Goal: Task Accomplishment & Management: Manage account settings

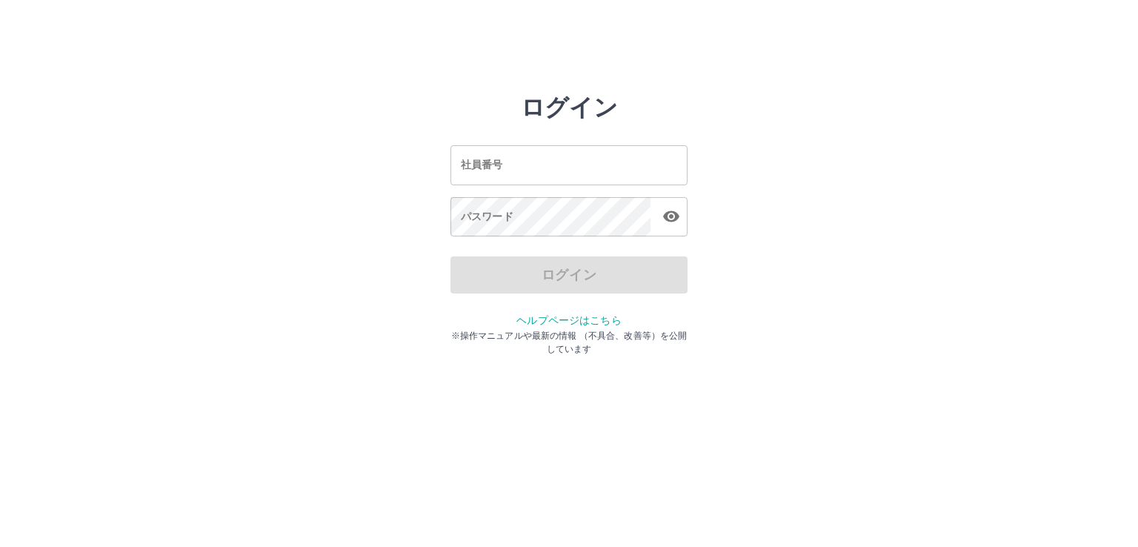
click at [607, 163] on input "社員番号" at bounding box center [568, 164] width 237 height 39
type input "*******"
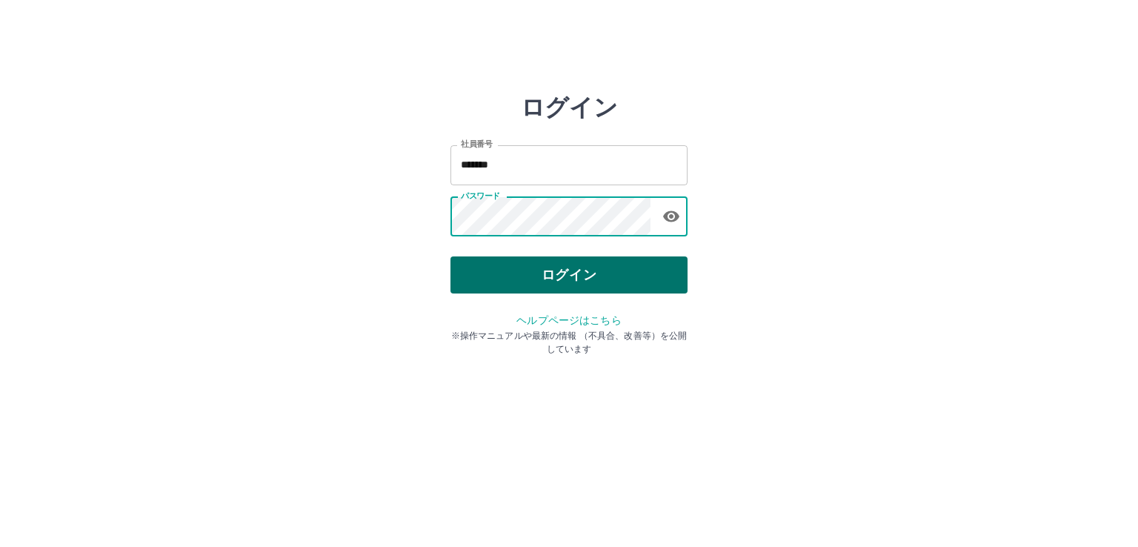
click at [588, 276] on button "ログイン" at bounding box center [568, 274] width 237 height 37
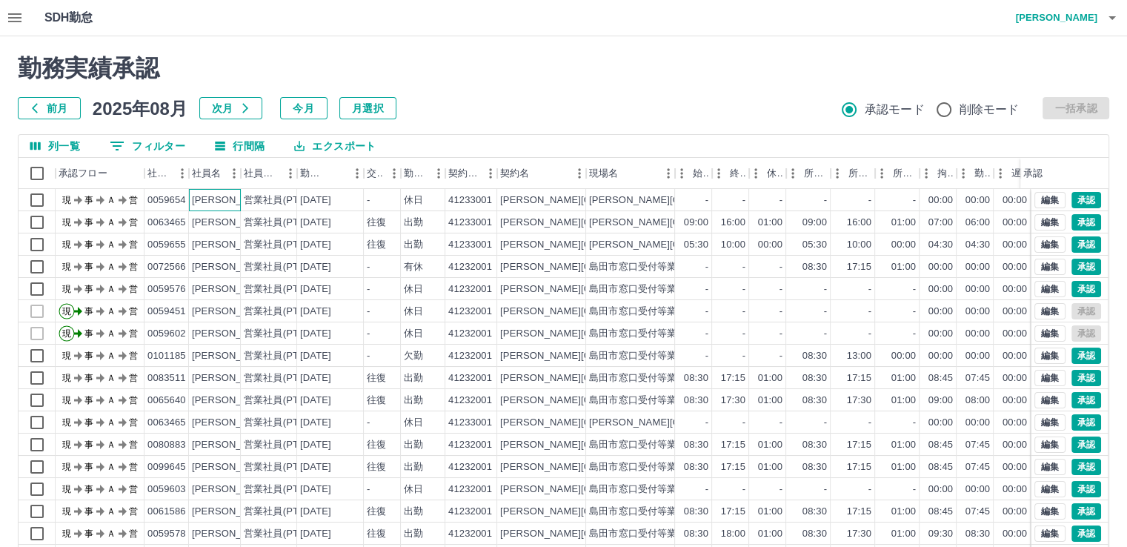
click at [227, 199] on div "[PERSON_NAME]" at bounding box center [232, 200] width 81 height 14
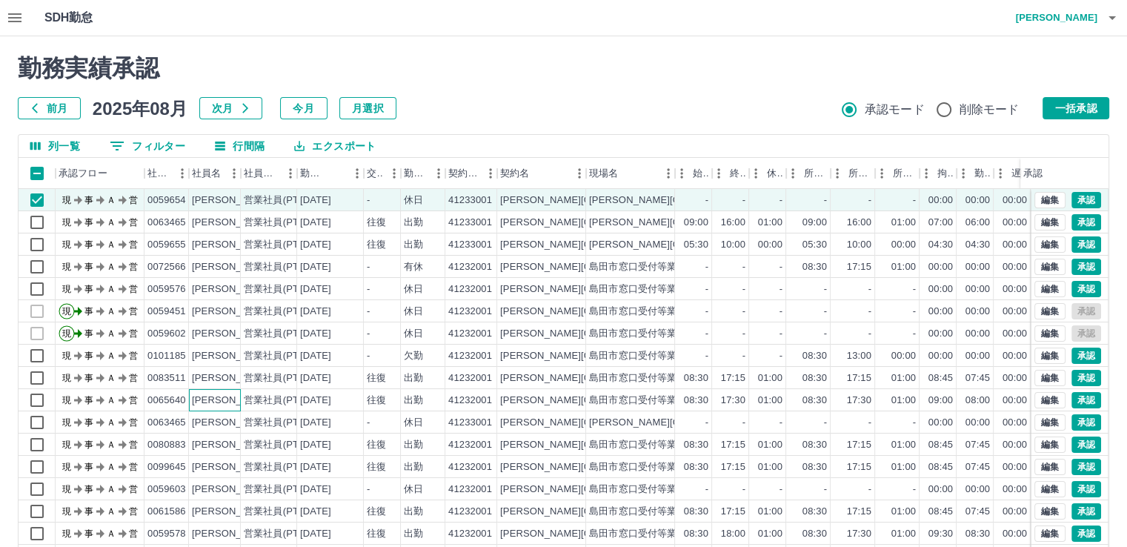
click at [225, 402] on div "[PERSON_NAME]" at bounding box center [232, 400] width 81 height 14
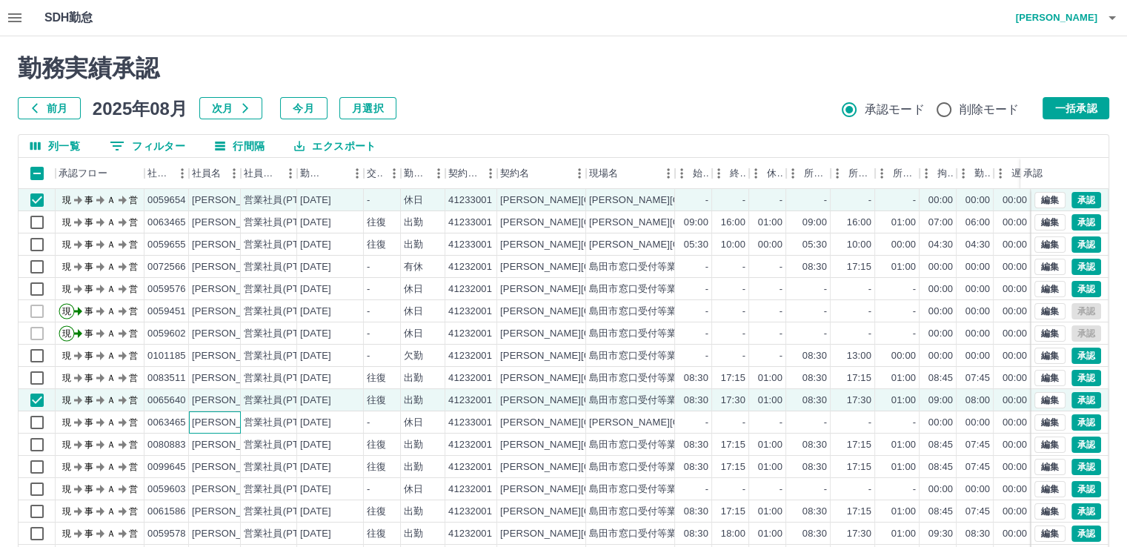
click at [232, 422] on div "[PERSON_NAME]" at bounding box center [232, 423] width 81 height 14
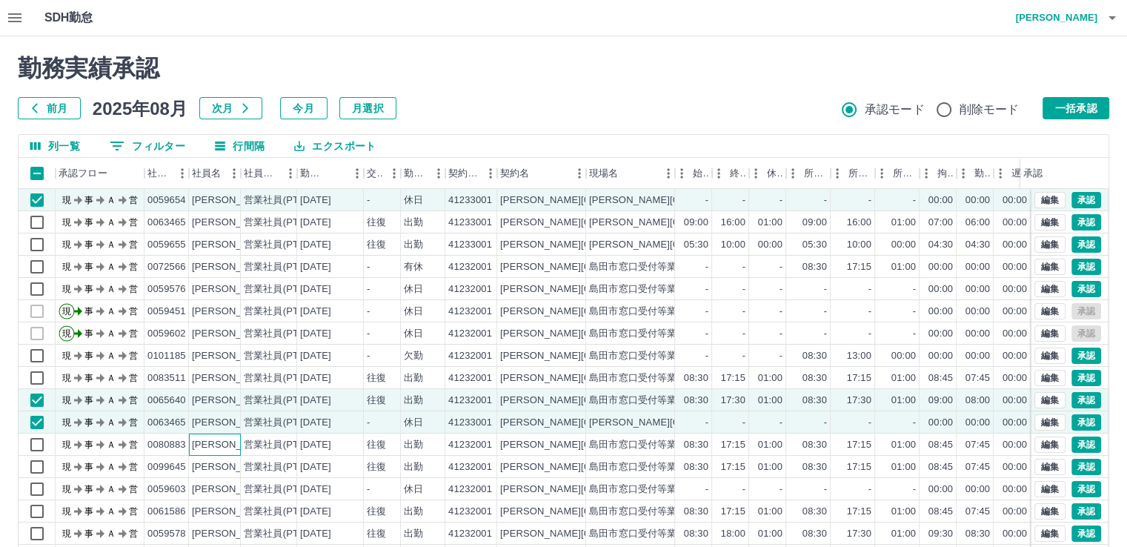
click at [233, 443] on div "[PERSON_NAME]" at bounding box center [232, 445] width 81 height 14
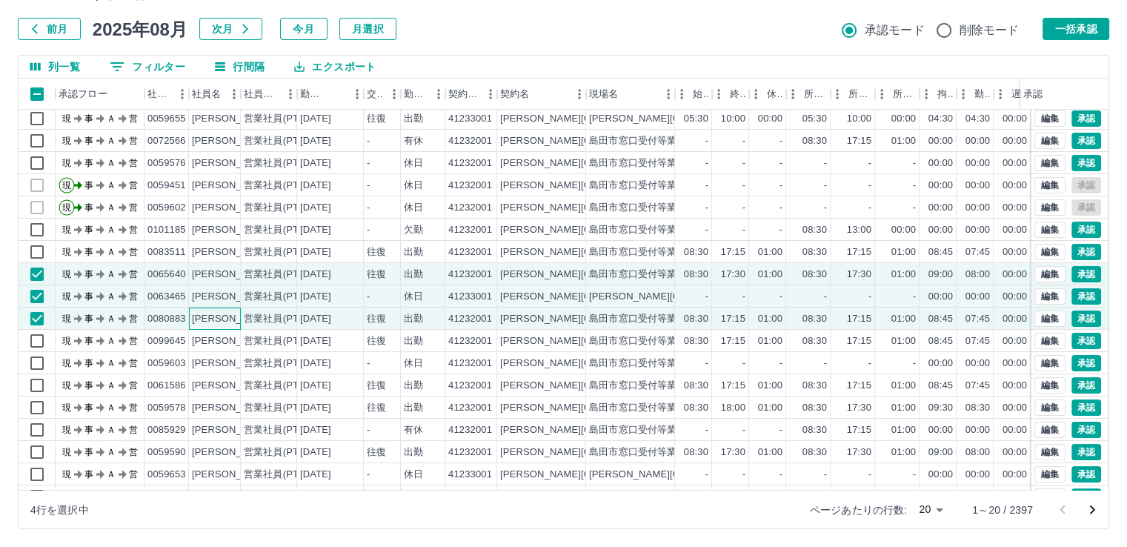
scroll to position [47, 0]
click at [225, 357] on div "[PERSON_NAME]" at bounding box center [232, 363] width 81 height 14
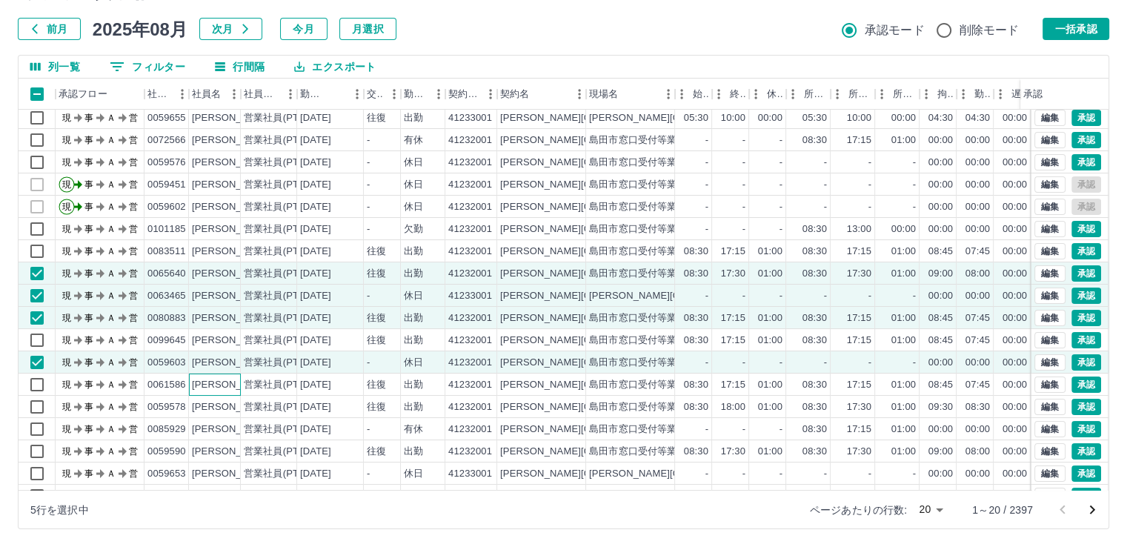
click at [219, 378] on div "[PERSON_NAME]" at bounding box center [232, 385] width 81 height 14
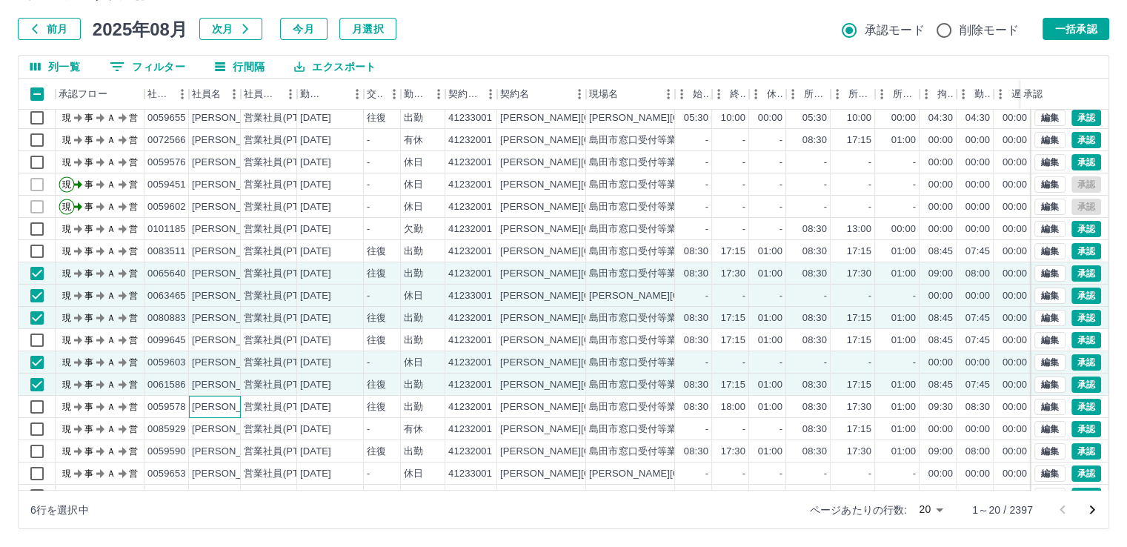
click at [219, 407] on div "[PERSON_NAME]" at bounding box center [232, 407] width 81 height 14
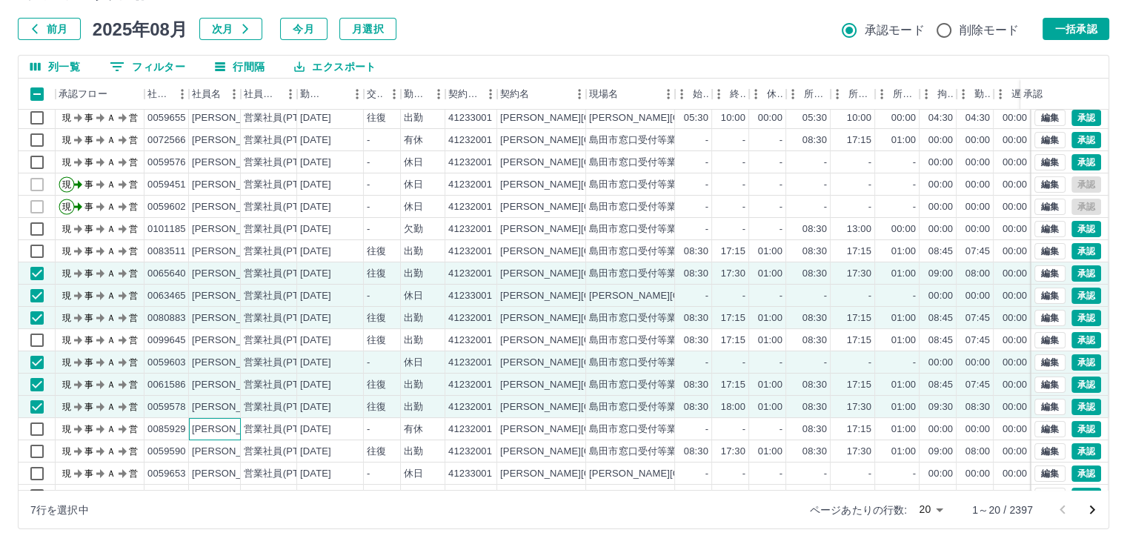
click at [224, 428] on div "[PERSON_NAME]" at bounding box center [232, 429] width 81 height 14
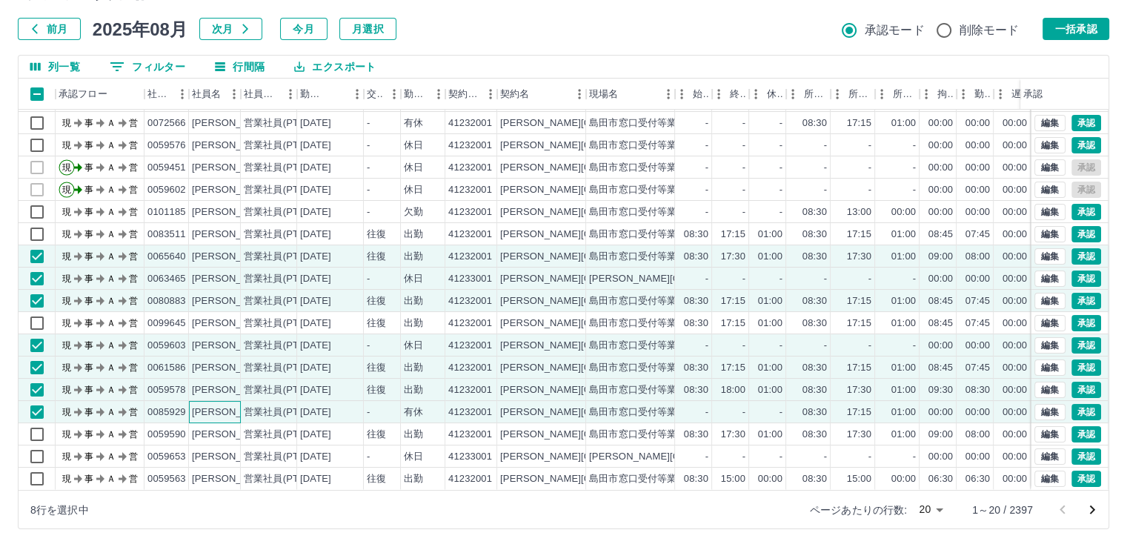
scroll to position [75, 0]
click at [223, 450] on div "[PERSON_NAME]" at bounding box center [232, 457] width 81 height 14
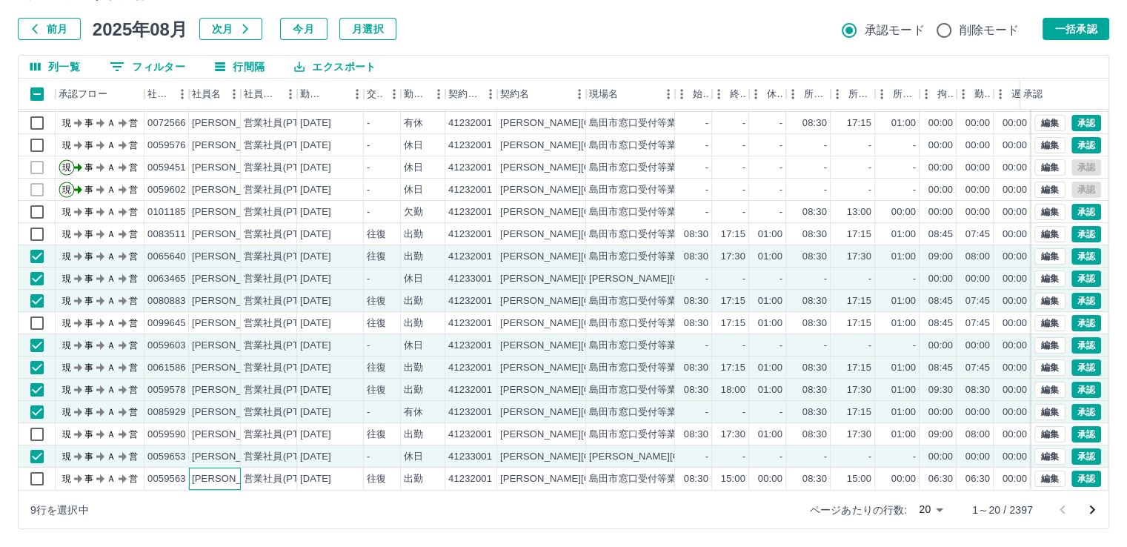
click at [228, 472] on div "[PERSON_NAME]" at bounding box center [232, 479] width 81 height 14
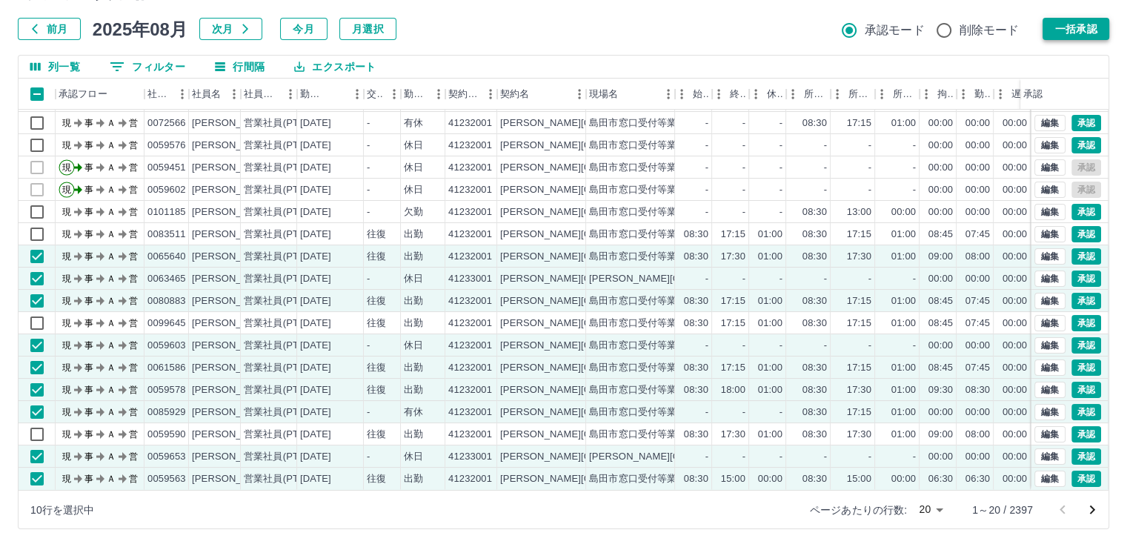
click at [1079, 32] on button "一括承認" at bounding box center [1075, 29] width 67 height 22
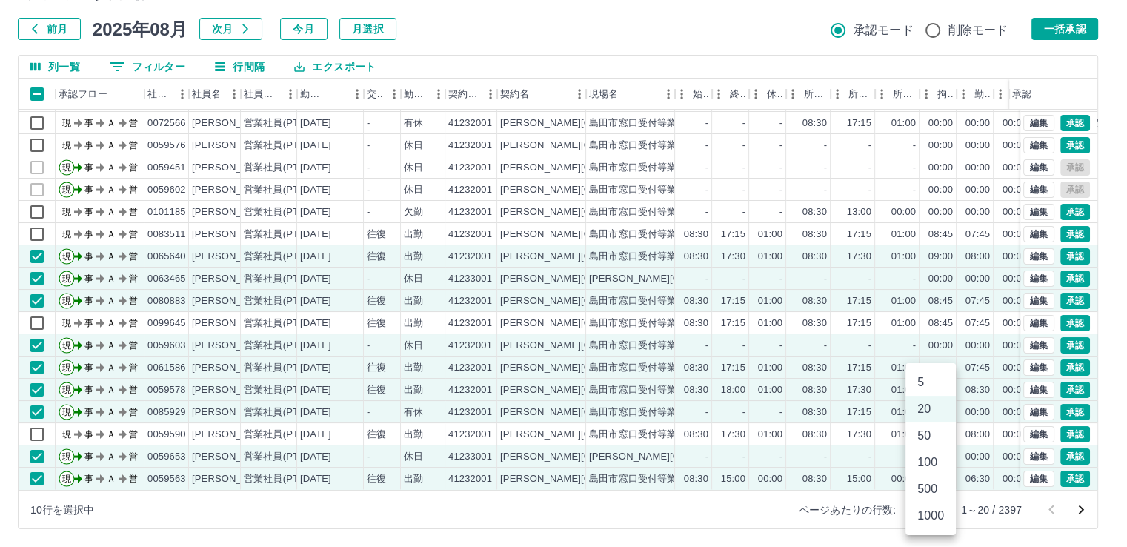
click at [941, 510] on body "SDH勤怠 [PERSON_NAME] 勤務実績承認 前月 [DATE] 次月 今月 月選択 承認モード 削除モード 一括承認 列一覧 0 フィルター 行間隔…" at bounding box center [563, 234] width 1127 height 626
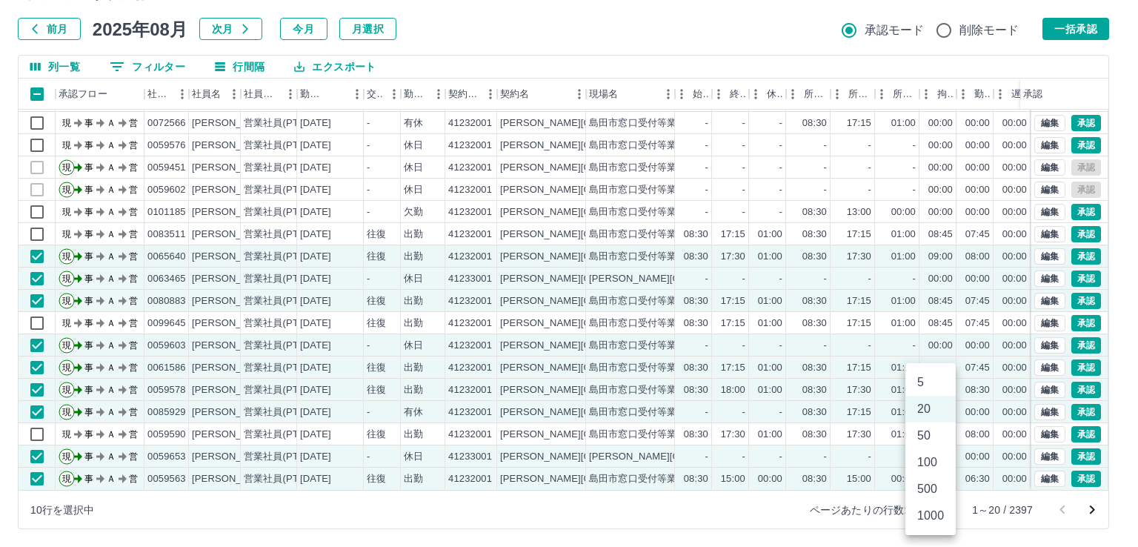
click at [933, 463] on li "100" at bounding box center [930, 462] width 50 height 27
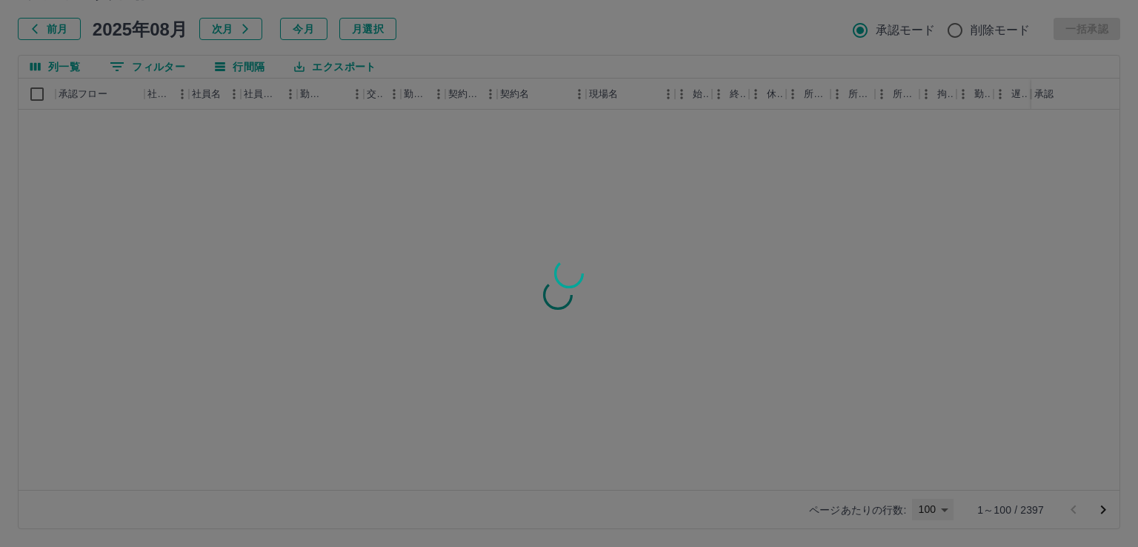
type input "***"
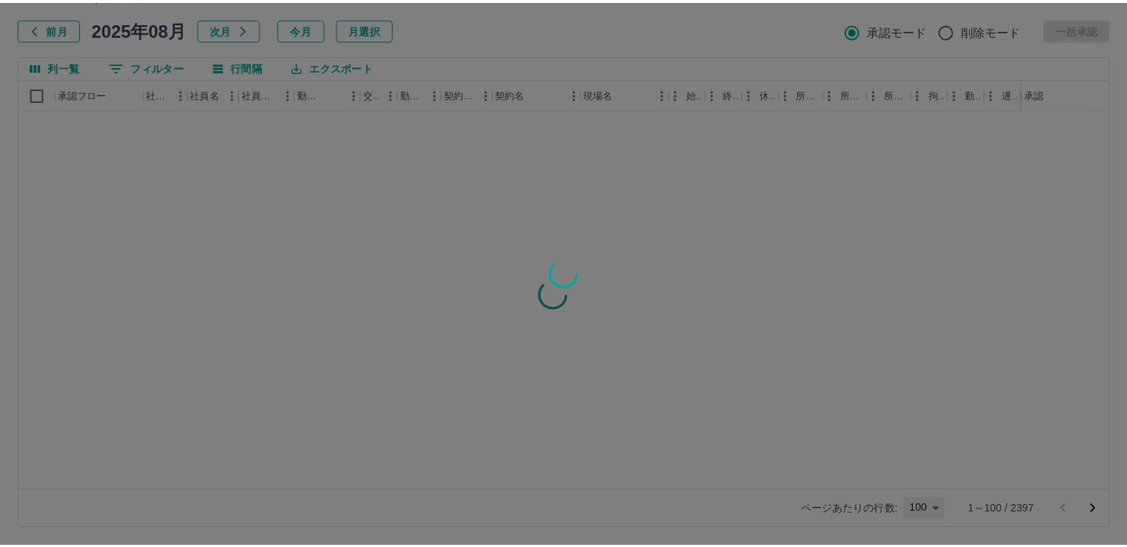
scroll to position [0, 0]
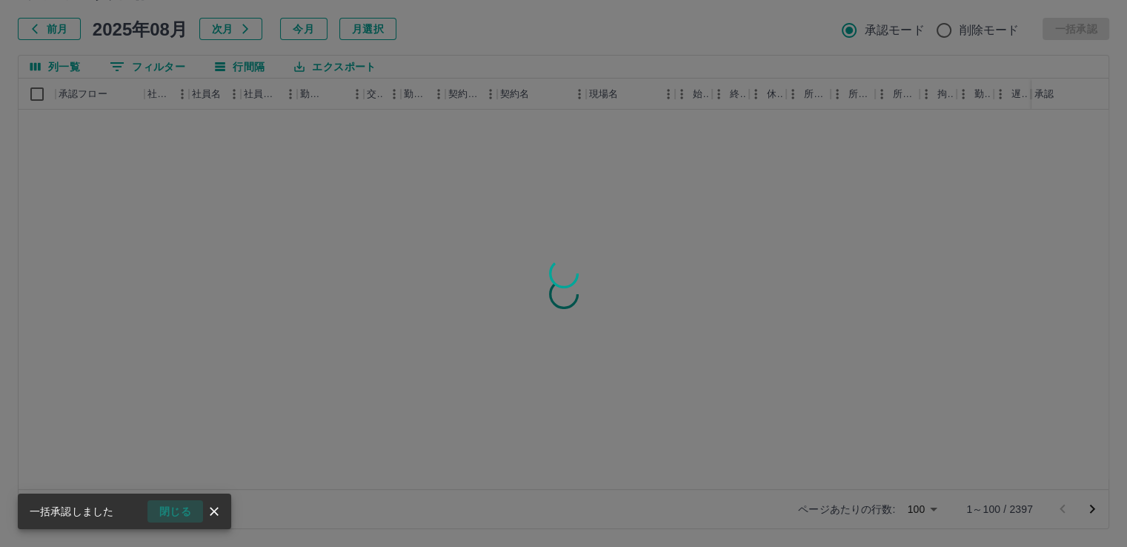
click at [171, 512] on button "閉じる" at bounding box center [175, 511] width 56 height 22
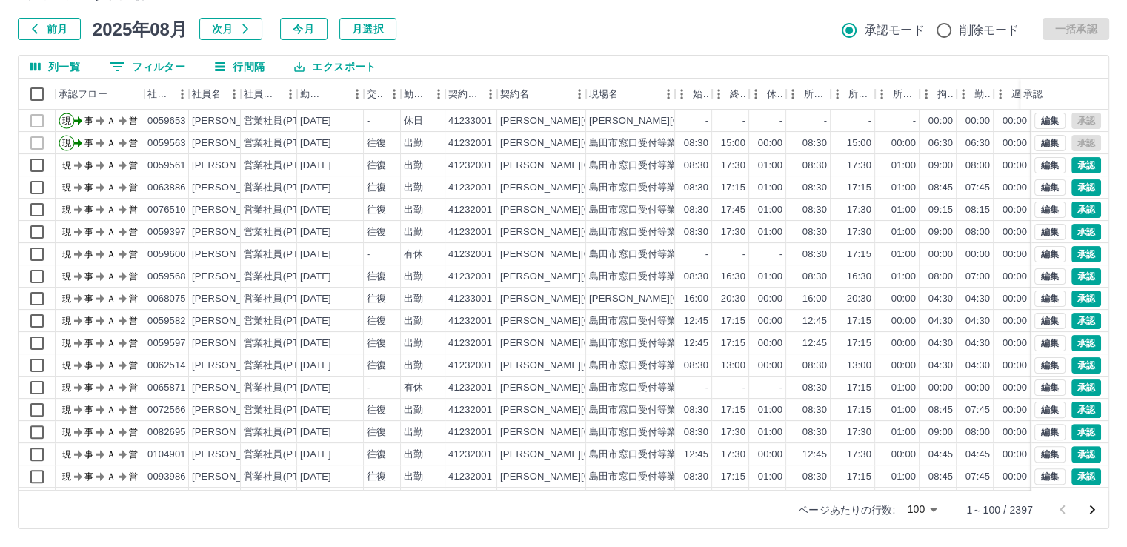
scroll to position [408, 0]
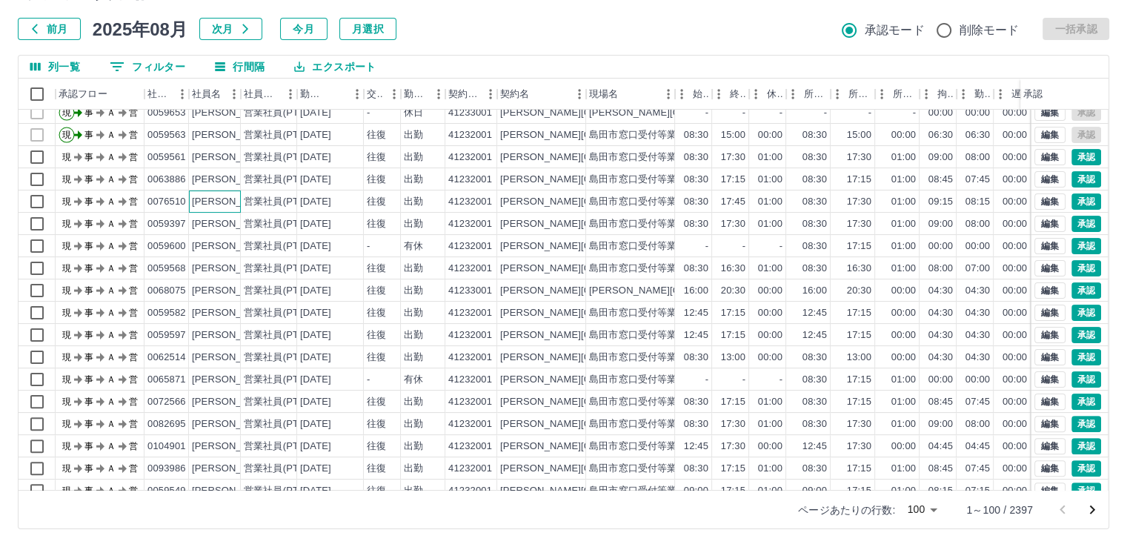
click at [215, 202] on div "[PERSON_NAME]" at bounding box center [232, 202] width 81 height 14
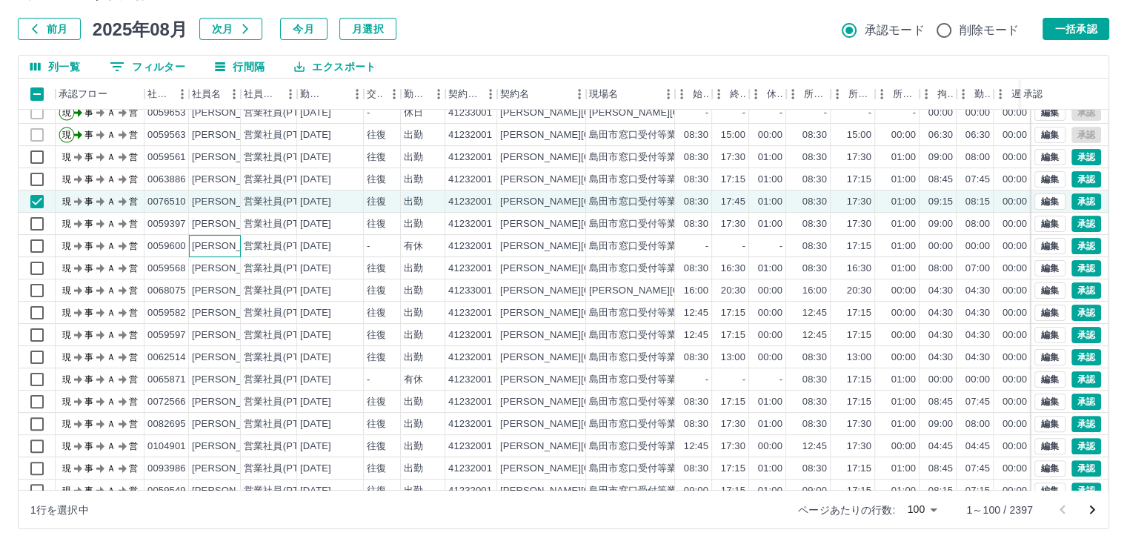
click at [214, 246] on div "[PERSON_NAME]" at bounding box center [232, 246] width 81 height 14
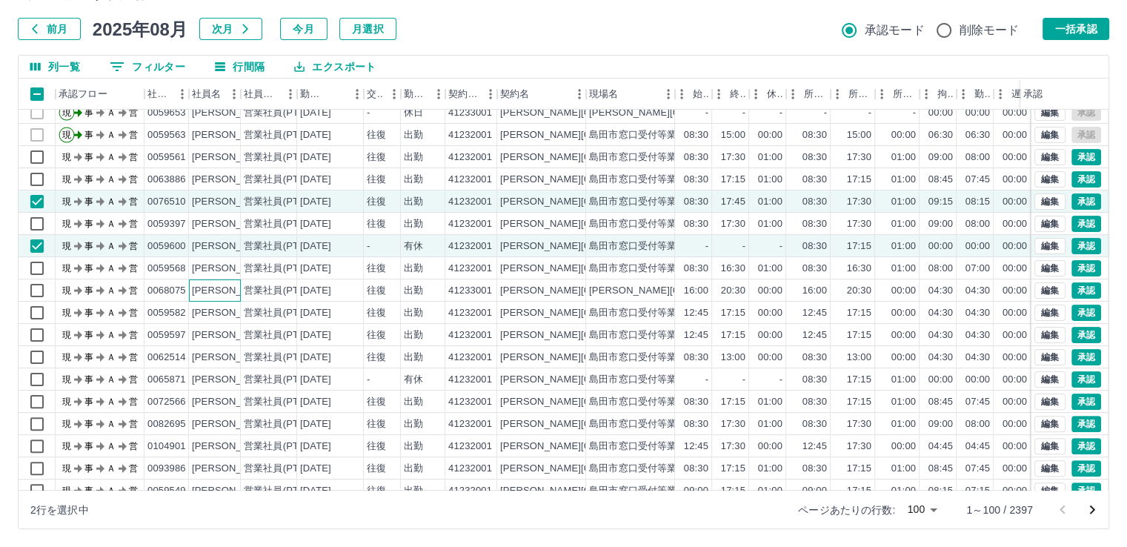
click at [210, 287] on div "[PERSON_NAME]" at bounding box center [232, 291] width 81 height 14
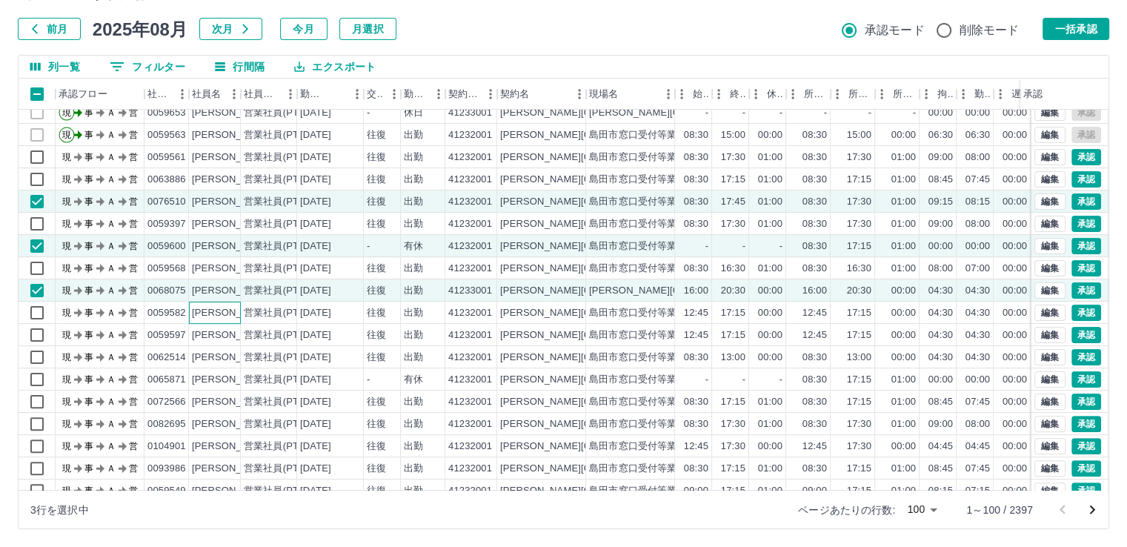
click at [209, 311] on div "[PERSON_NAME]" at bounding box center [232, 313] width 81 height 14
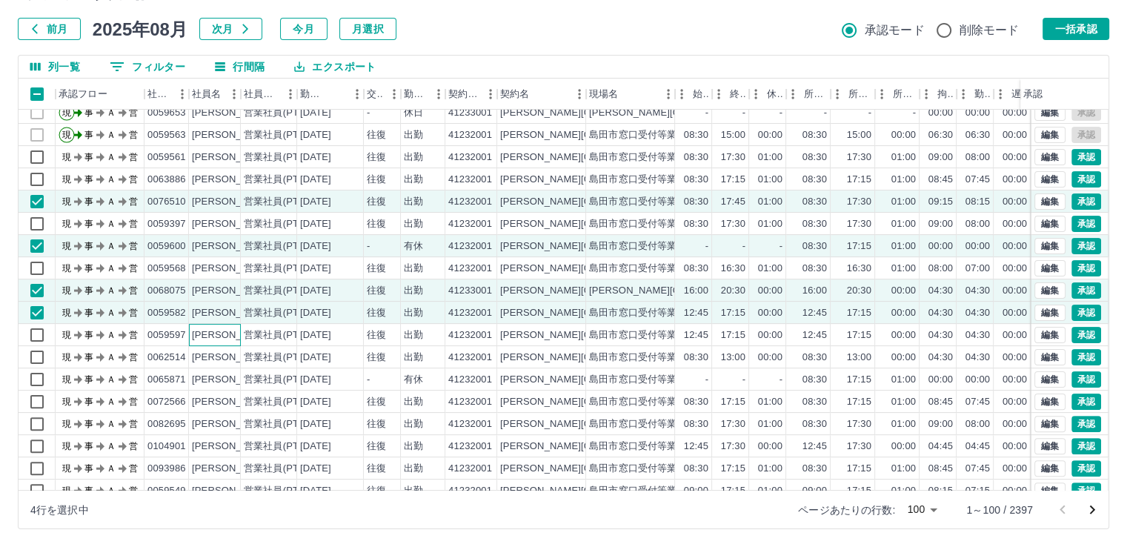
click at [204, 331] on div "[PERSON_NAME]" at bounding box center [232, 335] width 81 height 14
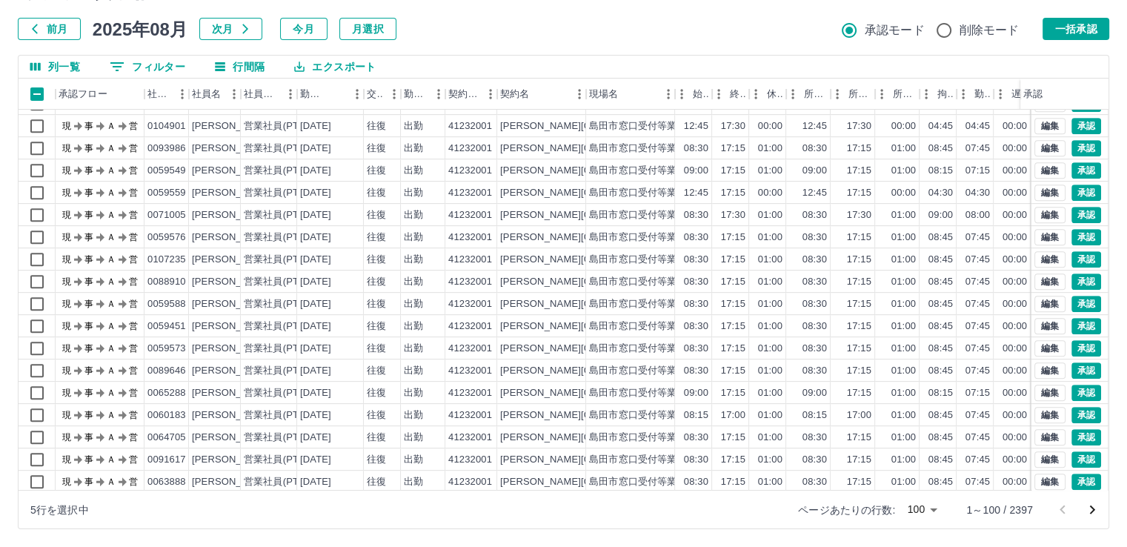
scroll to position [735, 0]
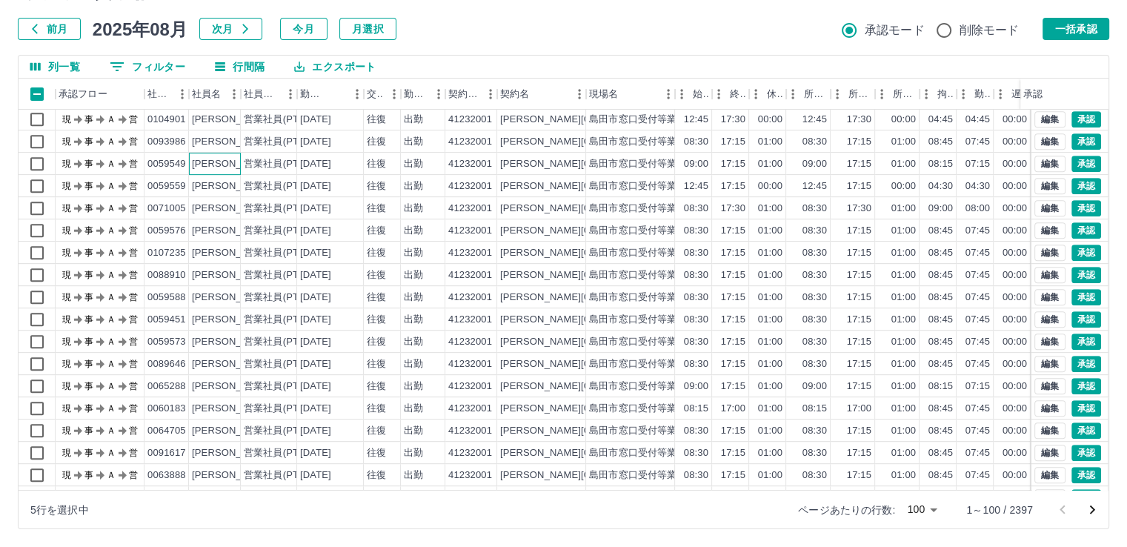
click at [227, 159] on div "[PERSON_NAME]" at bounding box center [232, 164] width 81 height 14
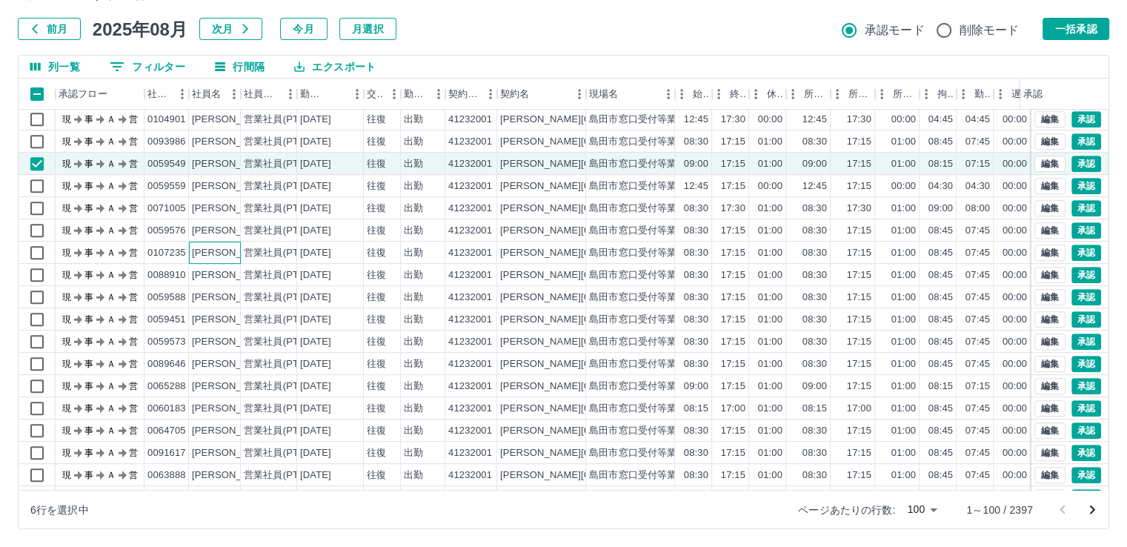
click at [232, 250] on div "[PERSON_NAME]" at bounding box center [232, 253] width 81 height 14
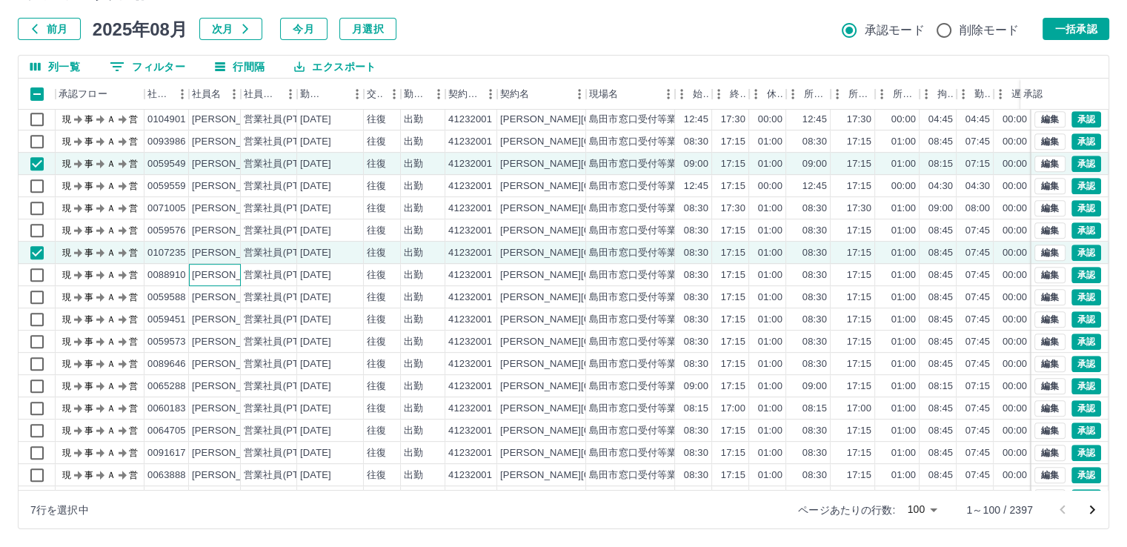
click at [233, 273] on div "[PERSON_NAME]" at bounding box center [232, 275] width 81 height 14
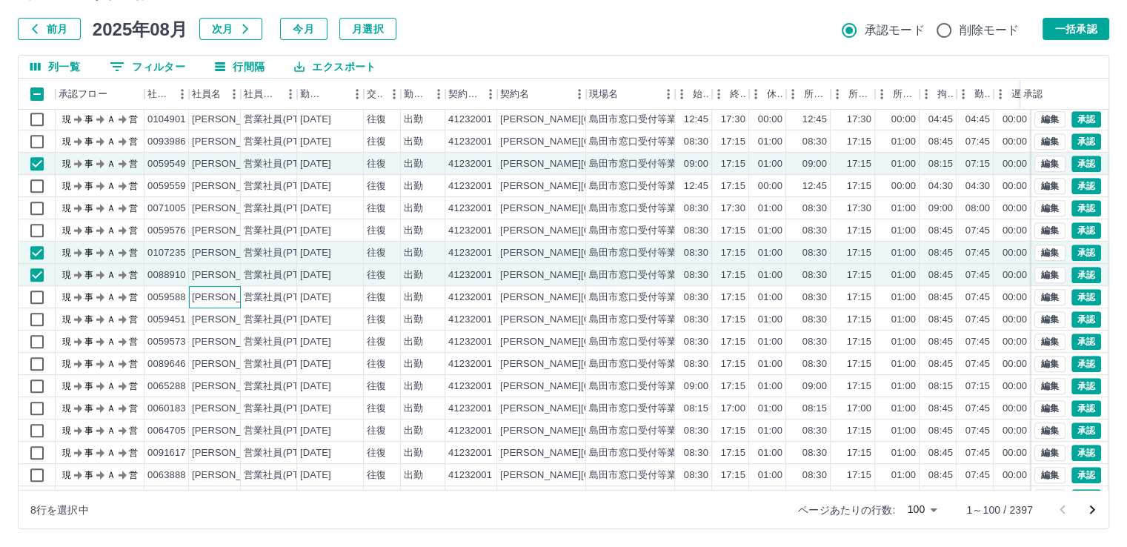
click at [232, 293] on div "[PERSON_NAME]" at bounding box center [232, 297] width 81 height 14
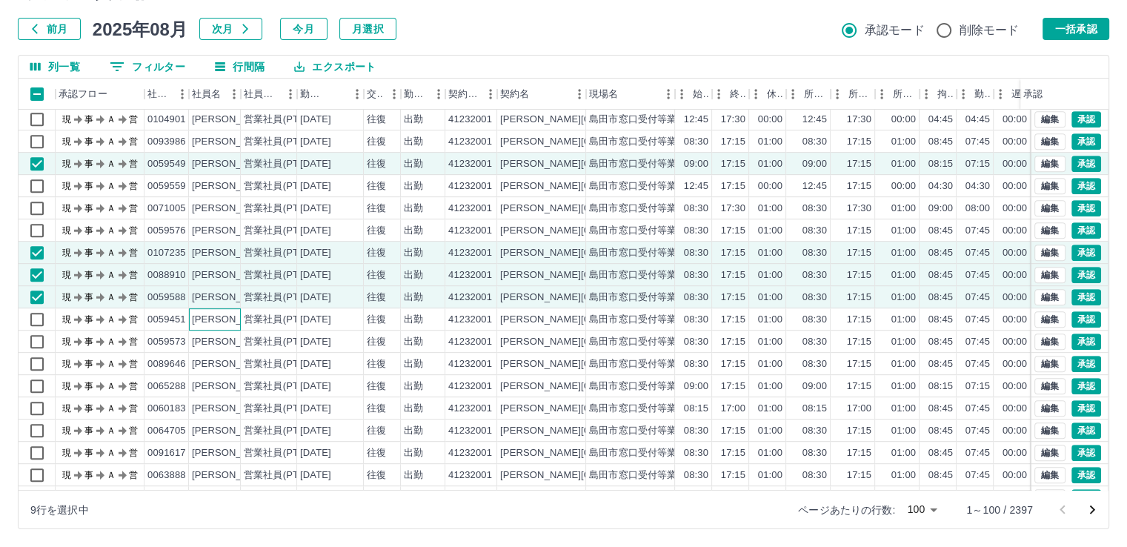
click at [230, 318] on div "[PERSON_NAME]" at bounding box center [232, 320] width 81 height 14
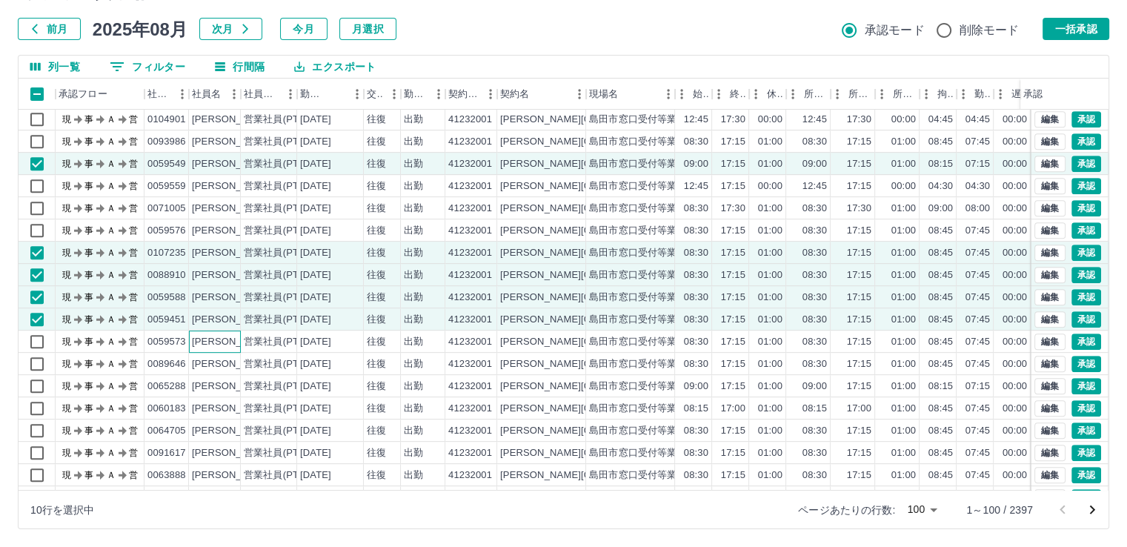
click at [227, 339] on div "[PERSON_NAME]" at bounding box center [232, 342] width 81 height 14
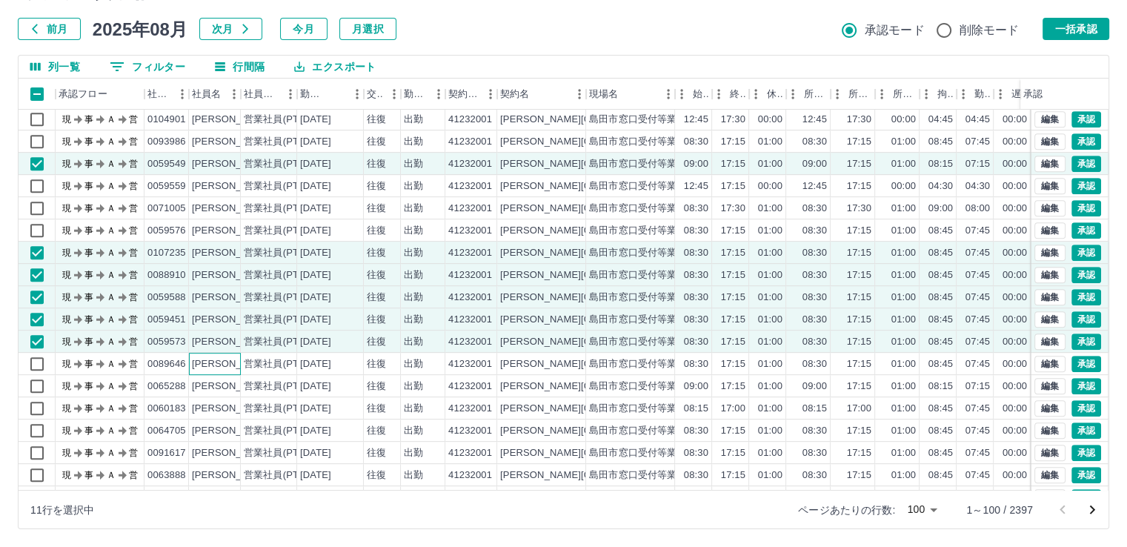
click at [227, 359] on div "[PERSON_NAME]" at bounding box center [232, 364] width 81 height 14
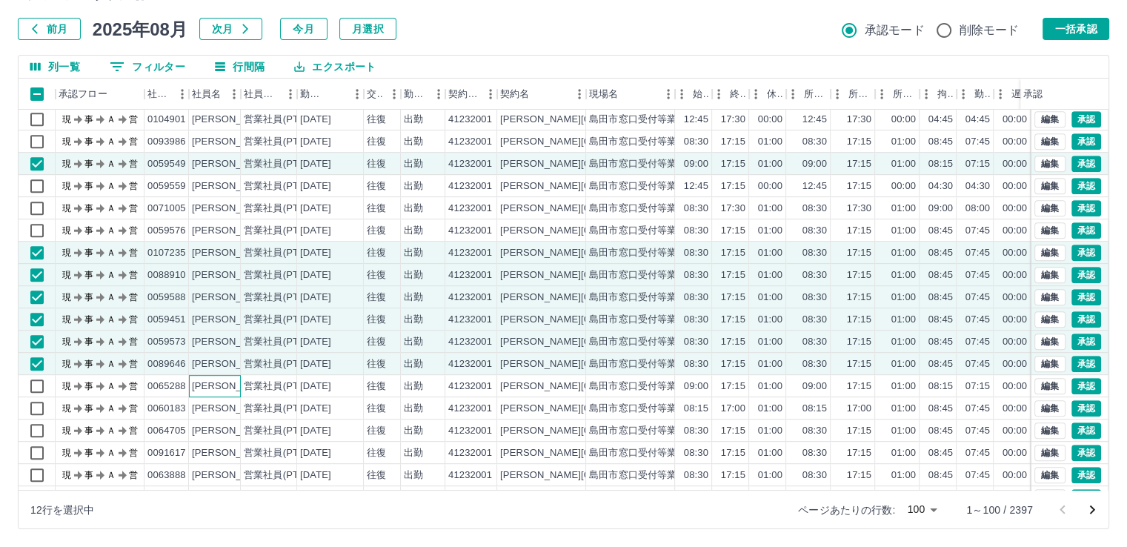
click at [227, 380] on div "[PERSON_NAME]" at bounding box center [232, 386] width 81 height 14
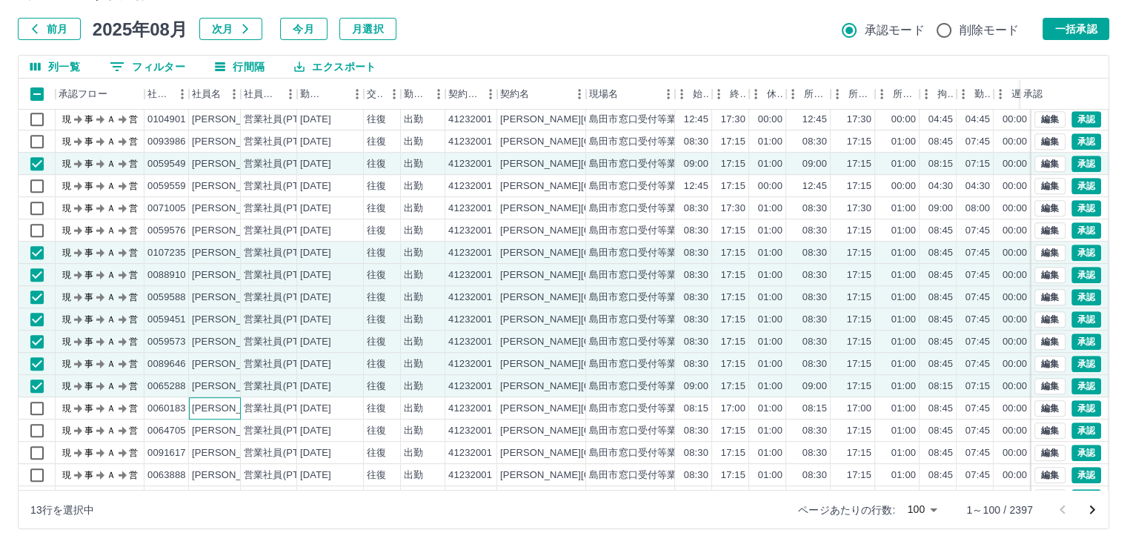
click at [226, 408] on div "[PERSON_NAME]" at bounding box center [232, 409] width 81 height 14
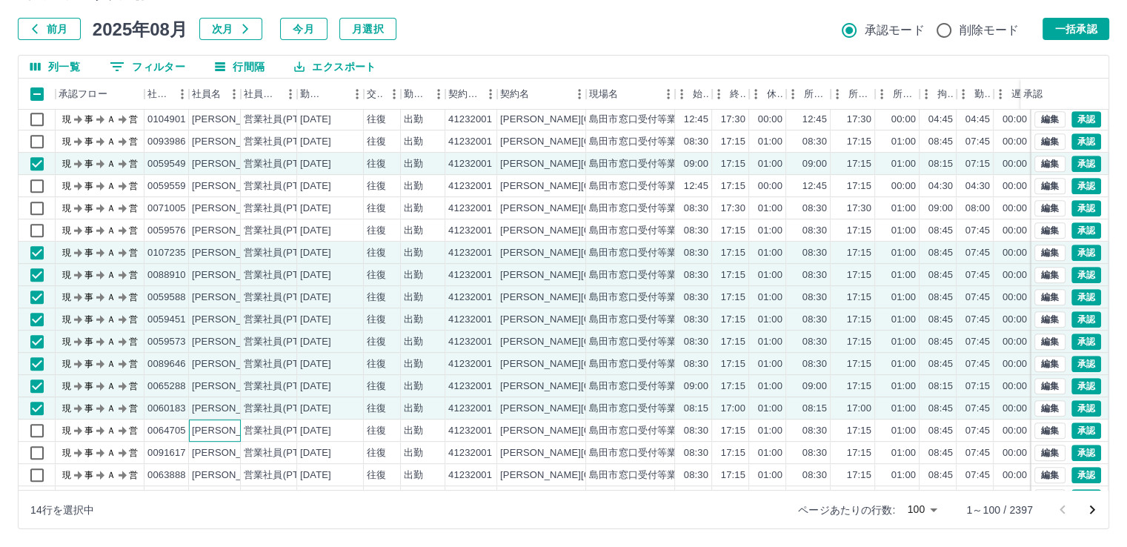
click at [227, 428] on div "[PERSON_NAME]" at bounding box center [232, 431] width 81 height 14
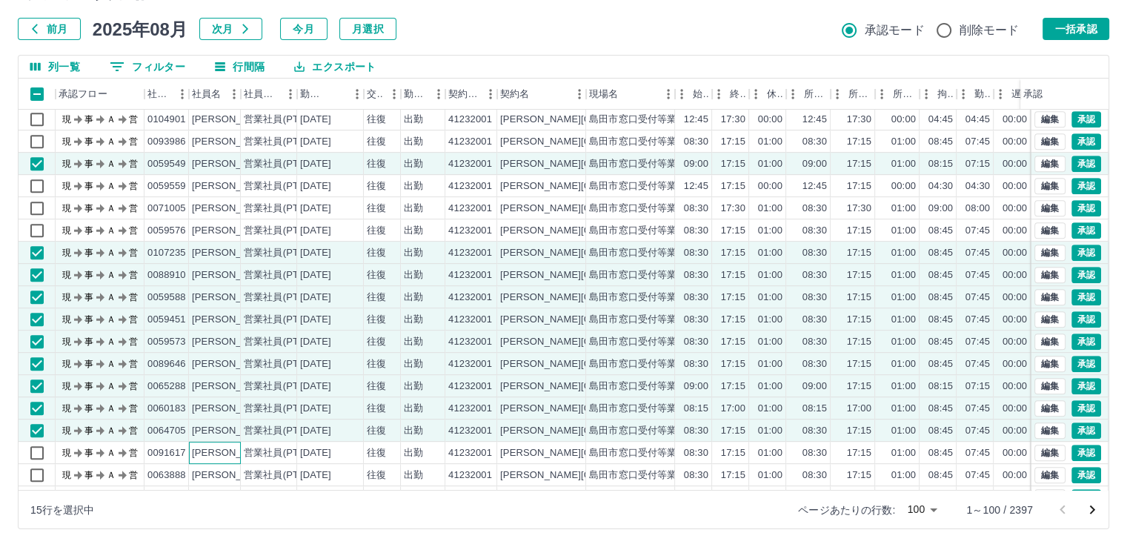
click at [227, 446] on div "[PERSON_NAME]" at bounding box center [232, 453] width 81 height 14
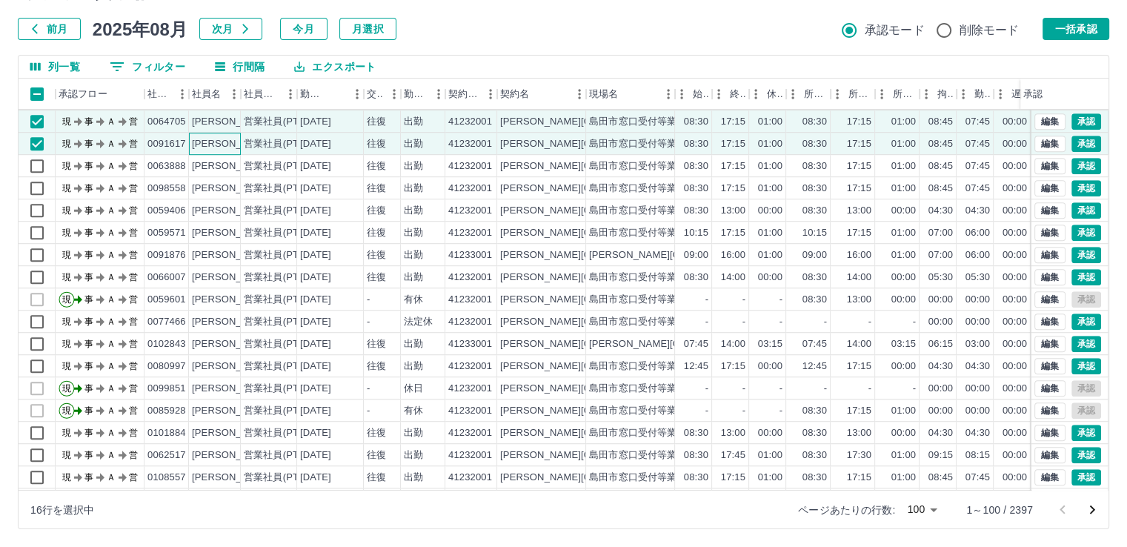
scroll to position [1055, 0]
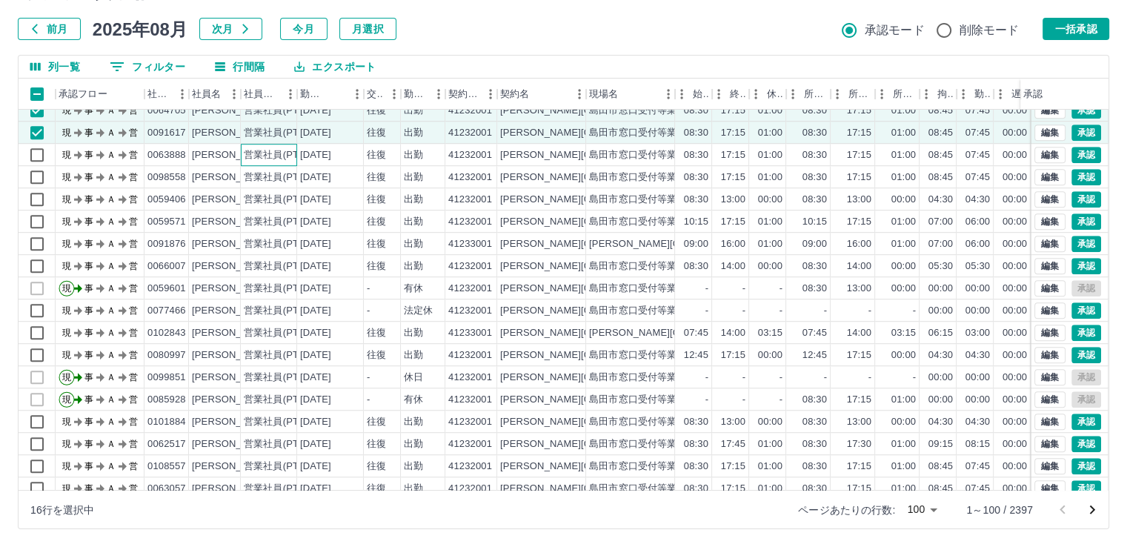
click at [241, 153] on div "営業社員(PT契約)" at bounding box center [269, 155] width 56 height 22
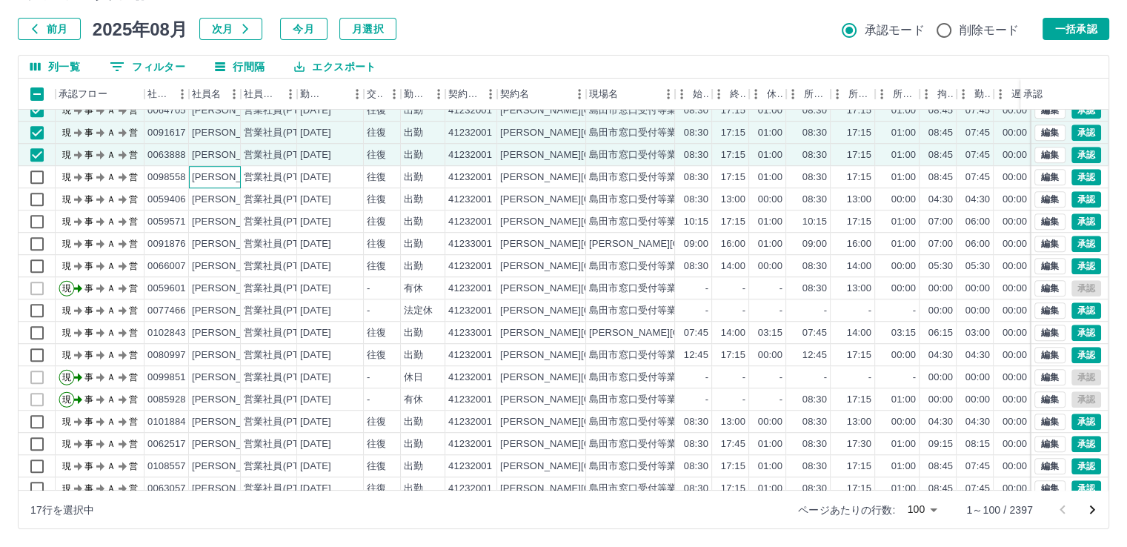
click at [206, 173] on div "[PERSON_NAME]" at bounding box center [232, 177] width 81 height 14
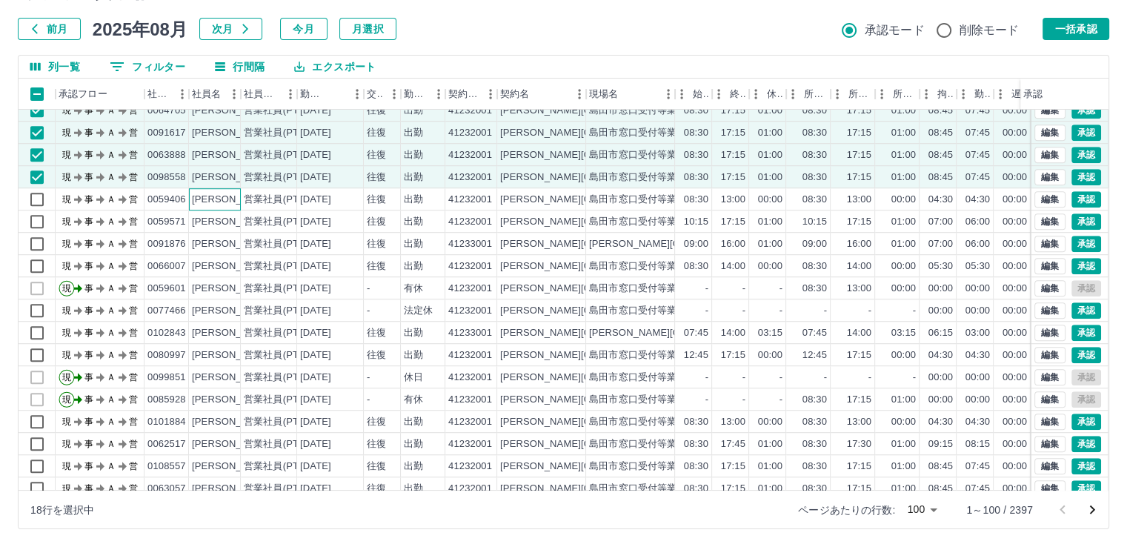
click at [210, 199] on div "[PERSON_NAME]" at bounding box center [232, 200] width 81 height 14
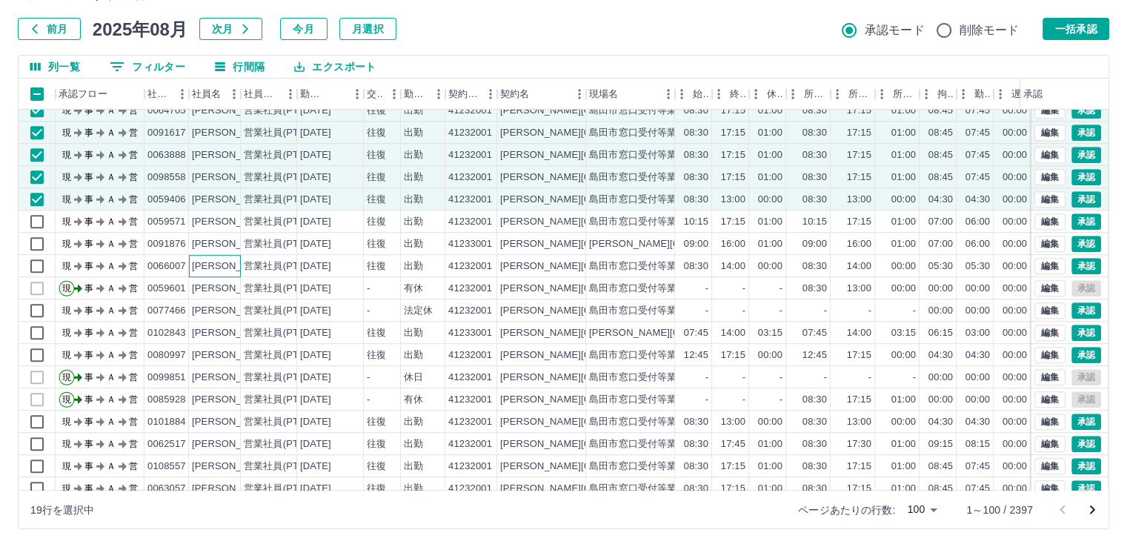
click at [226, 268] on div "[PERSON_NAME]" at bounding box center [232, 266] width 81 height 14
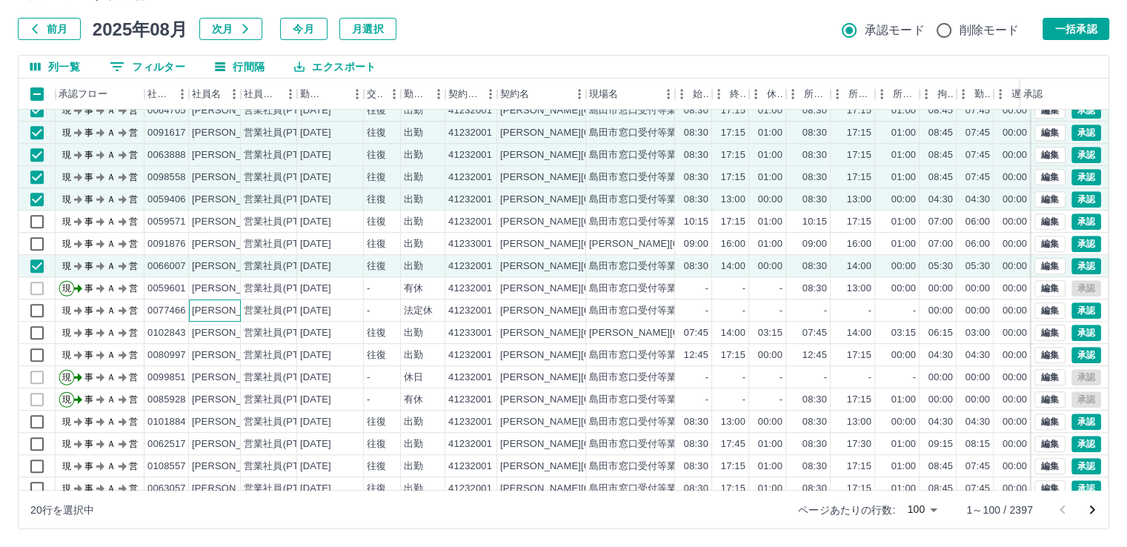
click at [227, 309] on div "[PERSON_NAME]" at bounding box center [232, 311] width 81 height 14
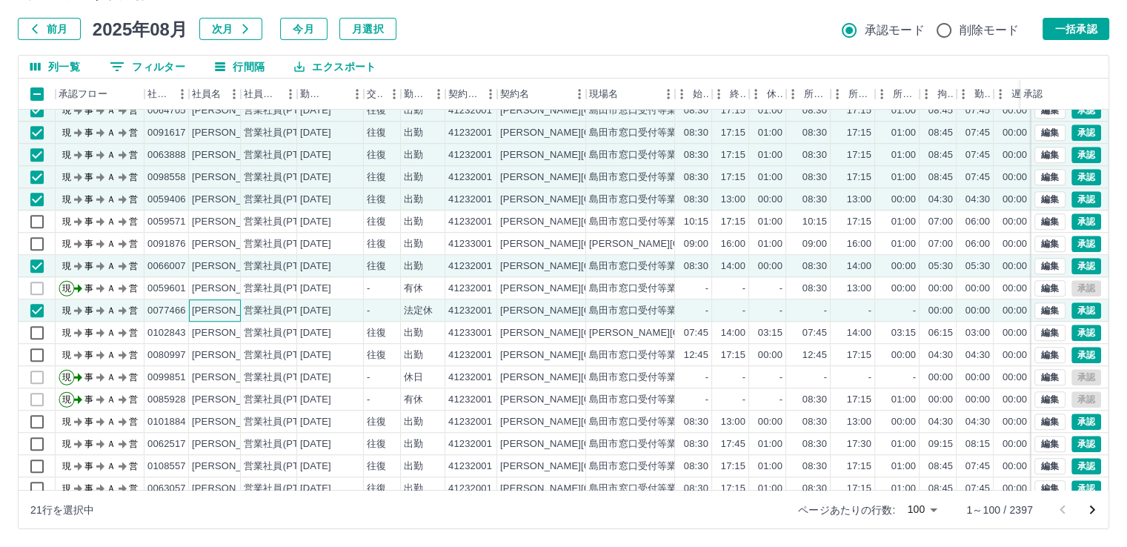
click at [227, 309] on div "[PERSON_NAME]" at bounding box center [232, 311] width 81 height 14
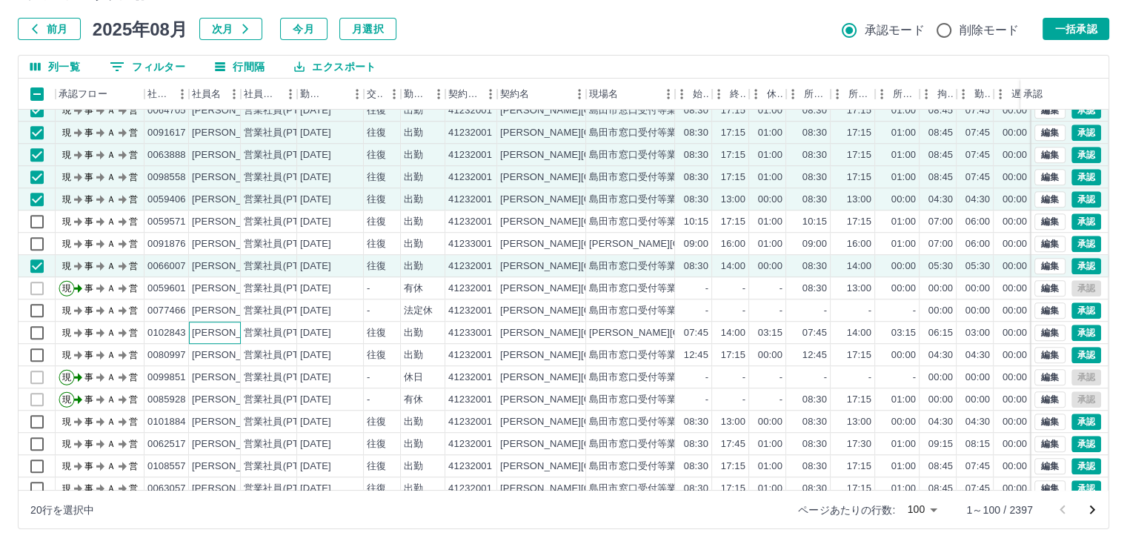
click at [227, 333] on div "[PERSON_NAME]" at bounding box center [232, 333] width 81 height 14
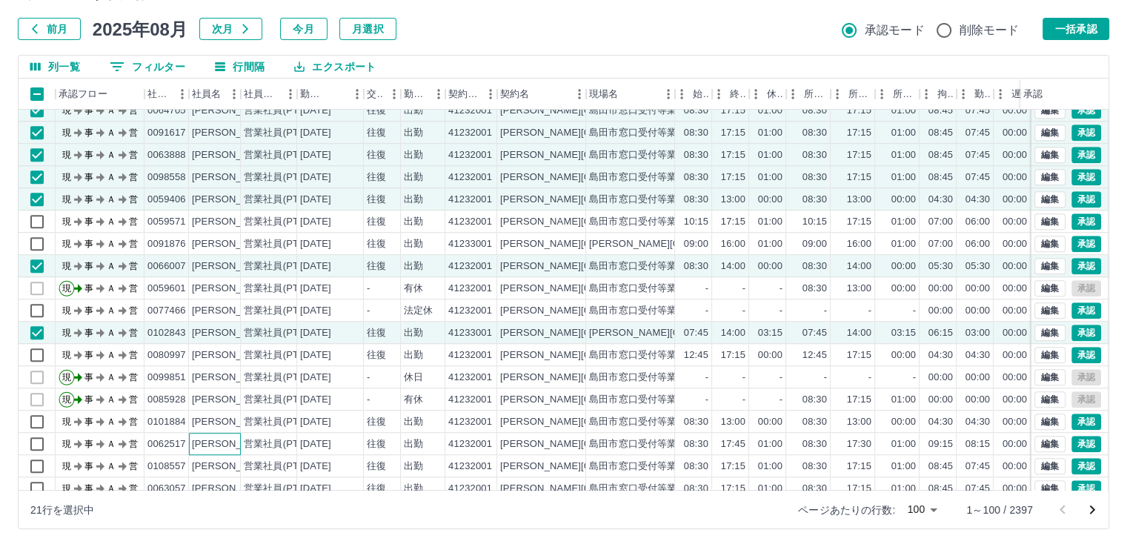
click at [233, 442] on div "[PERSON_NAME]" at bounding box center [232, 444] width 81 height 14
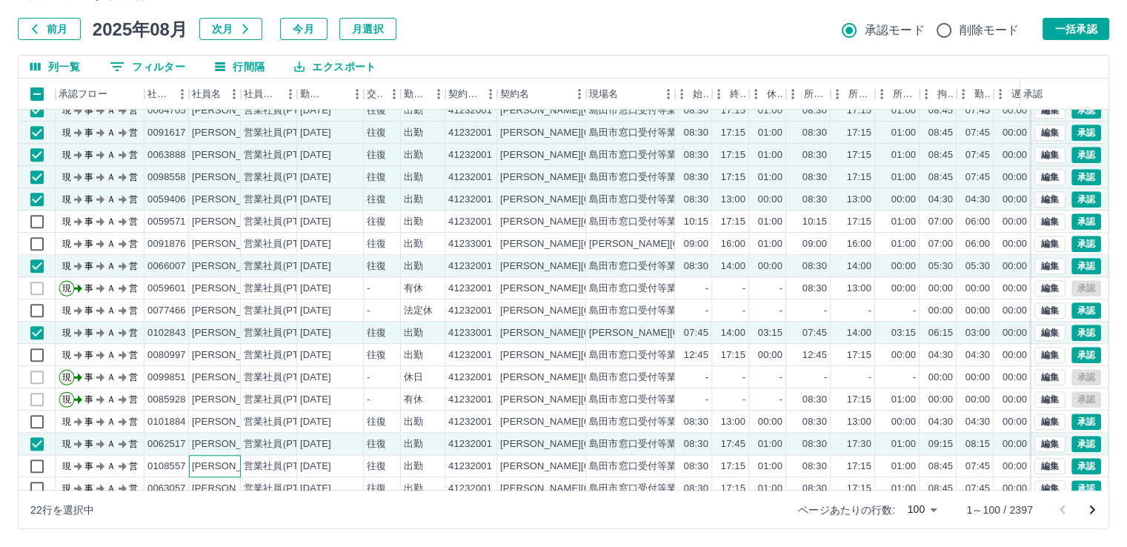
click at [229, 467] on div "[PERSON_NAME]" at bounding box center [232, 466] width 81 height 14
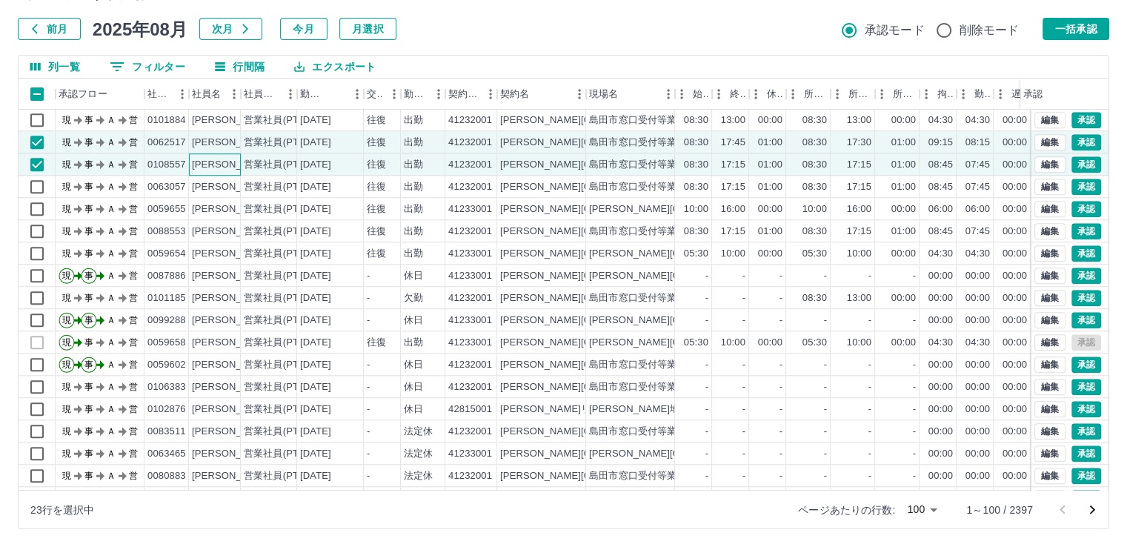
scroll to position [1375, 0]
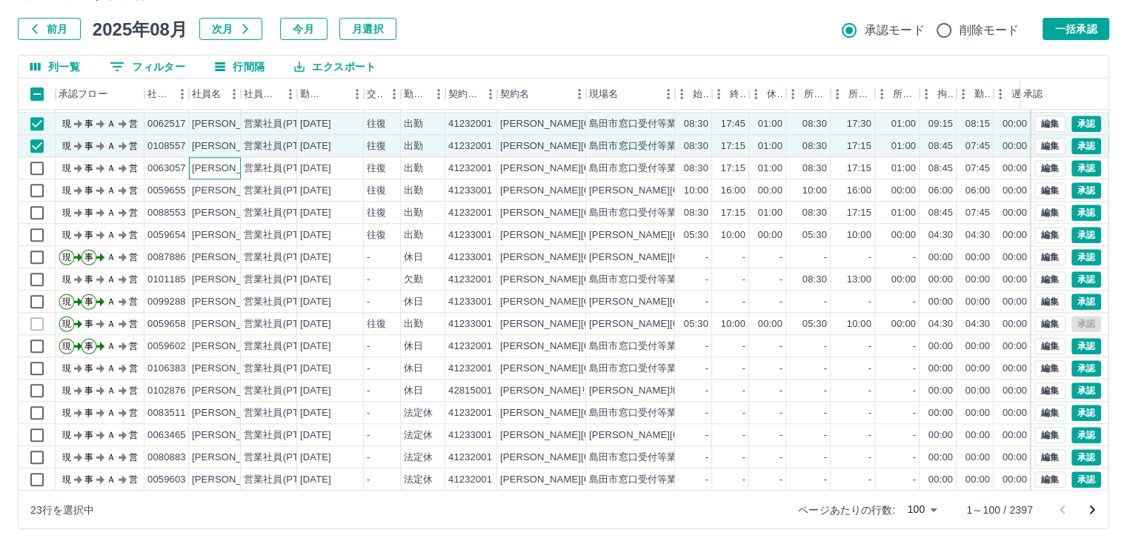
click at [224, 167] on div "[PERSON_NAME]" at bounding box center [232, 168] width 81 height 14
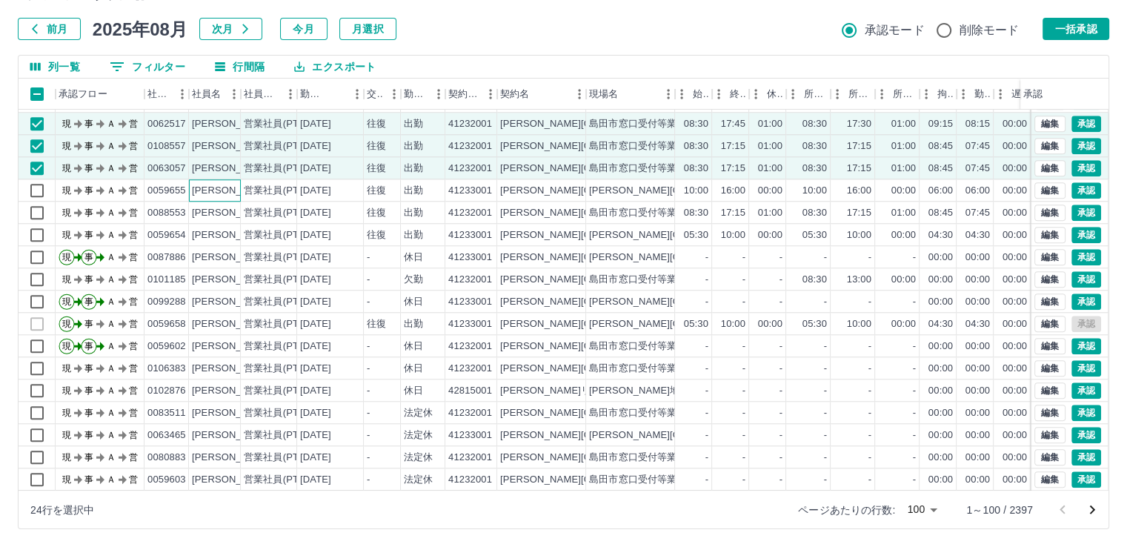
click at [223, 193] on div "[PERSON_NAME]" at bounding box center [232, 191] width 81 height 14
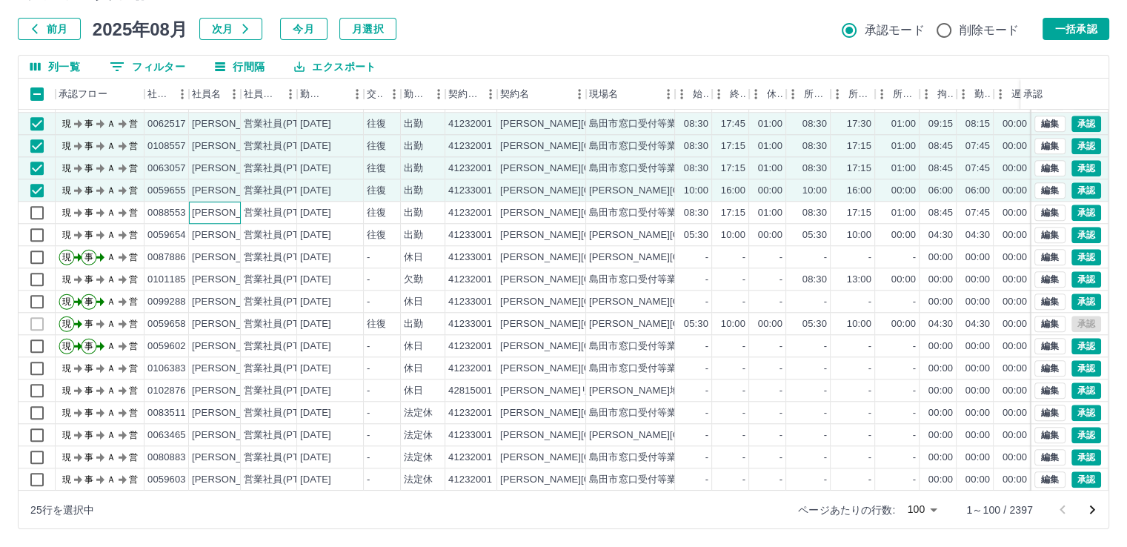
click at [222, 212] on div "[PERSON_NAME]" at bounding box center [232, 213] width 81 height 14
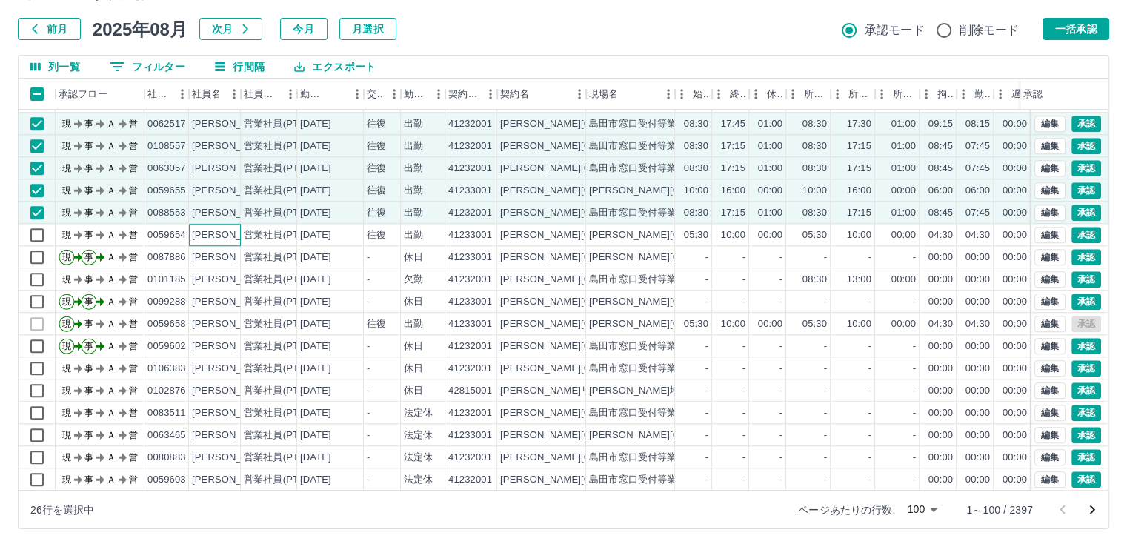
click at [222, 234] on div "[PERSON_NAME]" at bounding box center [232, 235] width 81 height 14
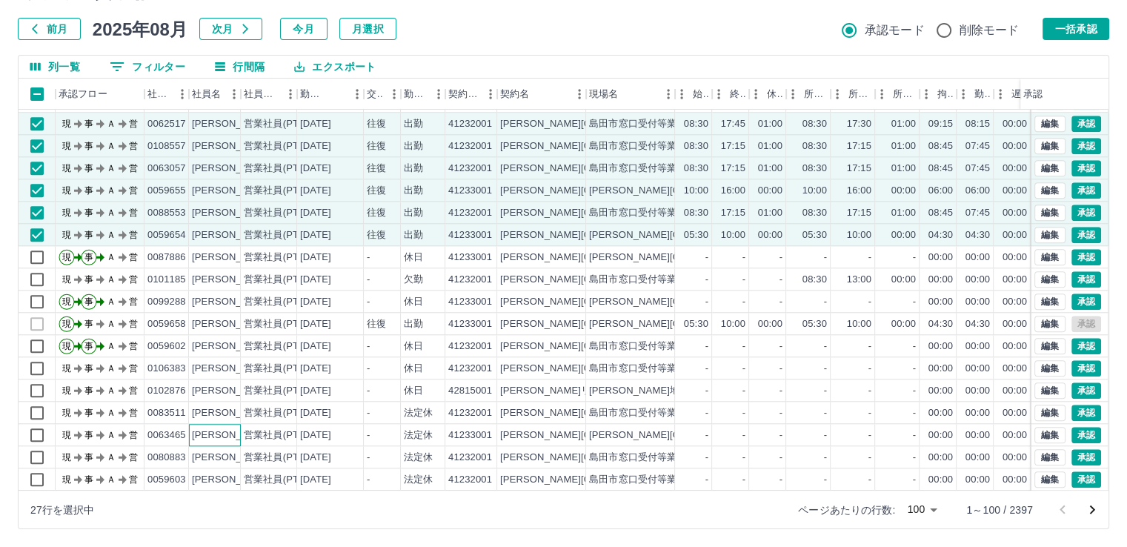
click at [236, 433] on div "[PERSON_NAME]" at bounding box center [232, 435] width 81 height 14
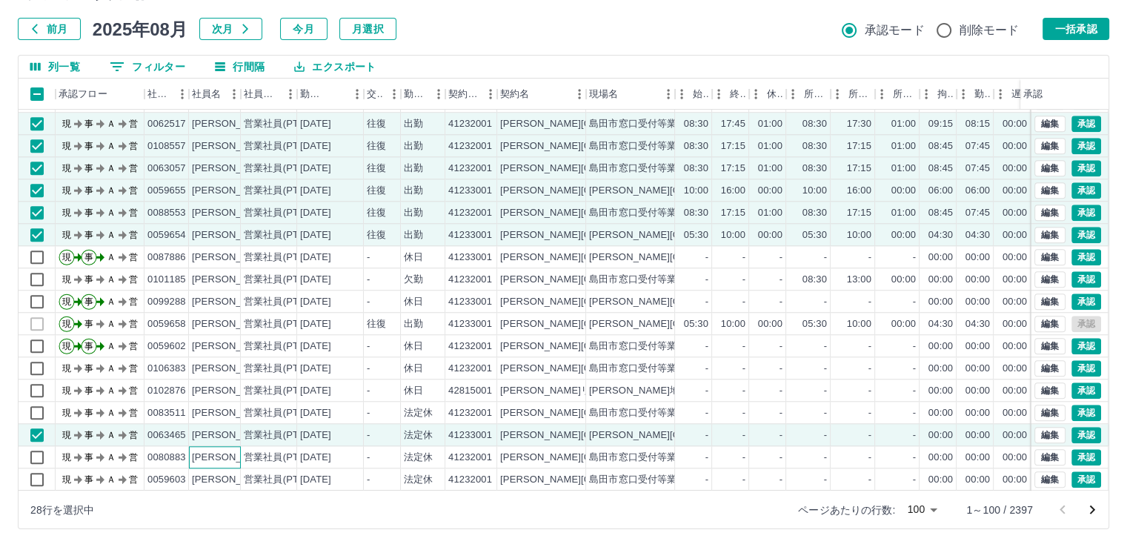
click at [234, 454] on div "[PERSON_NAME]" at bounding box center [232, 457] width 81 height 14
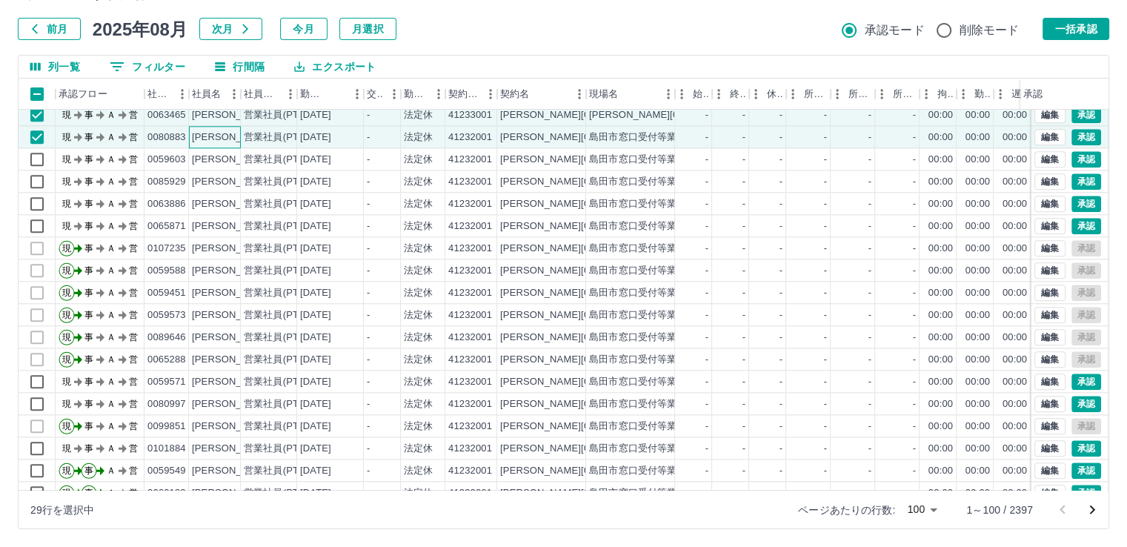
scroll to position [1699, 0]
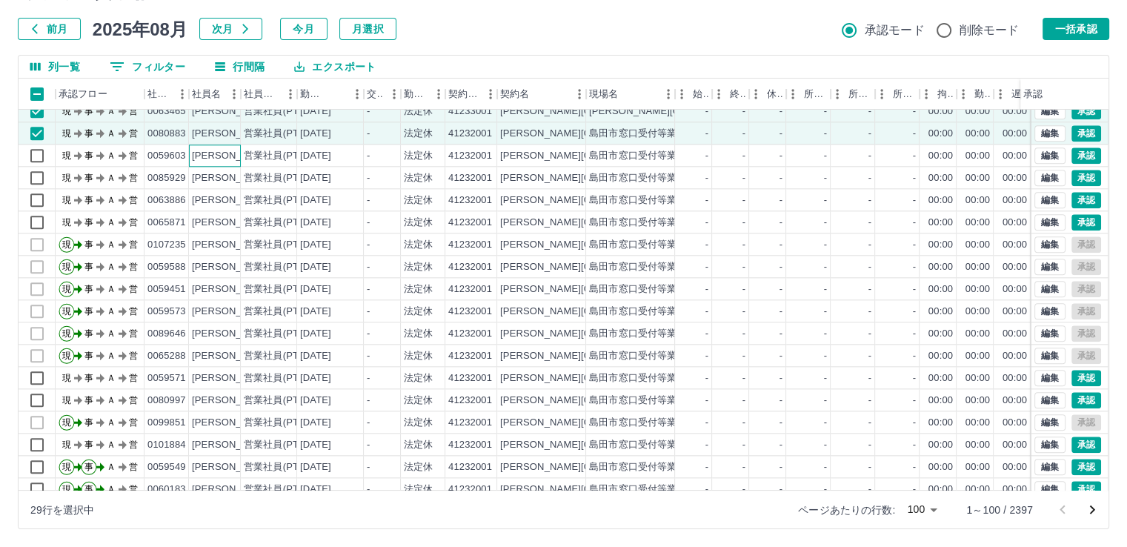
click at [233, 153] on div "[PERSON_NAME]" at bounding box center [232, 156] width 81 height 14
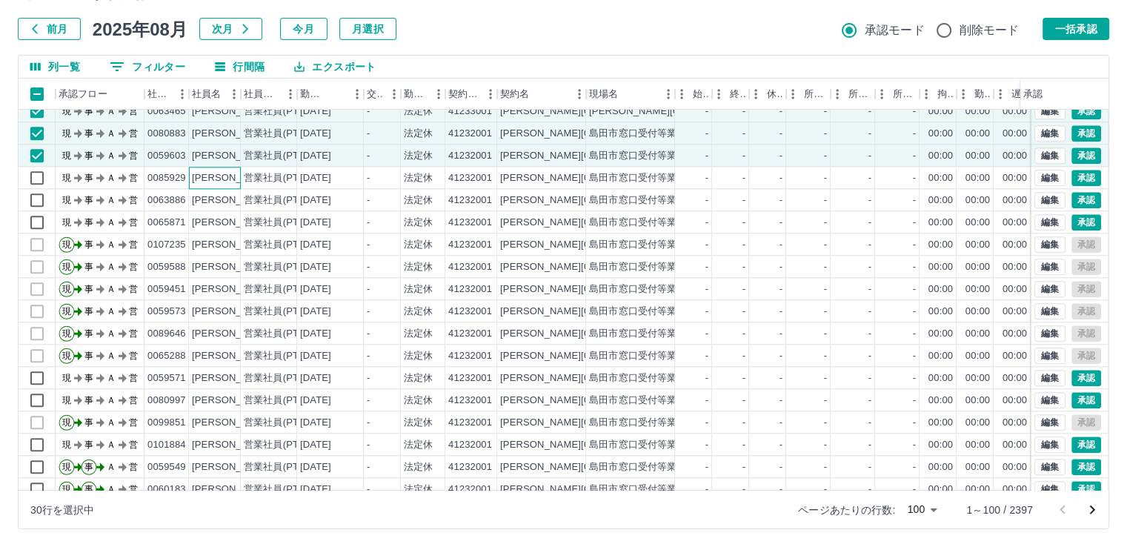
click at [231, 174] on div "[PERSON_NAME]" at bounding box center [232, 178] width 81 height 14
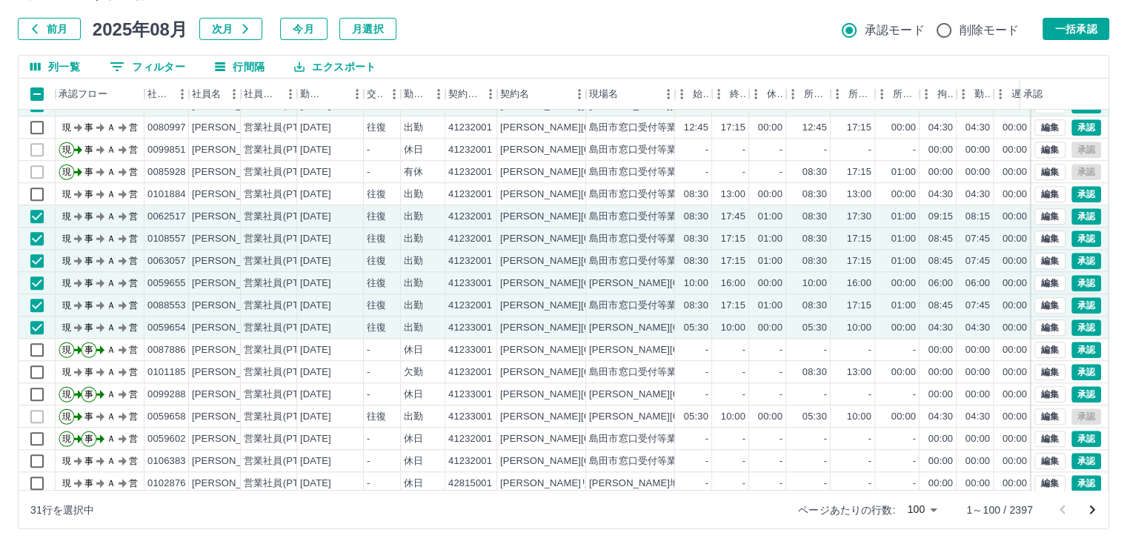
scroll to position [1263, 0]
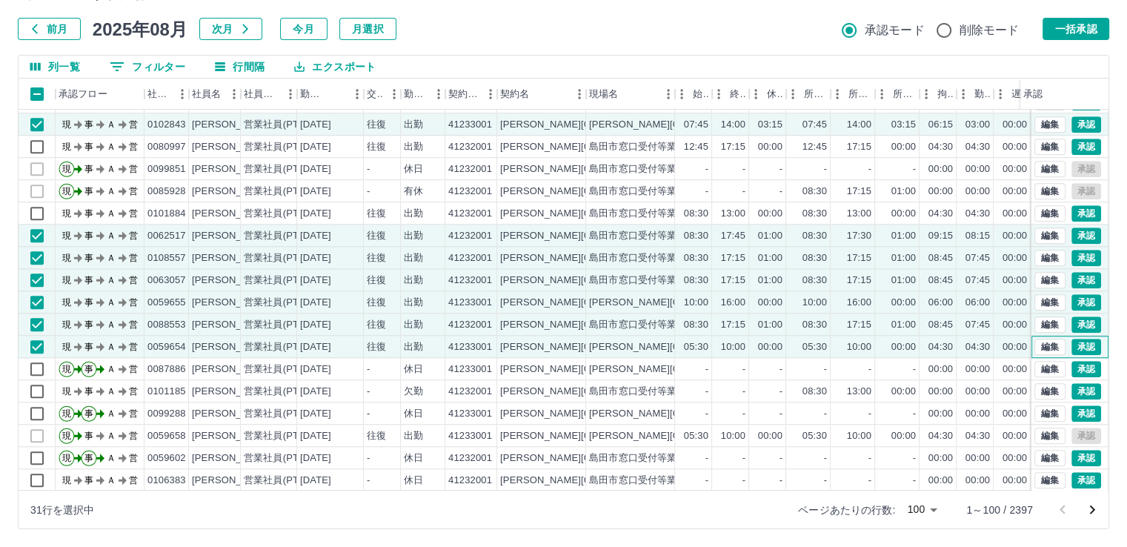
drag, startPoint x: 1090, startPoint y: 347, endPoint x: 1090, endPoint y: 323, distance: 24.4
click at [1090, 323] on div "編集 承認 編集 承認 編集 承認 編集 承認 編集 承認 編集 承認 編集 承認 編集 承認 編集 承認 編集 承認 編集 承認 編集 承認 編集 承認 編…" at bounding box center [1069, 302] width 77 height 511
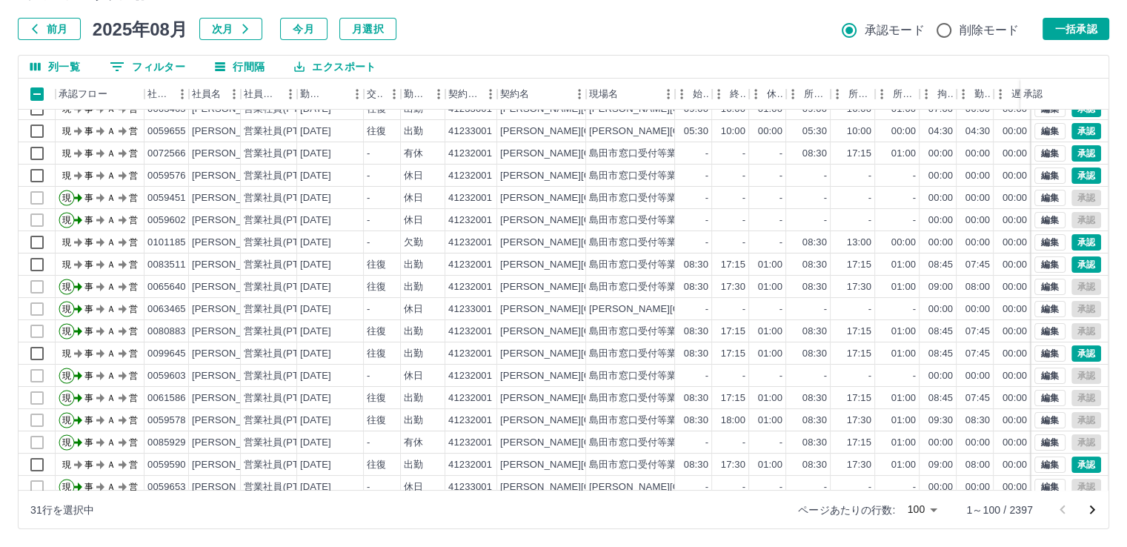
scroll to position [0, 0]
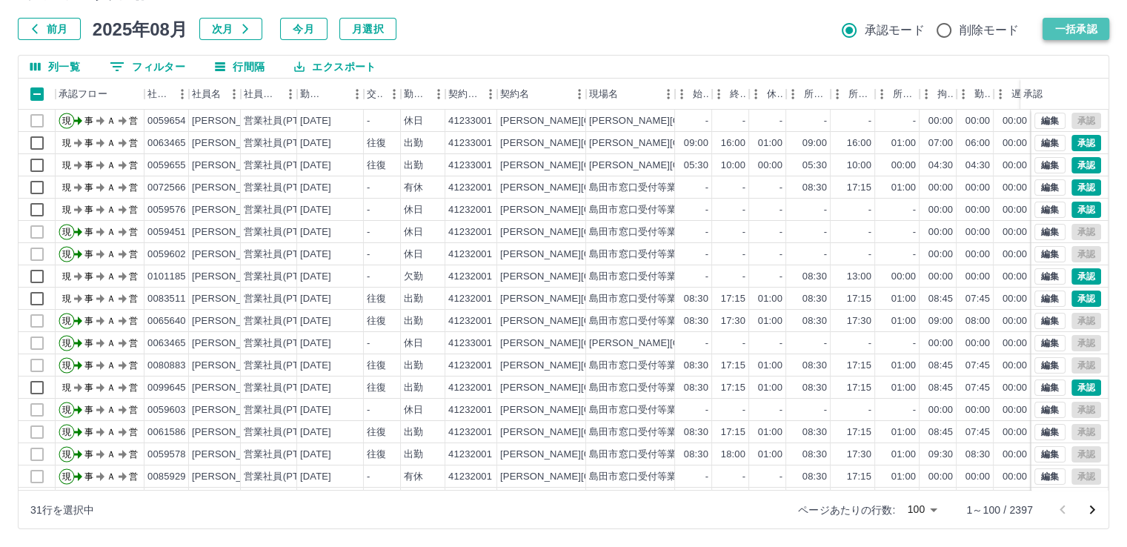
click at [1085, 28] on button "一括承認" at bounding box center [1075, 29] width 67 height 22
click at [1093, 508] on icon "次のページへ" at bounding box center [1092, 509] width 5 height 9
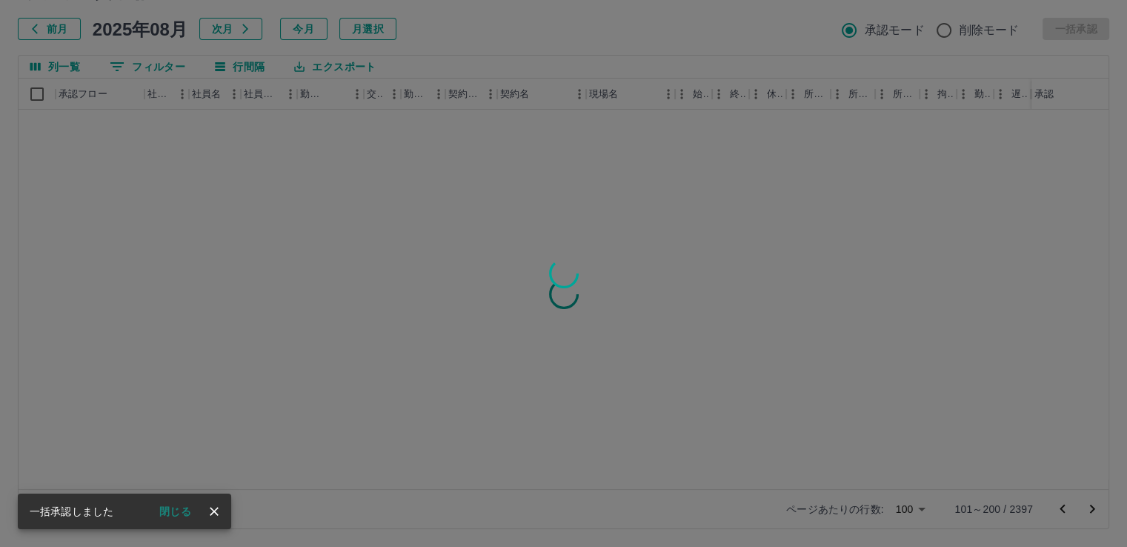
click at [169, 508] on button "閉じる" at bounding box center [175, 511] width 56 height 22
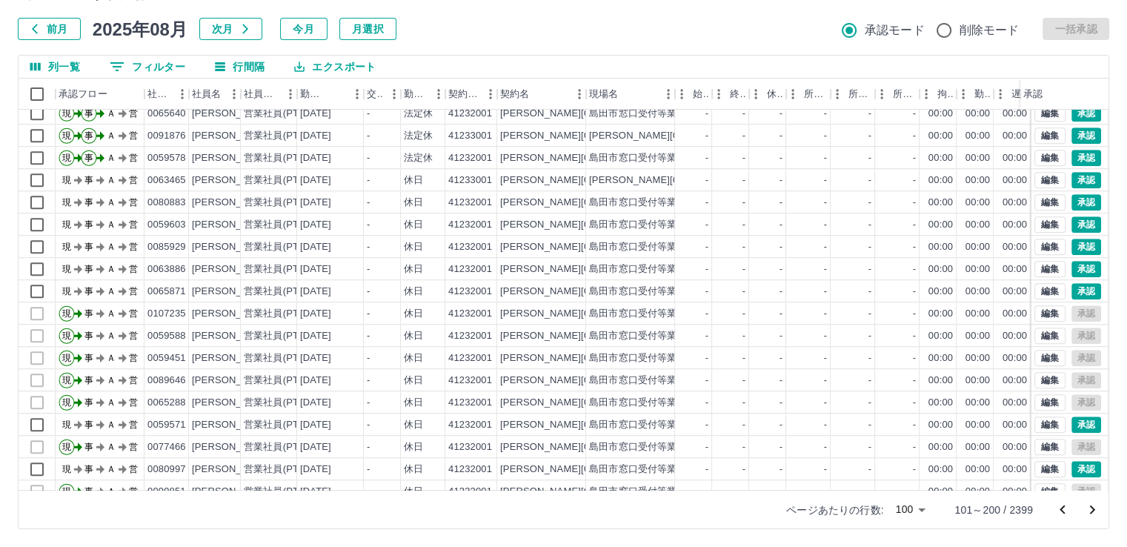
scroll to position [1171, 0]
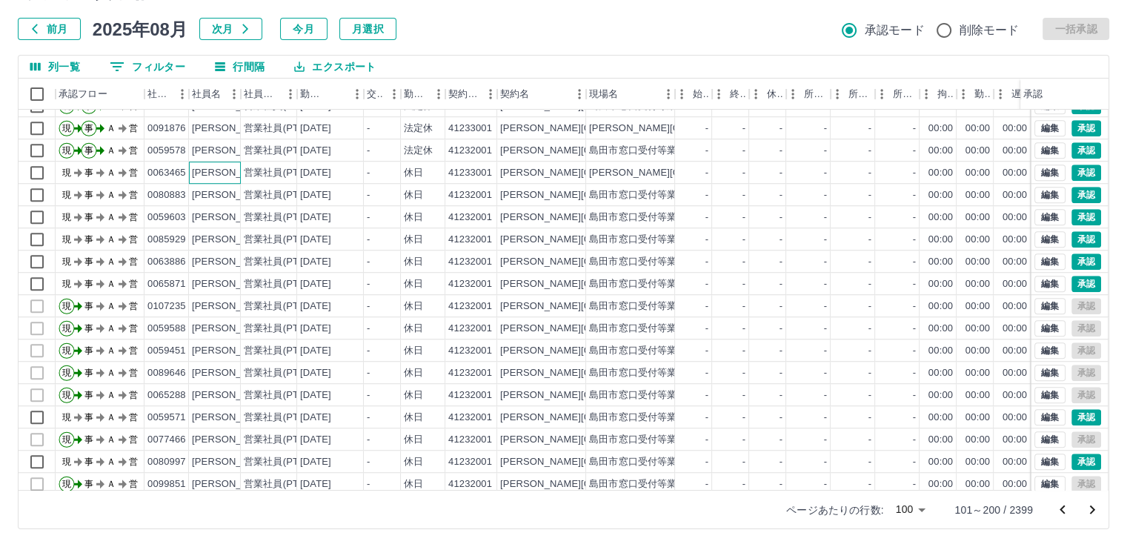
click at [225, 168] on div "[PERSON_NAME]" at bounding box center [232, 173] width 81 height 14
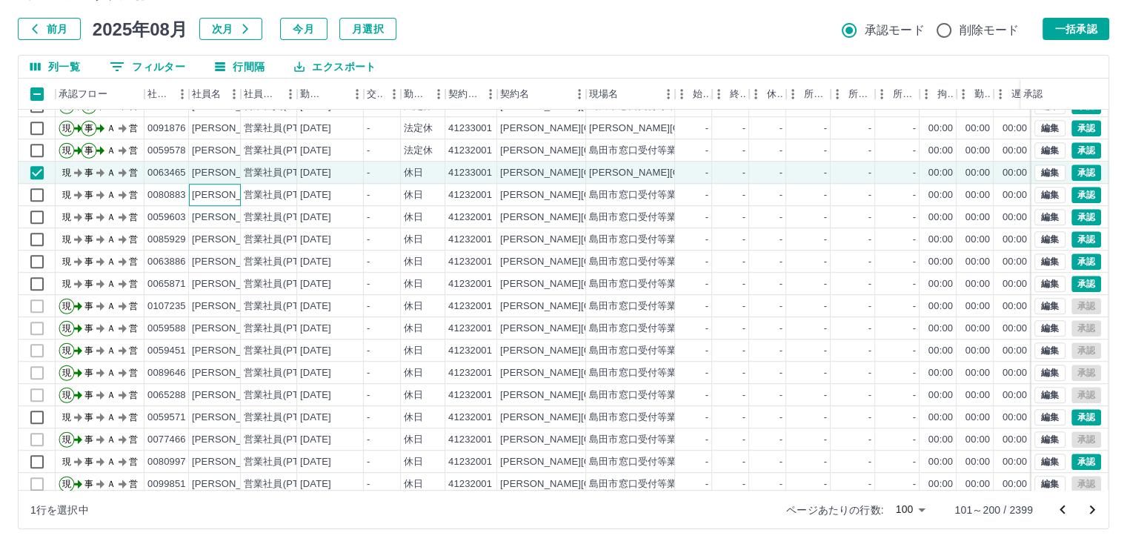
click at [234, 194] on div "[PERSON_NAME]" at bounding box center [232, 195] width 81 height 14
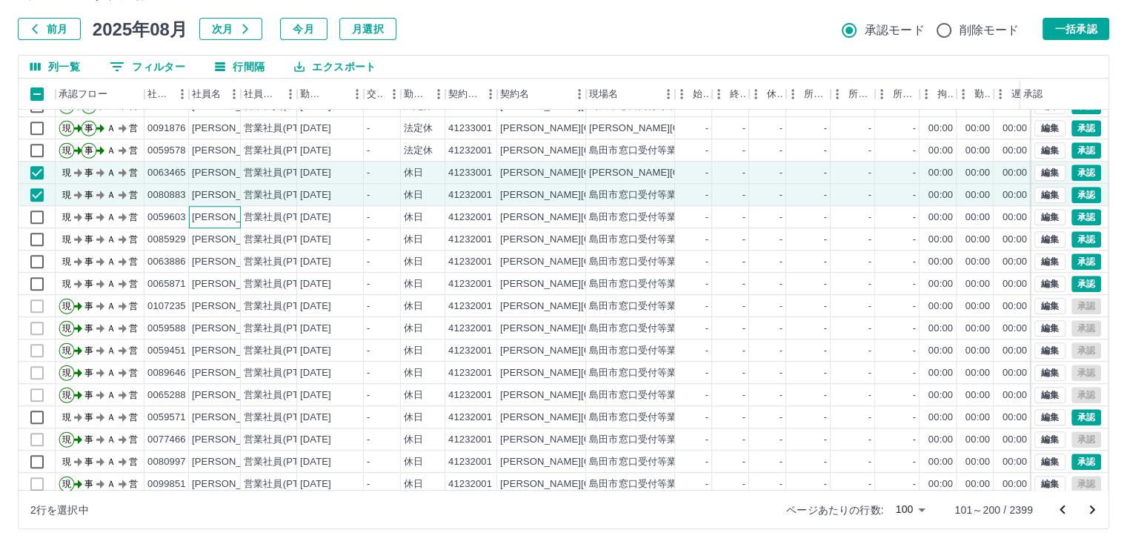
click at [234, 217] on div "[PERSON_NAME]" at bounding box center [232, 217] width 81 height 14
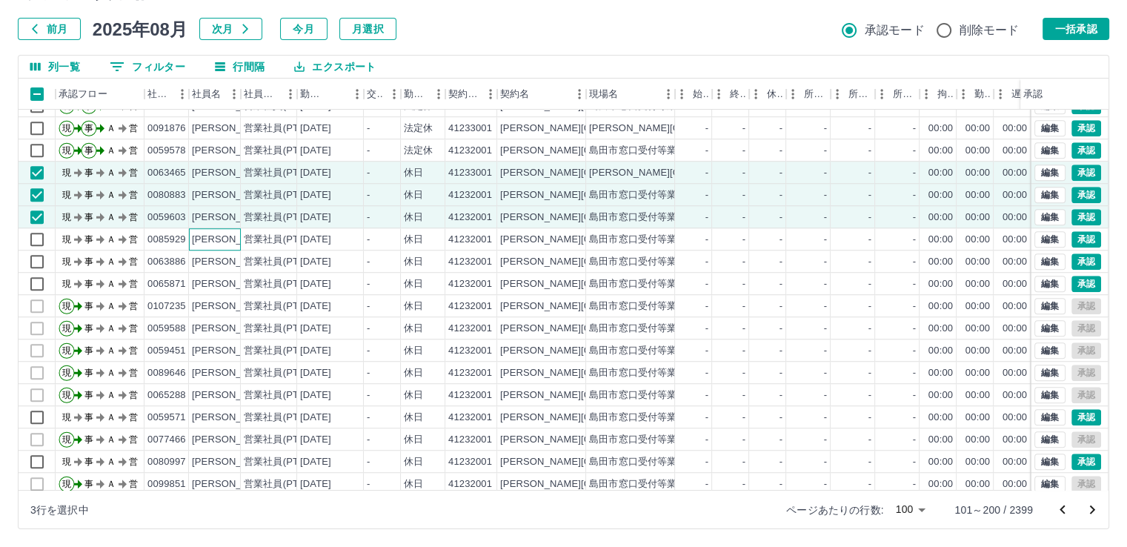
click at [230, 241] on div "[PERSON_NAME]" at bounding box center [232, 240] width 81 height 14
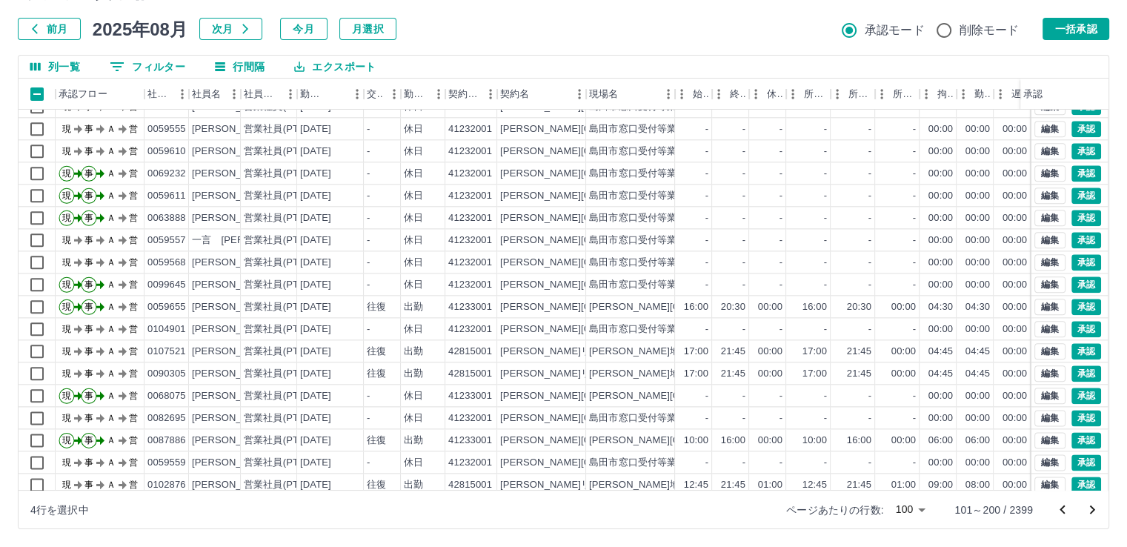
scroll to position [1853, 0]
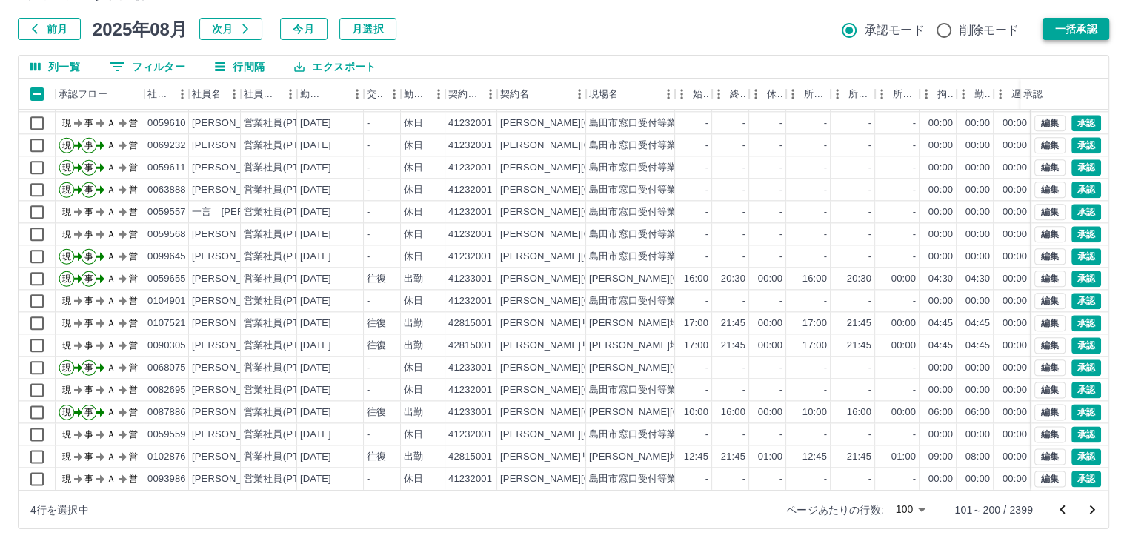
click at [1084, 33] on button "一括承認" at bounding box center [1075, 29] width 67 height 22
click at [1092, 505] on icon "次のページへ" at bounding box center [1092, 510] width 18 height 18
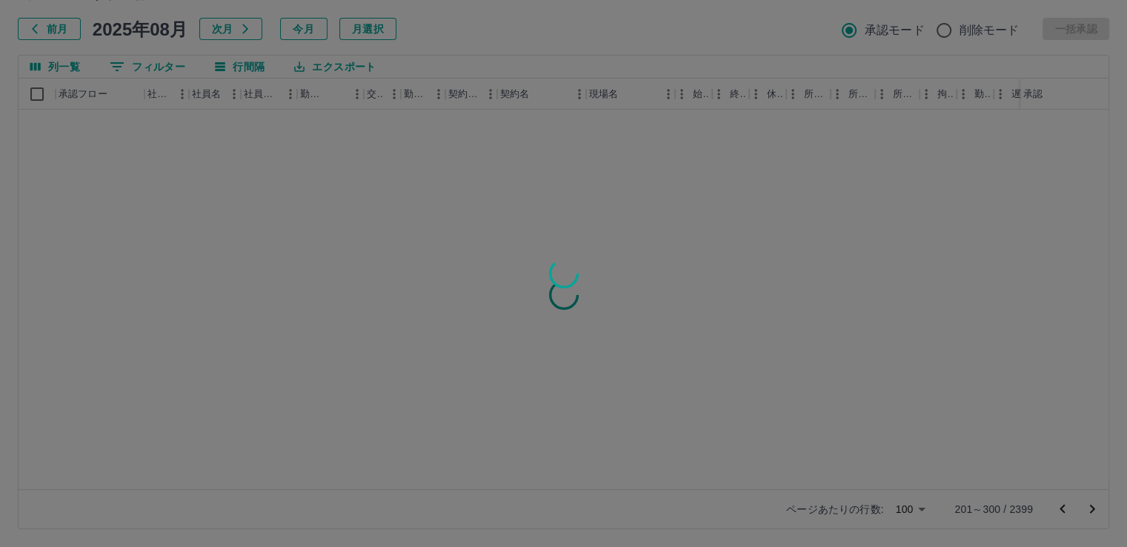
scroll to position [0, 0]
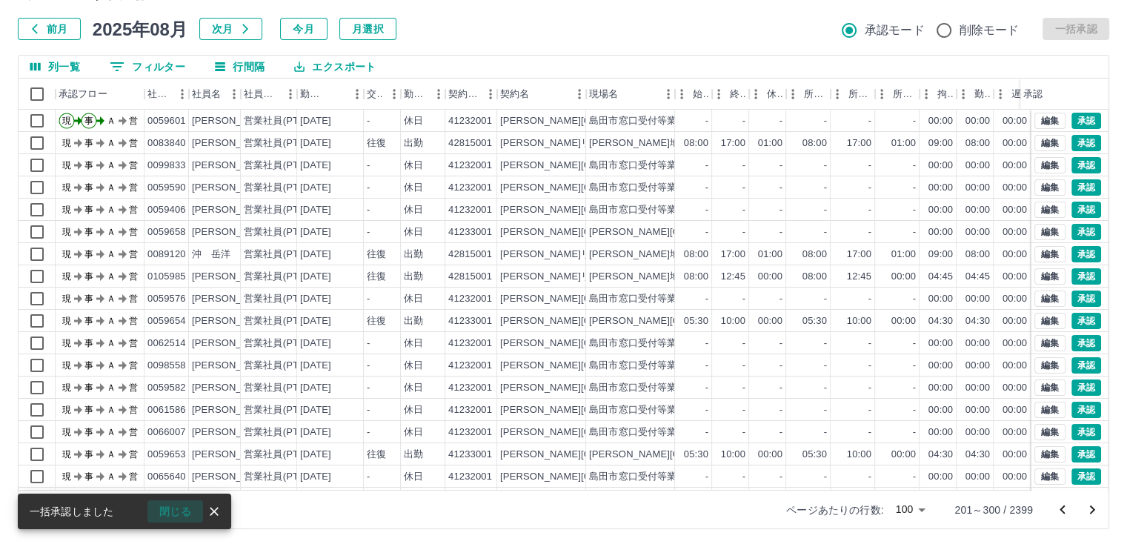
click at [165, 507] on button "閉じる" at bounding box center [175, 511] width 56 height 22
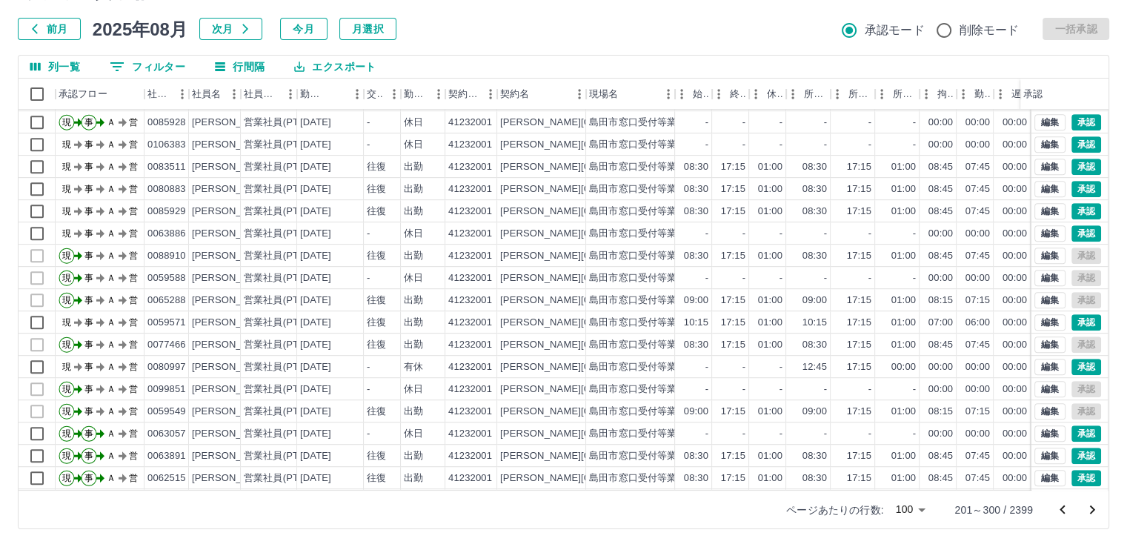
scroll to position [824, 0]
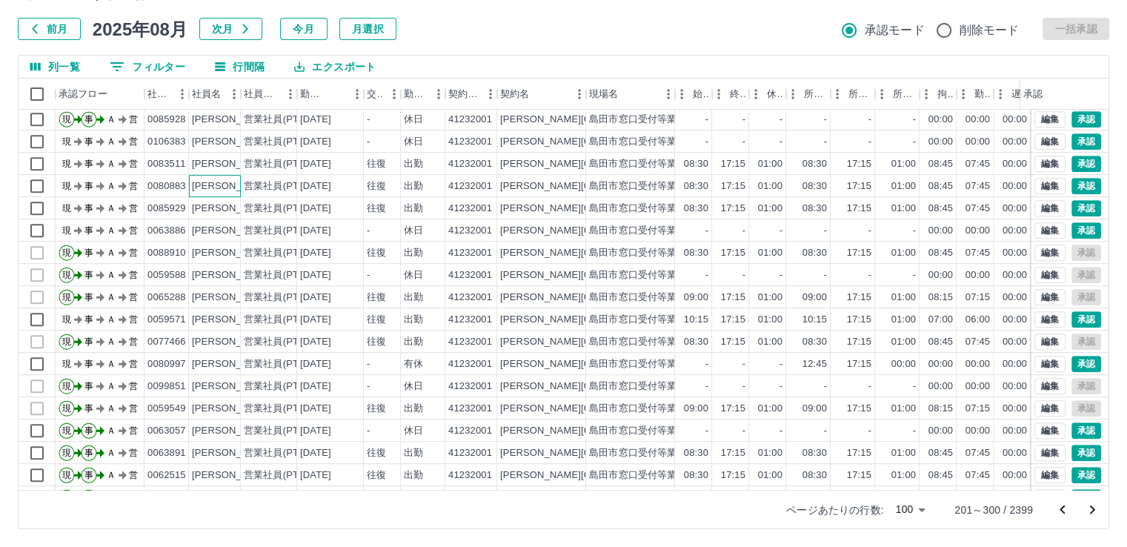
click at [228, 185] on div "[PERSON_NAME]" at bounding box center [232, 186] width 81 height 14
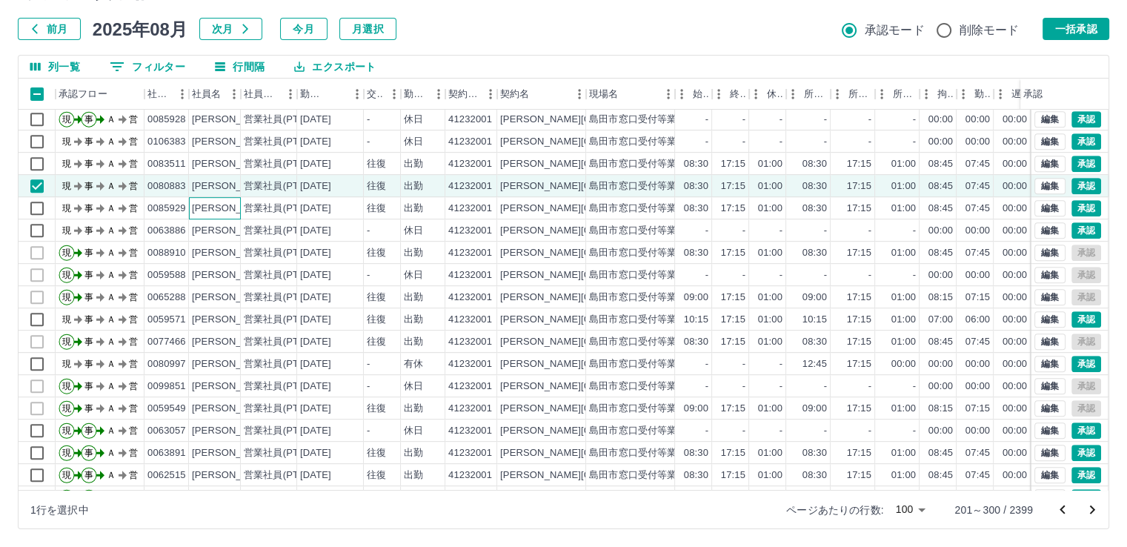
click at [224, 207] on div "[PERSON_NAME]" at bounding box center [232, 209] width 81 height 14
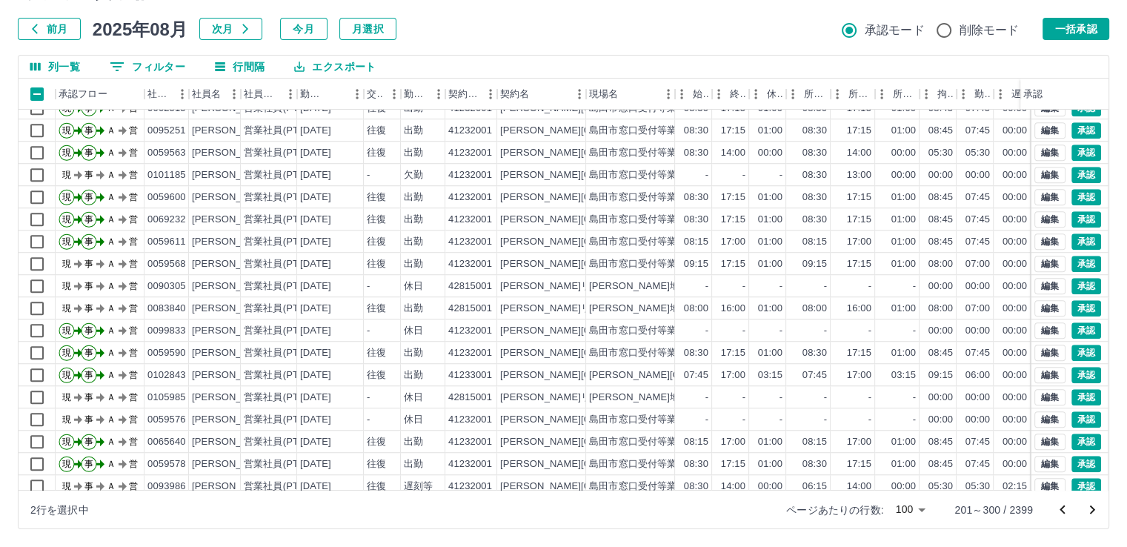
scroll to position [1202, 0]
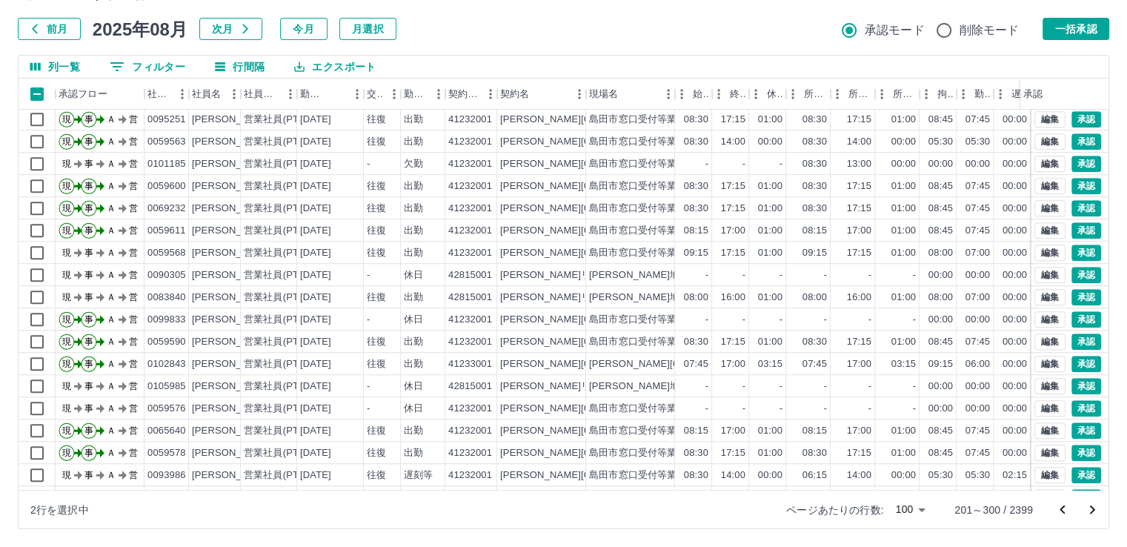
drag, startPoint x: 1110, startPoint y: 327, endPoint x: 1112, endPoint y: 342, distance: 14.9
click at [1112, 342] on div "勤務実績承認 前月 [DATE] 次月 今月 月選択 承認モード 削除モード 一括承認 列一覧 0 フィルター 行間隔 エクスポート 承認フロー 社員番号 社…" at bounding box center [563, 252] width 1127 height 590
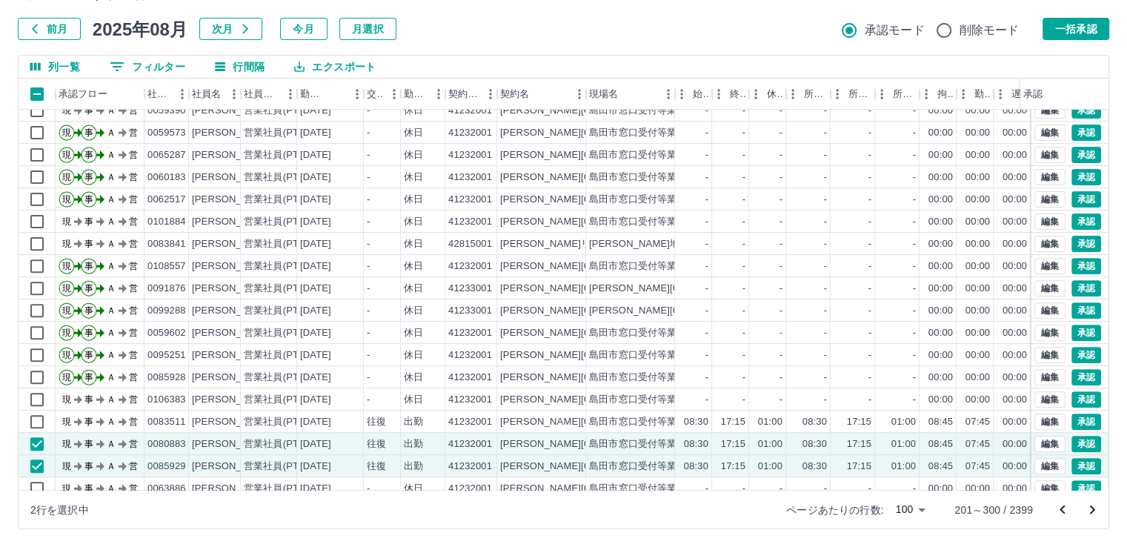
scroll to position [554, 0]
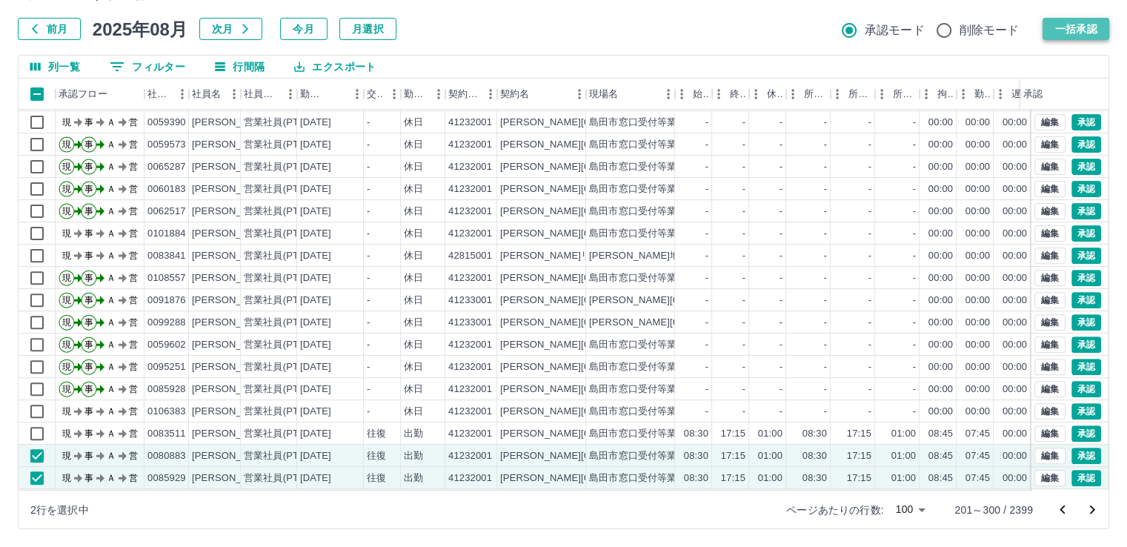
click at [1084, 27] on button "一括承認" at bounding box center [1075, 29] width 67 height 22
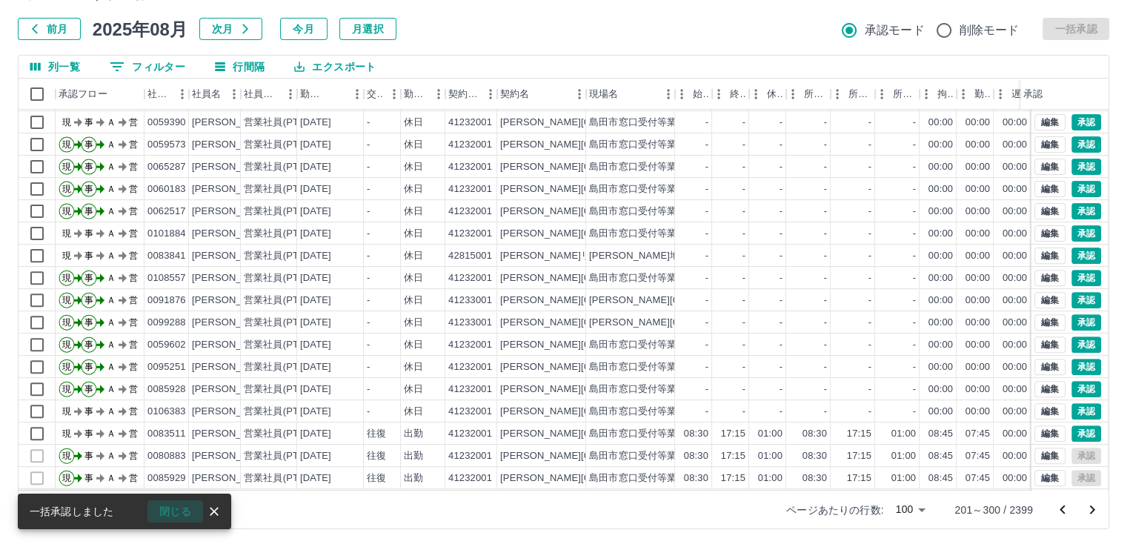
click at [166, 513] on button "閉じる" at bounding box center [175, 511] width 56 height 22
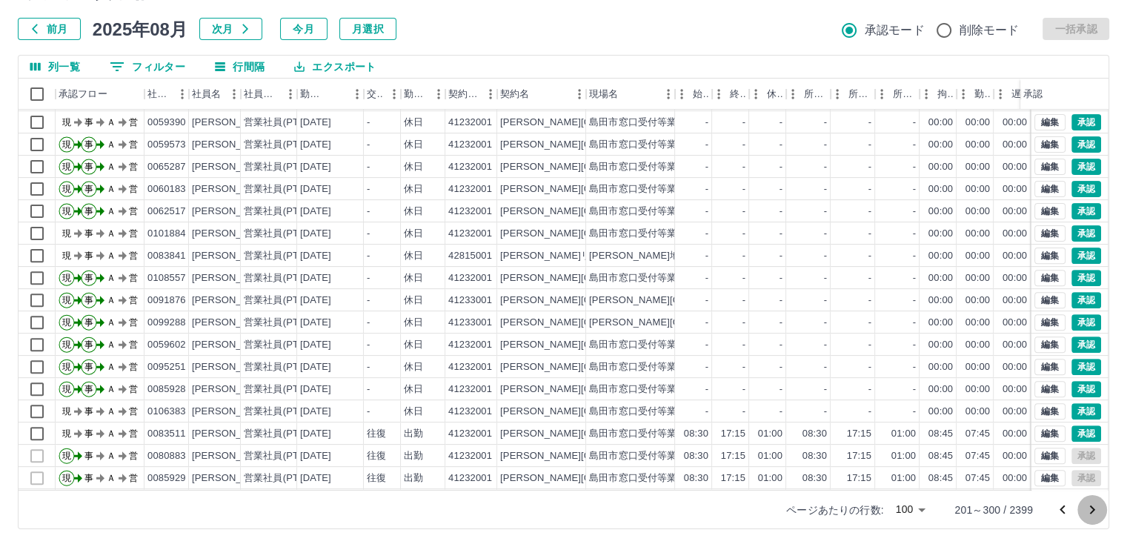
click at [1093, 510] on icon "次のページへ" at bounding box center [1092, 509] width 5 height 9
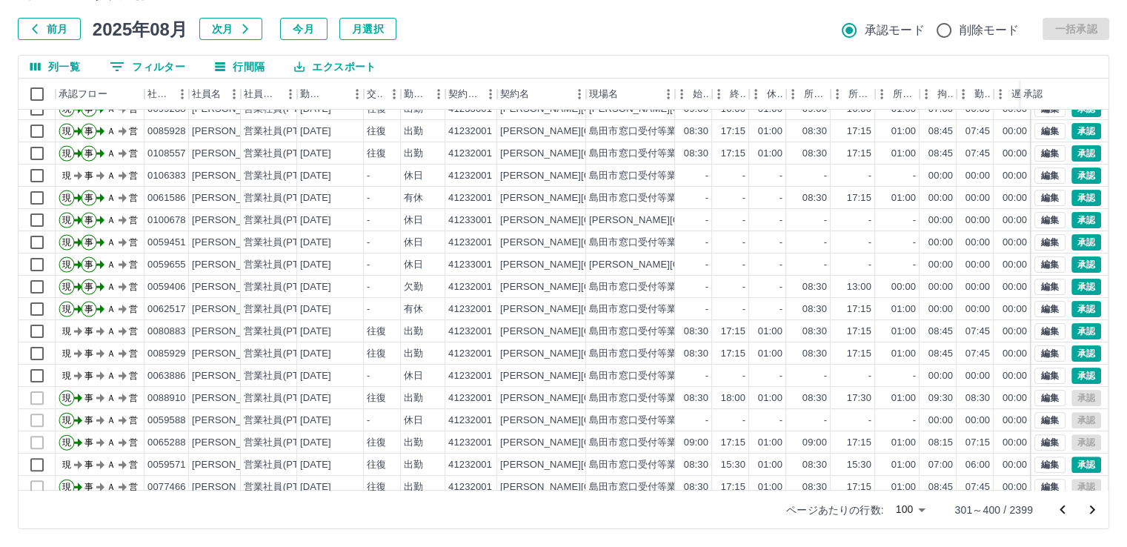
scroll to position [419, 0]
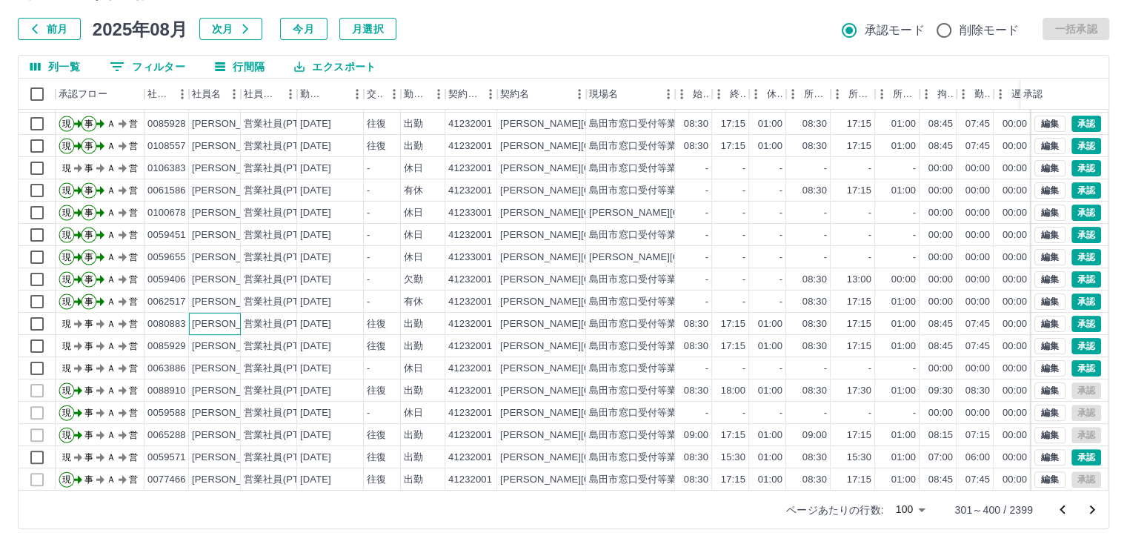
click at [229, 324] on div "[PERSON_NAME]" at bounding box center [232, 324] width 81 height 14
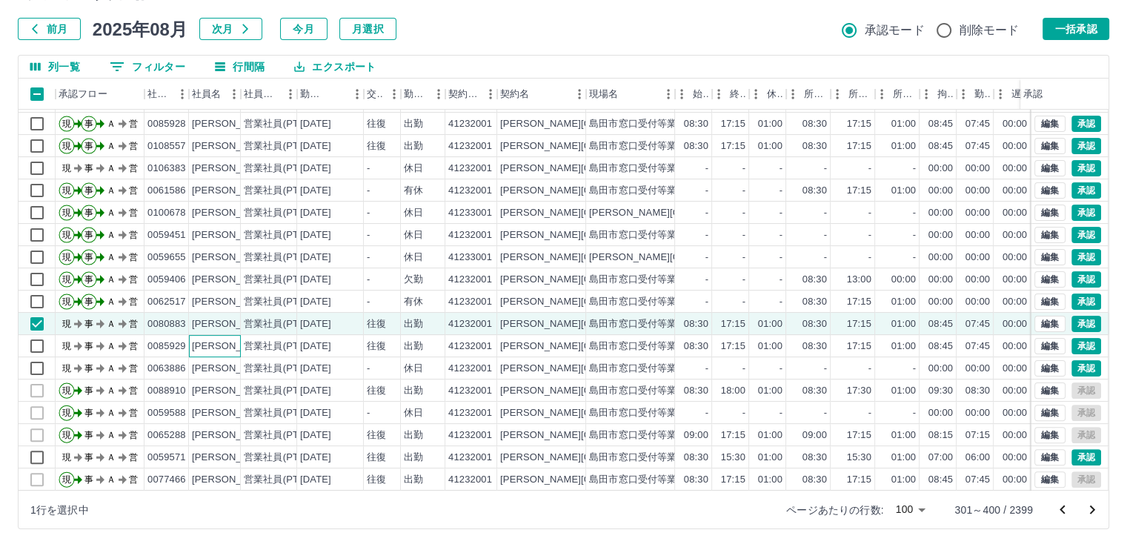
click at [233, 347] on div "[PERSON_NAME]" at bounding box center [232, 346] width 81 height 14
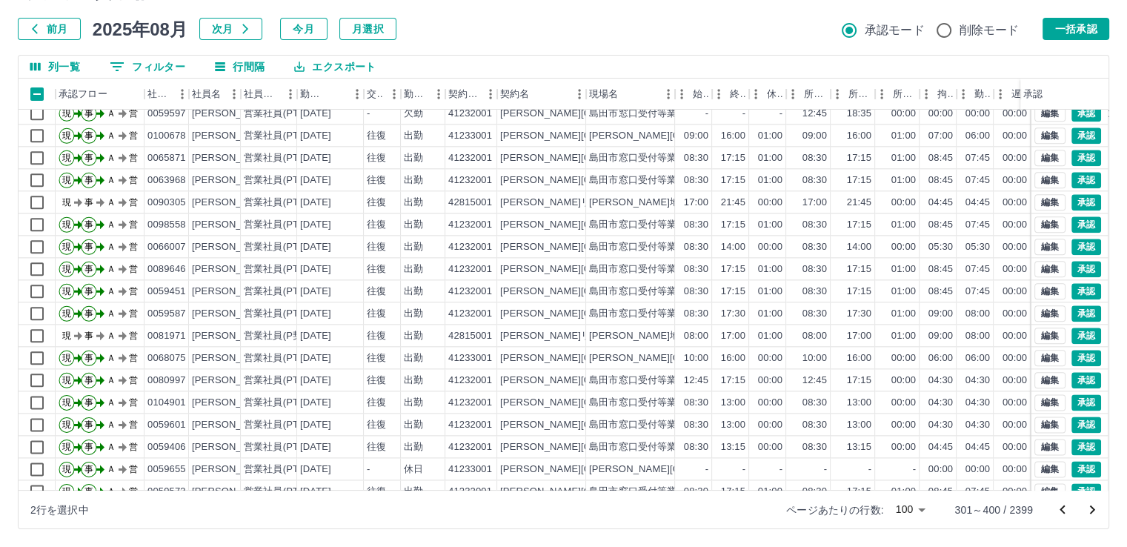
scroll to position [1853, 0]
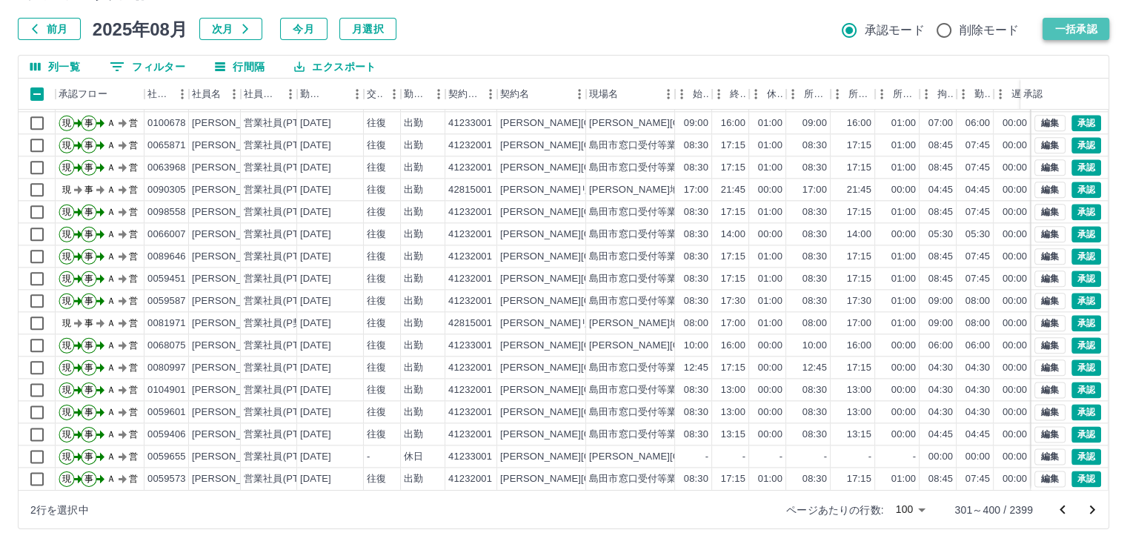
click at [1090, 26] on button "一括承認" at bounding box center [1075, 29] width 67 height 22
click at [1092, 512] on icon "次のページへ" at bounding box center [1092, 510] width 18 height 18
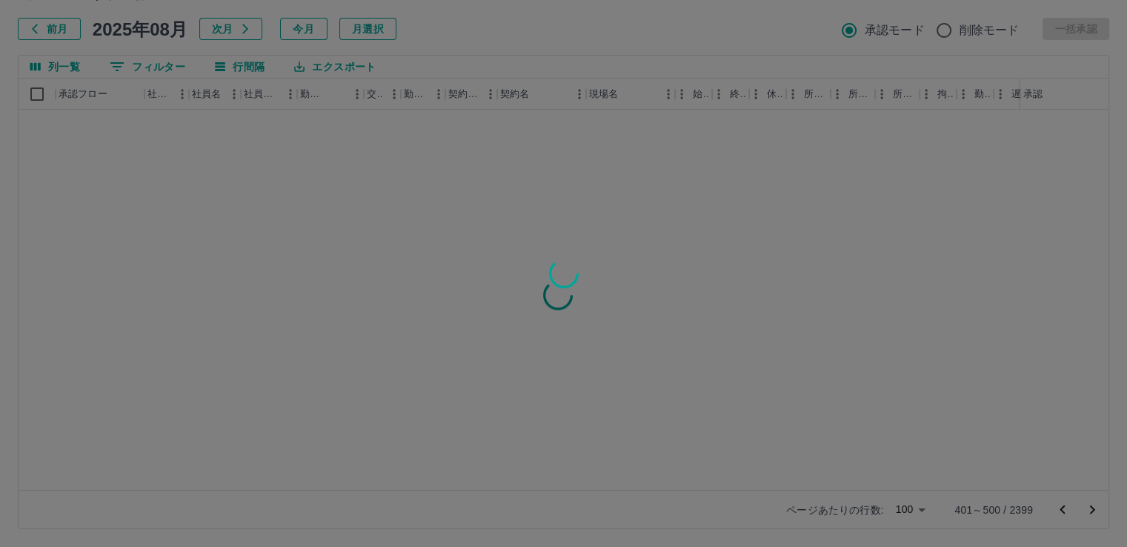
scroll to position [0, 0]
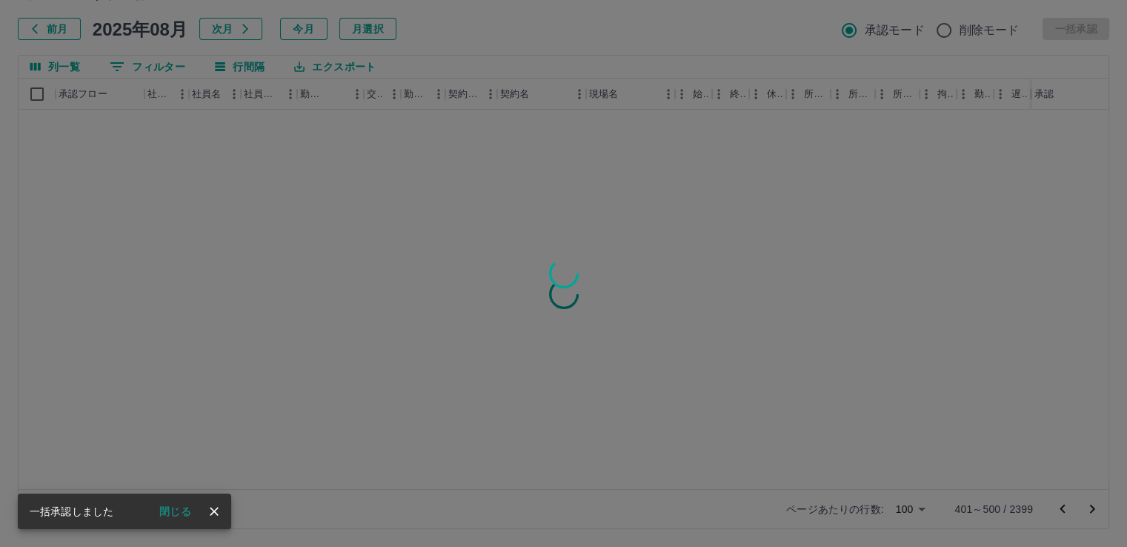
click at [180, 510] on button "閉じる" at bounding box center [175, 511] width 56 height 22
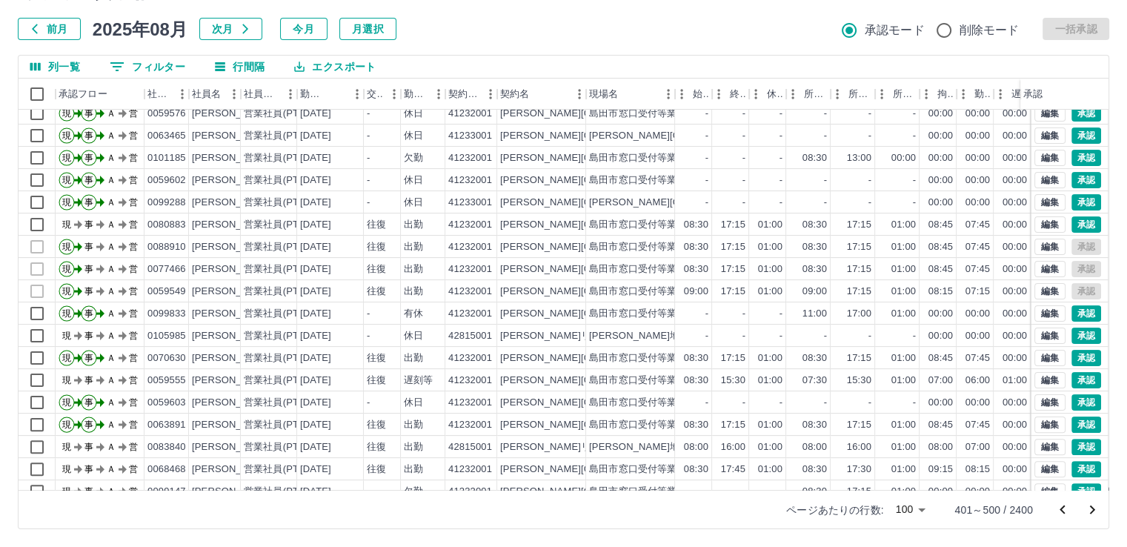
scroll to position [439, 0]
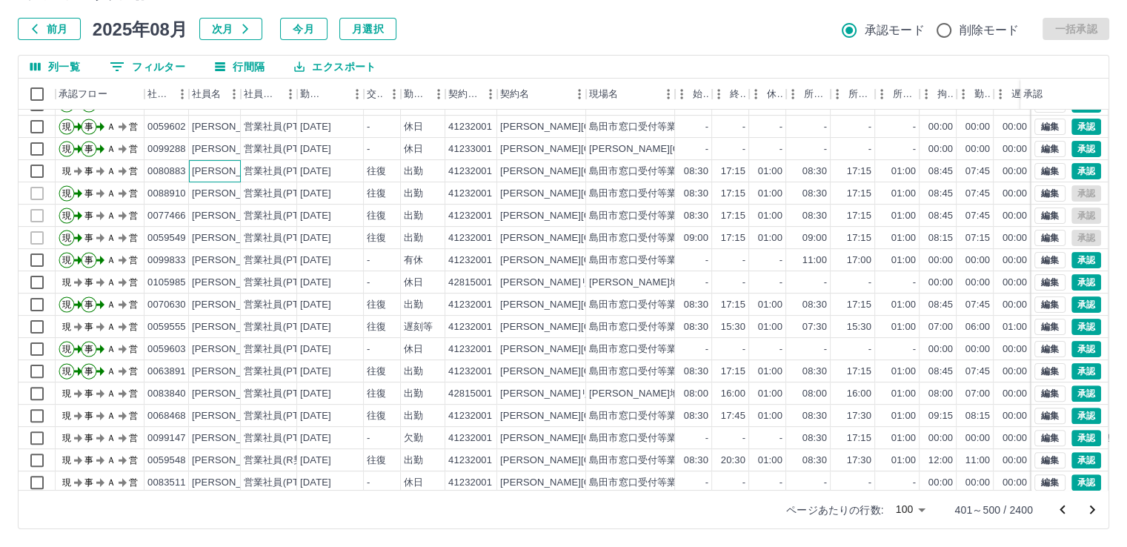
click at [209, 170] on div "[PERSON_NAME]" at bounding box center [232, 171] width 81 height 14
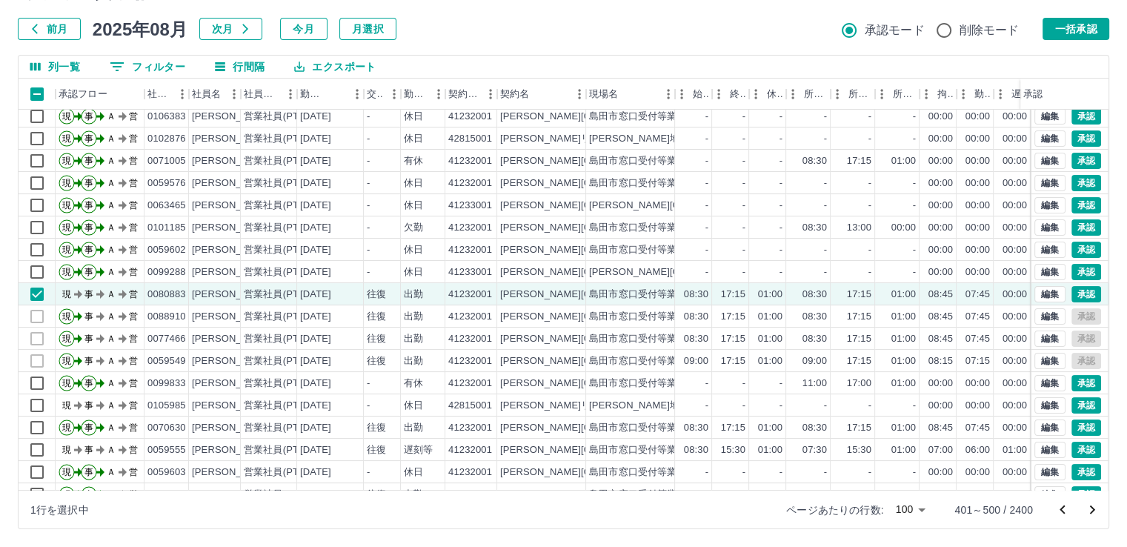
scroll to position [300, 0]
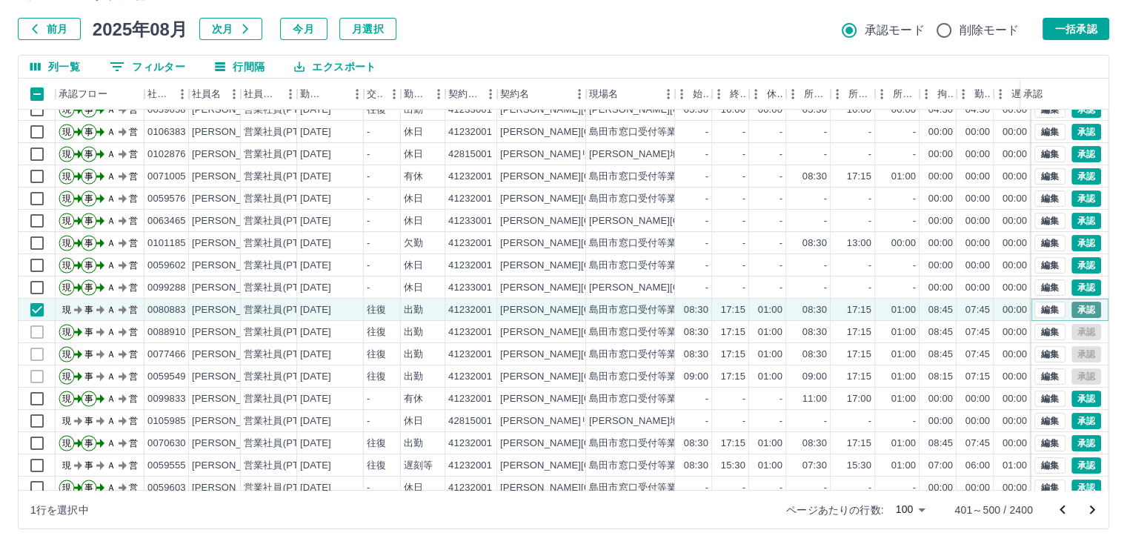
click at [1071, 306] on button "承認" at bounding box center [1086, 310] width 30 height 16
click at [1090, 513] on icon "次のページへ" at bounding box center [1092, 509] width 5 height 9
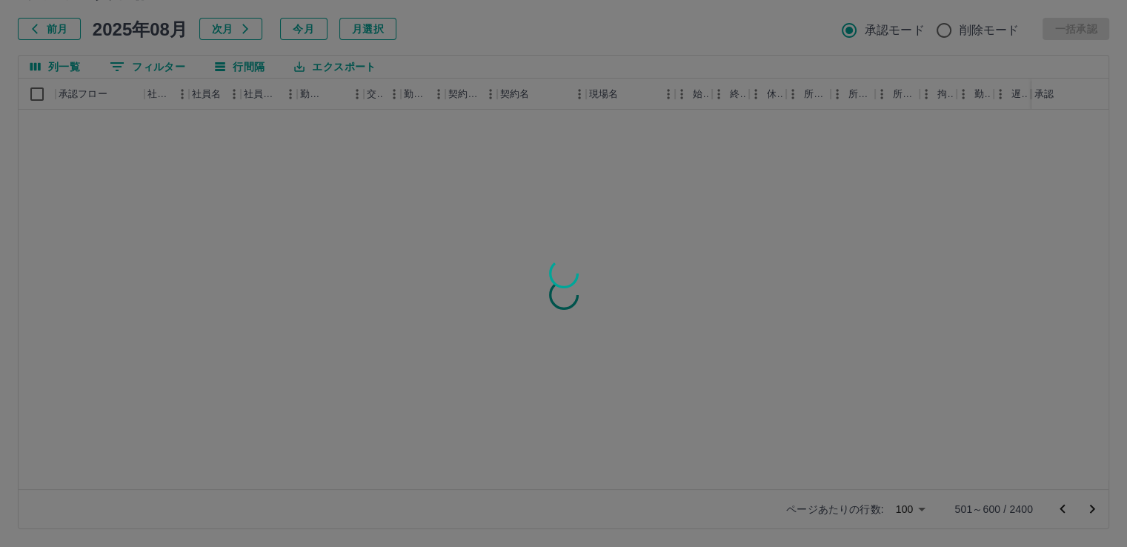
scroll to position [0, 0]
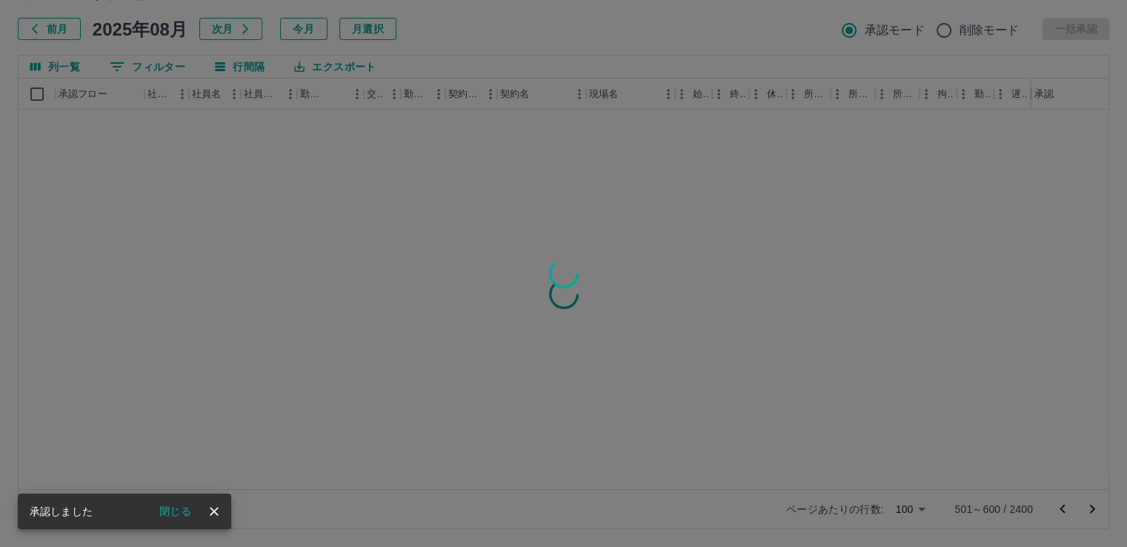
click at [173, 508] on button "閉じる" at bounding box center [175, 511] width 56 height 22
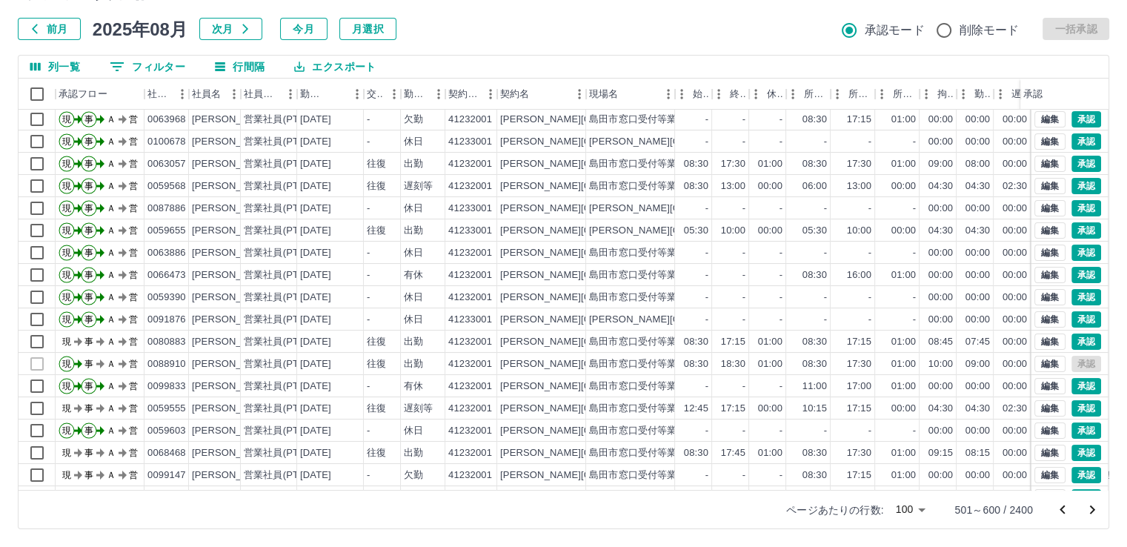
scroll to position [166, 0]
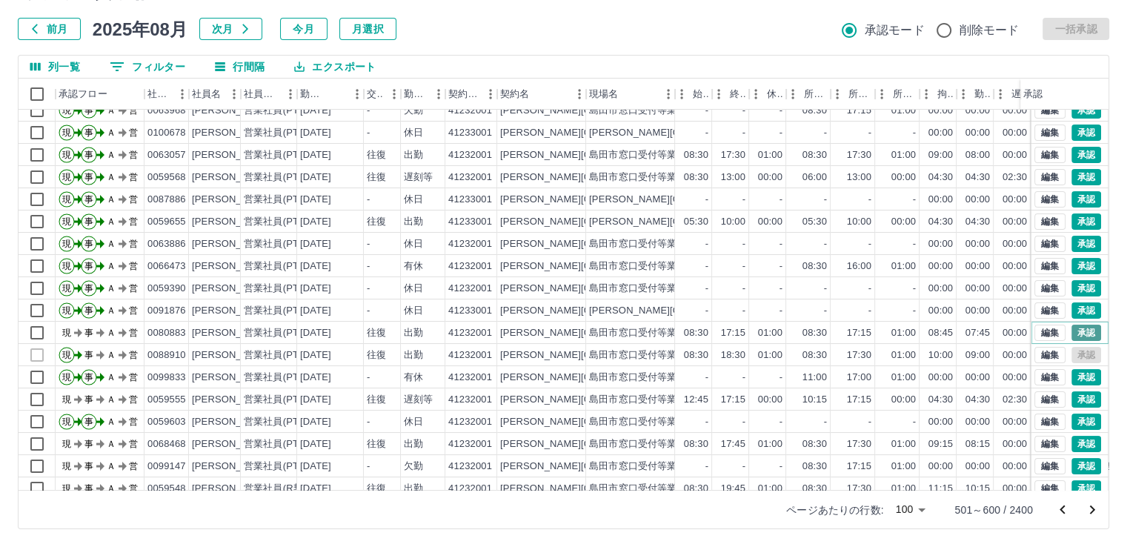
click at [1076, 330] on button "承認" at bounding box center [1086, 332] width 30 height 16
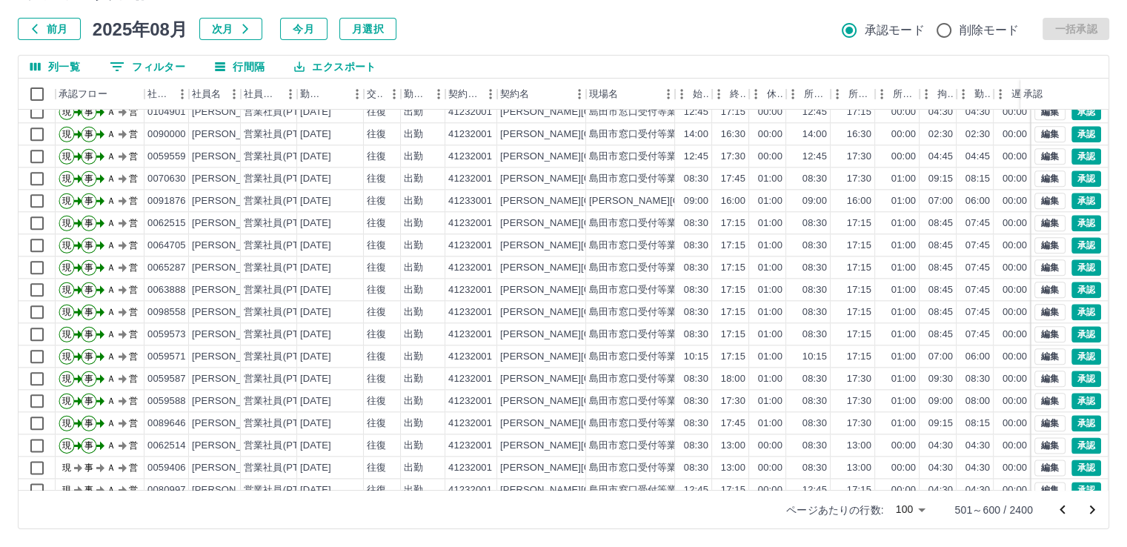
scroll to position [1853, 0]
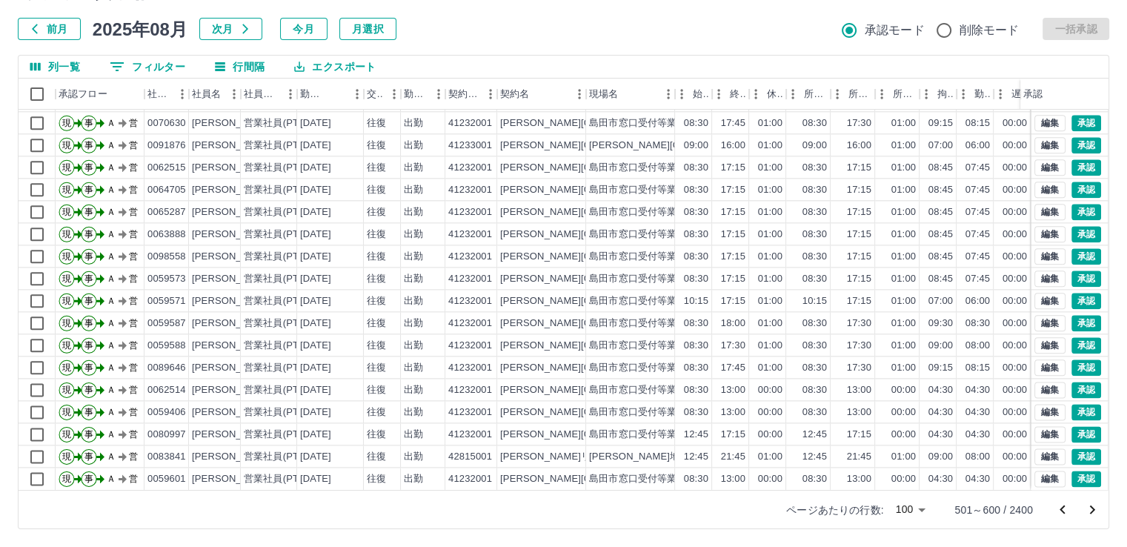
click at [1096, 507] on icon "次のページへ" at bounding box center [1092, 510] width 18 height 18
click at [1093, 510] on icon "次のページへ" at bounding box center [1092, 509] width 5 height 9
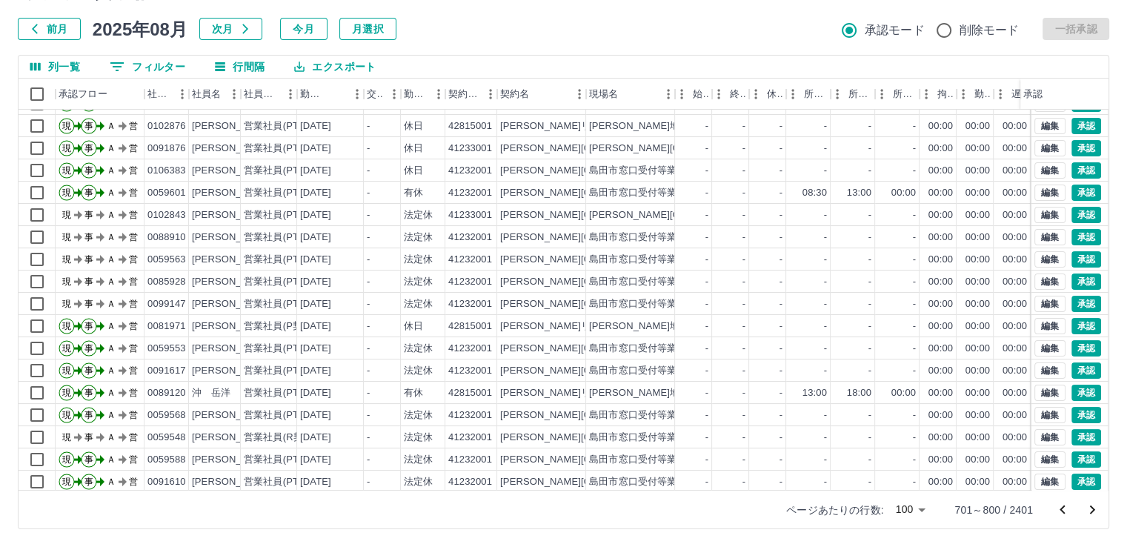
scroll to position [265, 0]
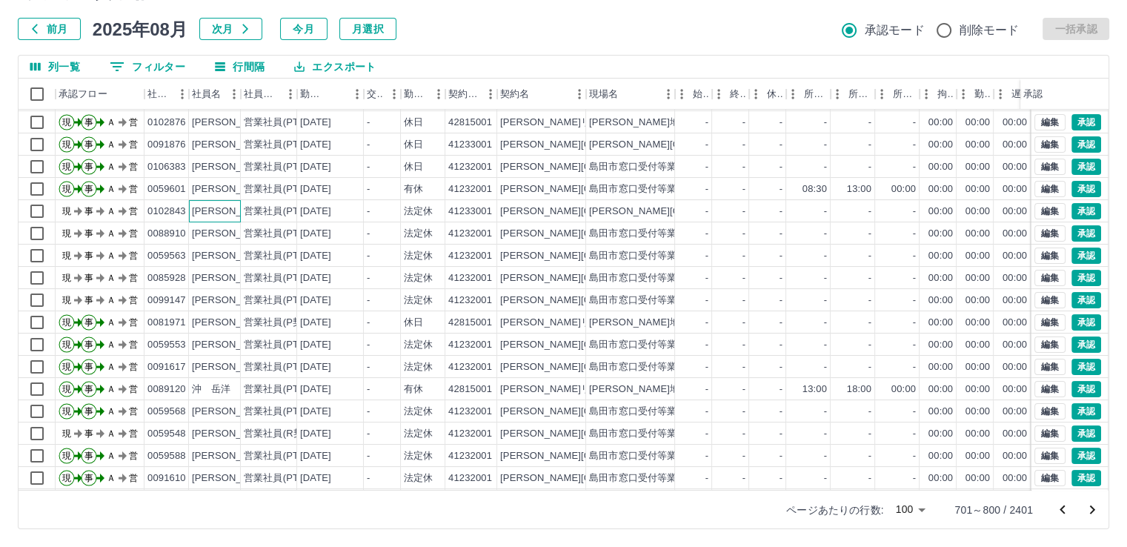
click at [223, 208] on div "[PERSON_NAME]" at bounding box center [232, 211] width 81 height 14
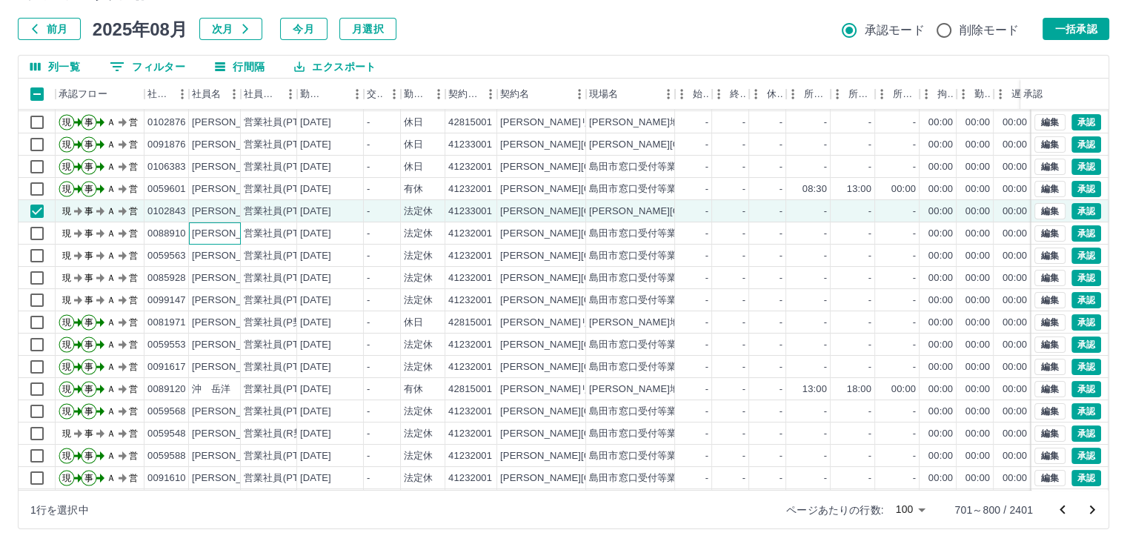
click at [228, 233] on div "[PERSON_NAME]" at bounding box center [232, 234] width 81 height 14
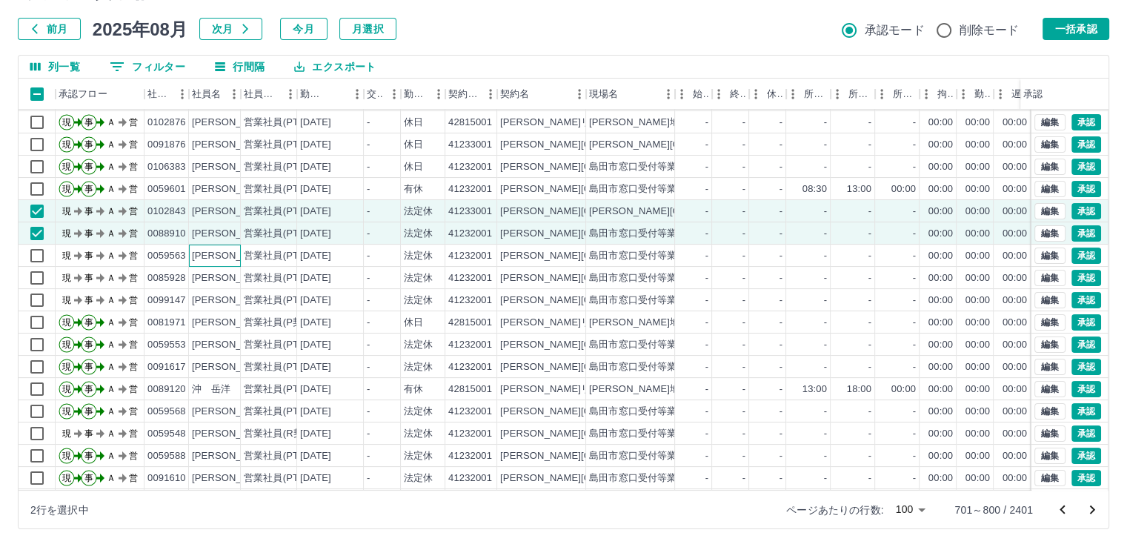
drag, startPoint x: 228, startPoint y: 256, endPoint x: 230, endPoint y: 271, distance: 15.0
click at [229, 257] on div "[PERSON_NAME]" at bounding box center [232, 256] width 81 height 14
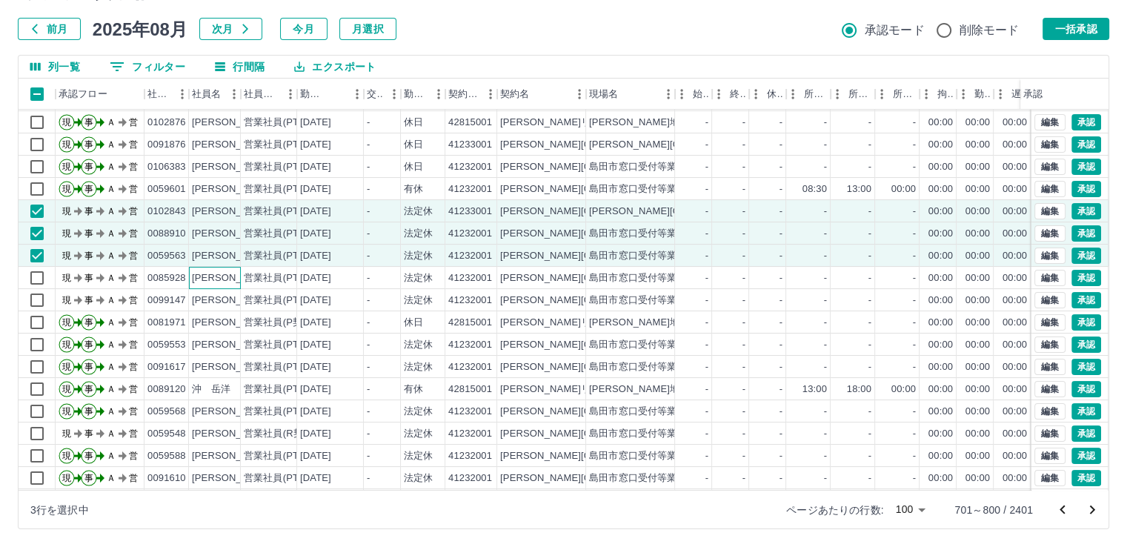
click at [230, 276] on div "[PERSON_NAME]" at bounding box center [232, 278] width 81 height 14
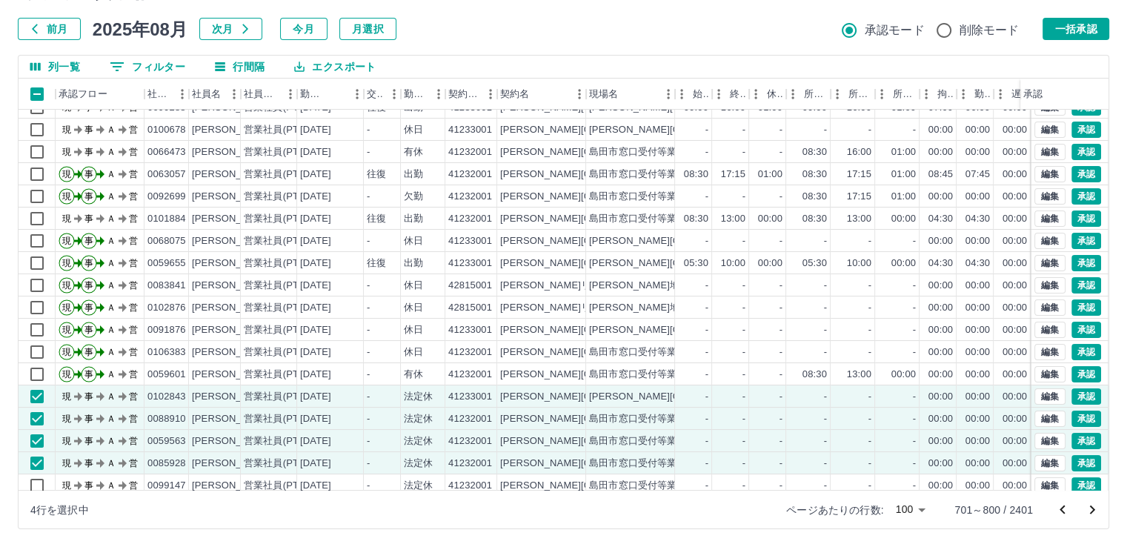
scroll to position [0, 0]
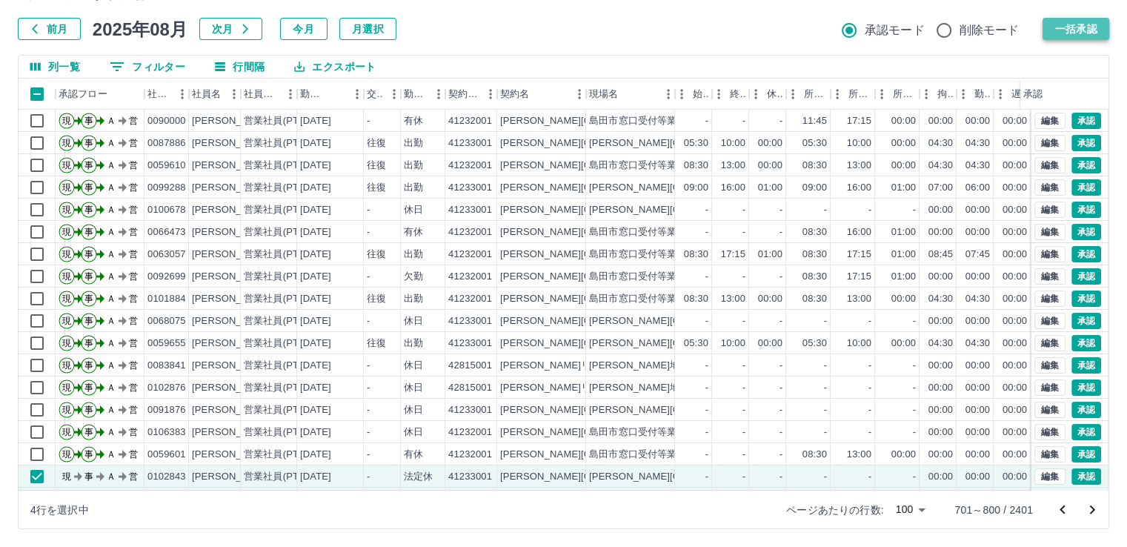
click at [1092, 30] on button "一括承認" at bounding box center [1075, 29] width 67 height 22
click at [1090, 510] on icon "次のページへ" at bounding box center [1092, 509] width 5 height 9
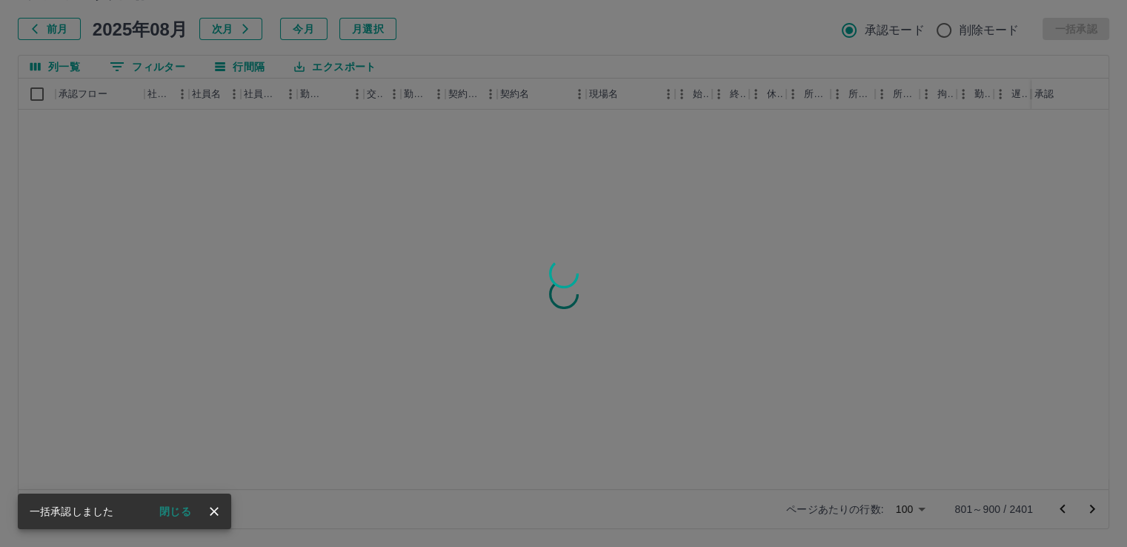
click at [179, 510] on button "閉じる" at bounding box center [175, 511] width 56 height 22
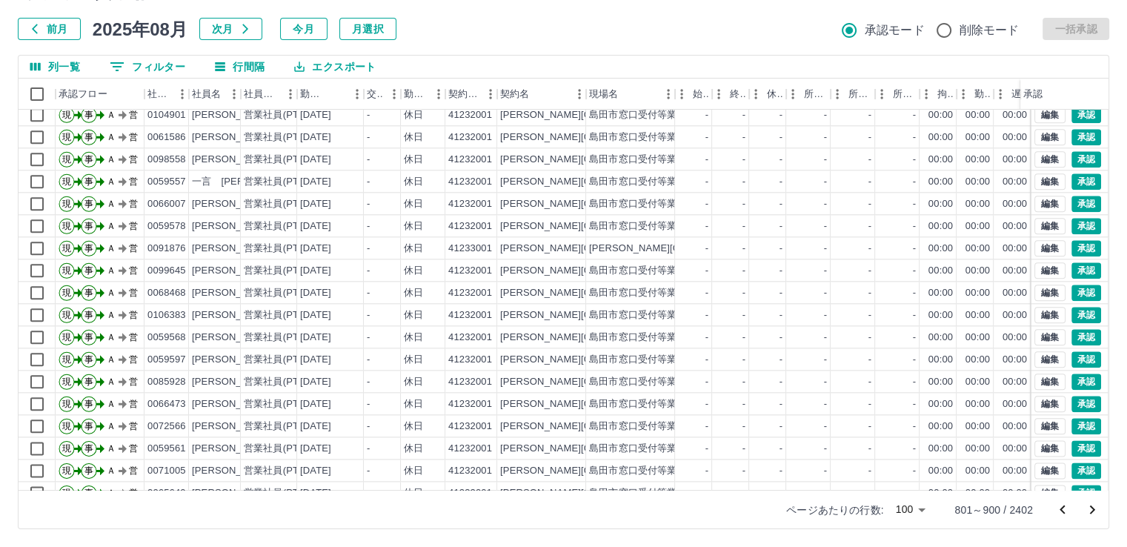
scroll to position [1853, 0]
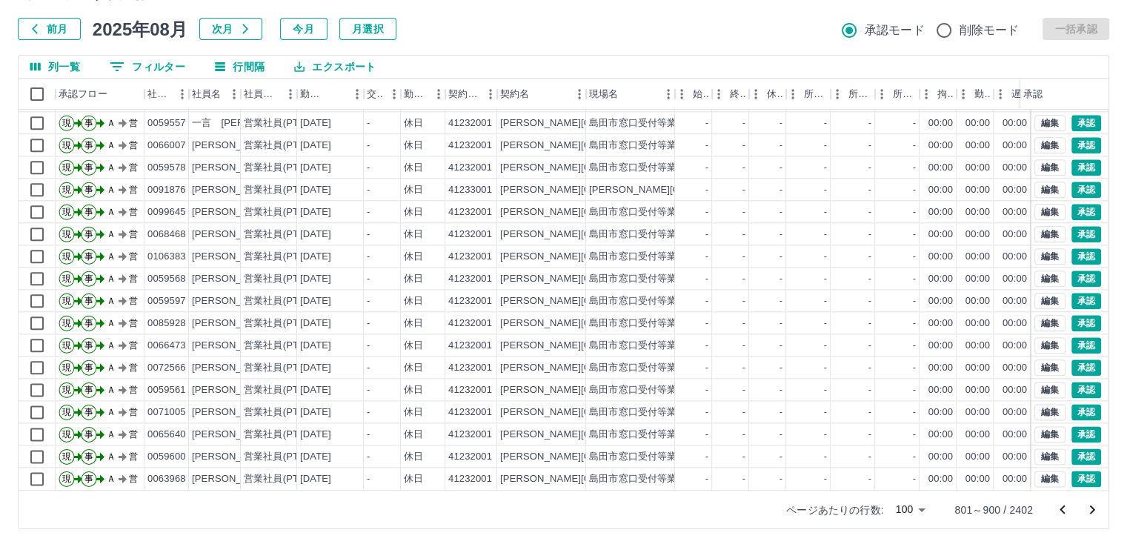
click at [1093, 510] on icon "次のページへ" at bounding box center [1092, 509] width 5 height 9
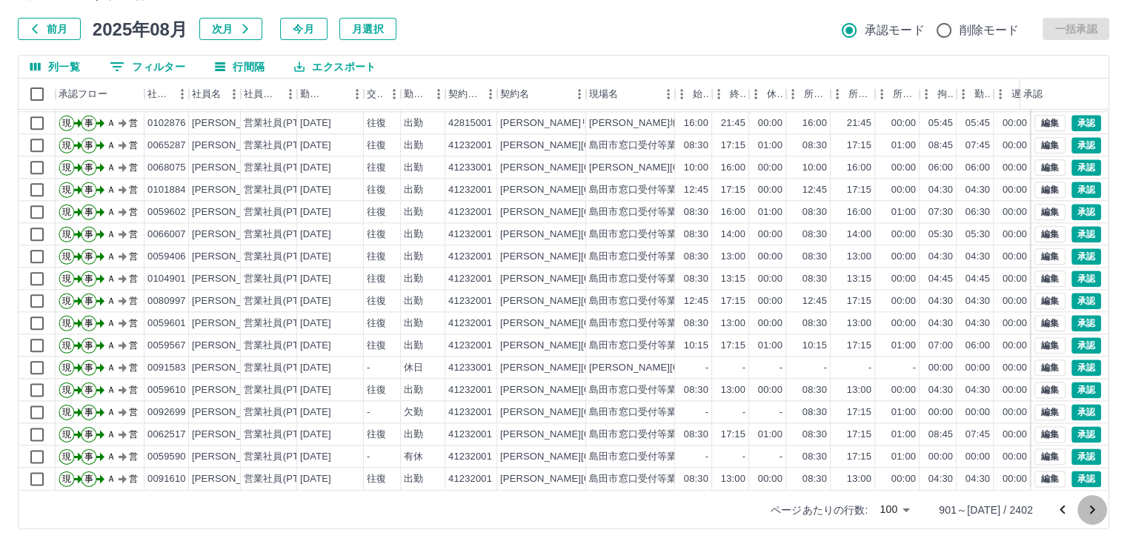
click at [1093, 508] on icon "次のページへ" at bounding box center [1092, 509] width 5 height 9
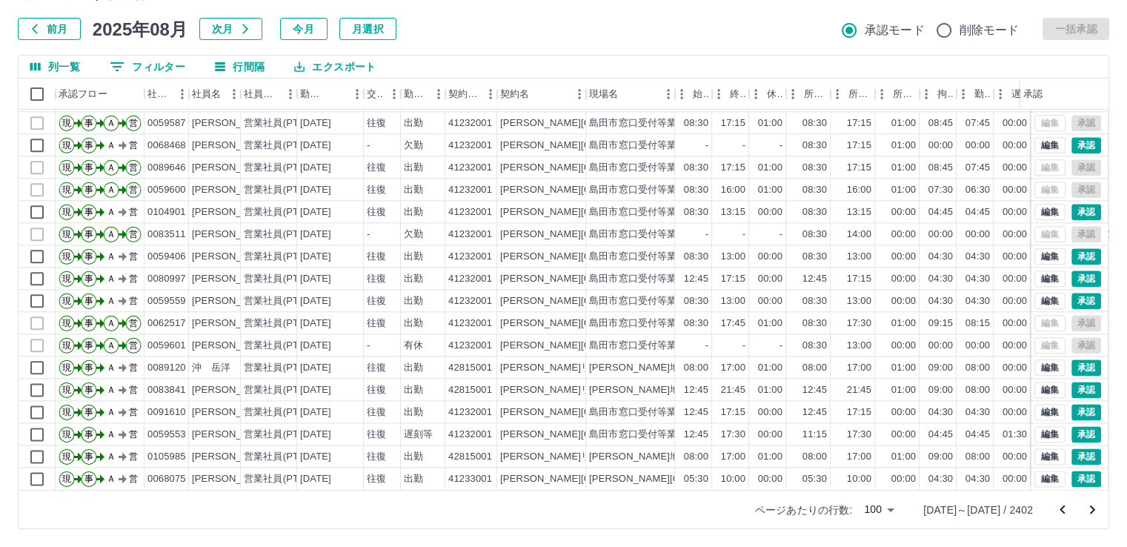
click at [1091, 511] on icon "次のページへ" at bounding box center [1092, 509] width 5 height 9
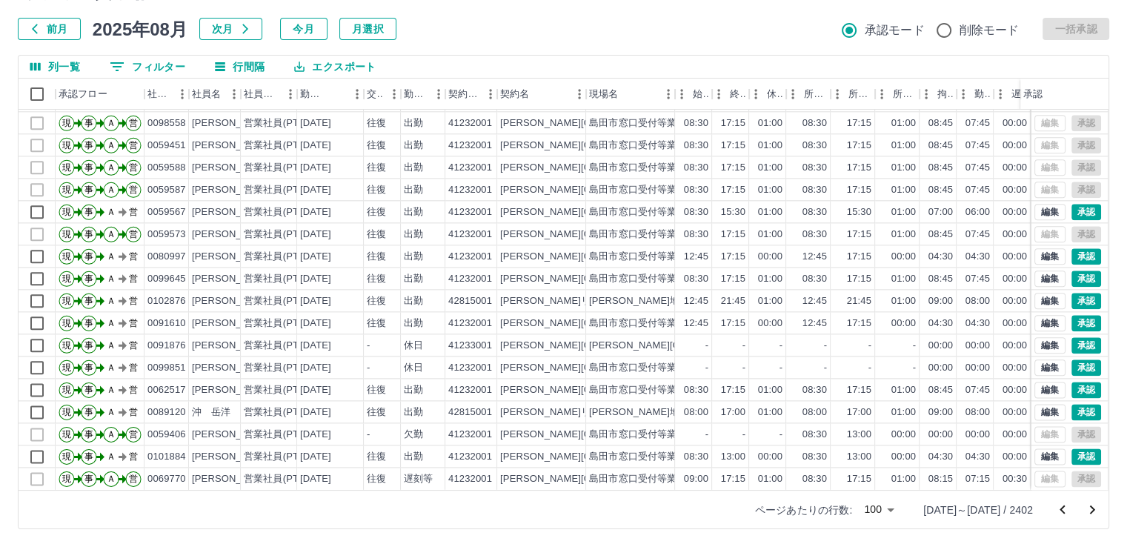
click at [1090, 507] on icon "次のページへ" at bounding box center [1092, 510] width 18 height 18
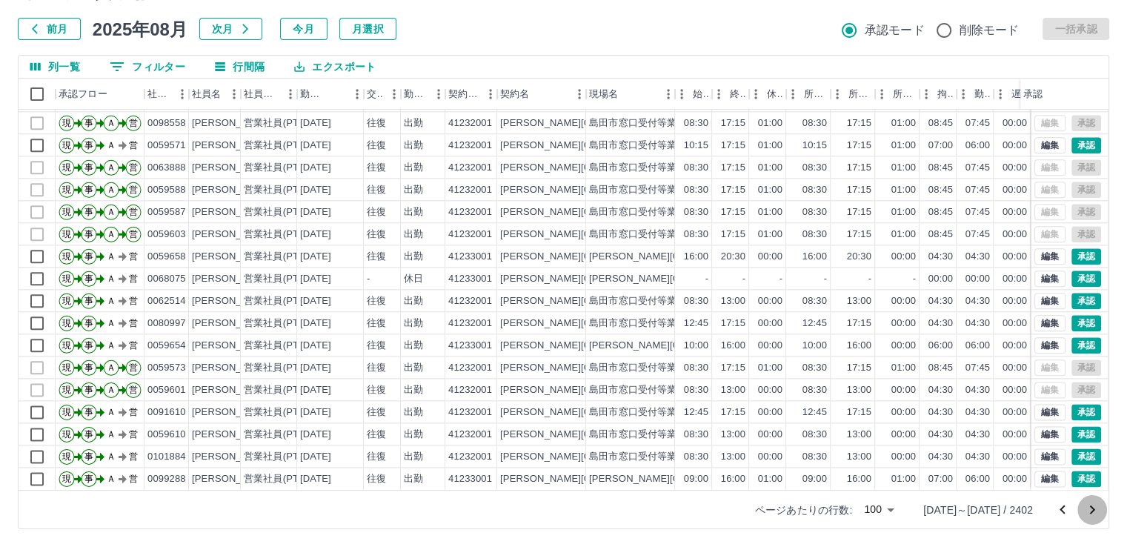
click at [1091, 520] on button "次のページへ" at bounding box center [1092, 510] width 30 height 30
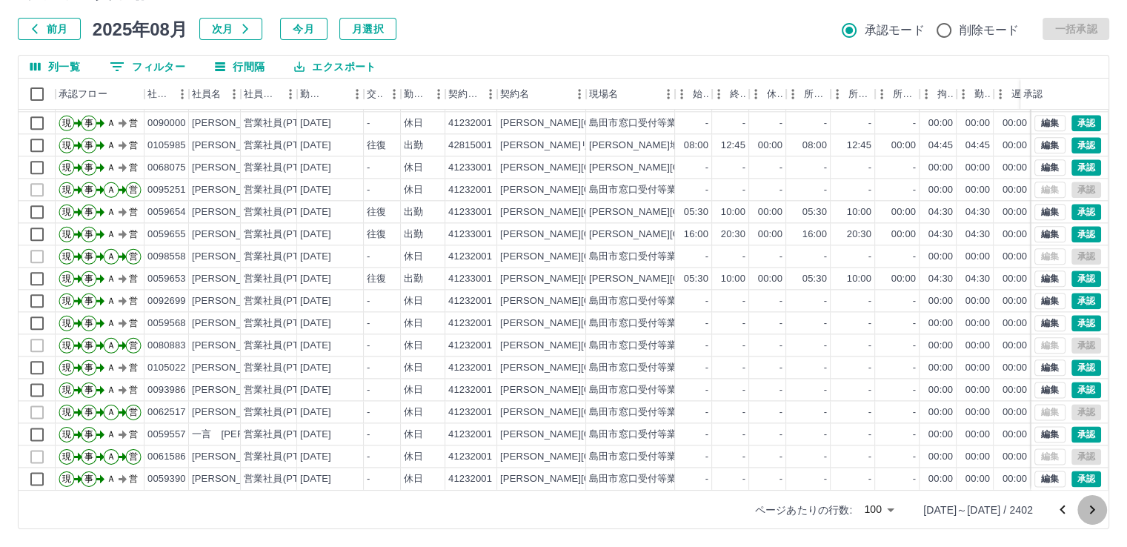
click at [1090, 513] on icon "次のページへ" at bounding box center [1092, 510] width 18 height 18
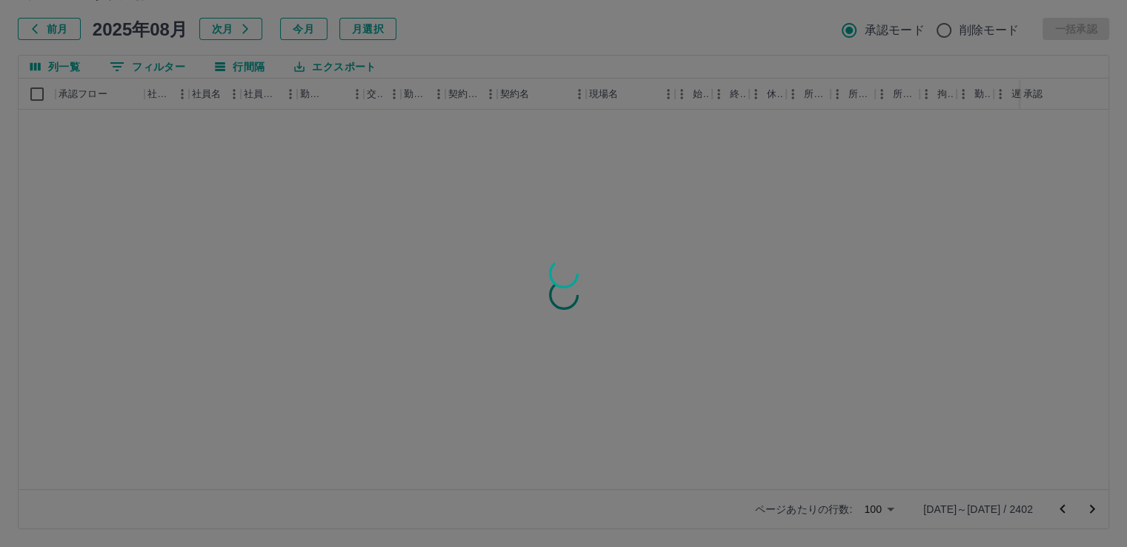
scroll to position [0, 0]
click at [1090, 514] on div at bounding box center [563, 273] width 1127 height 547
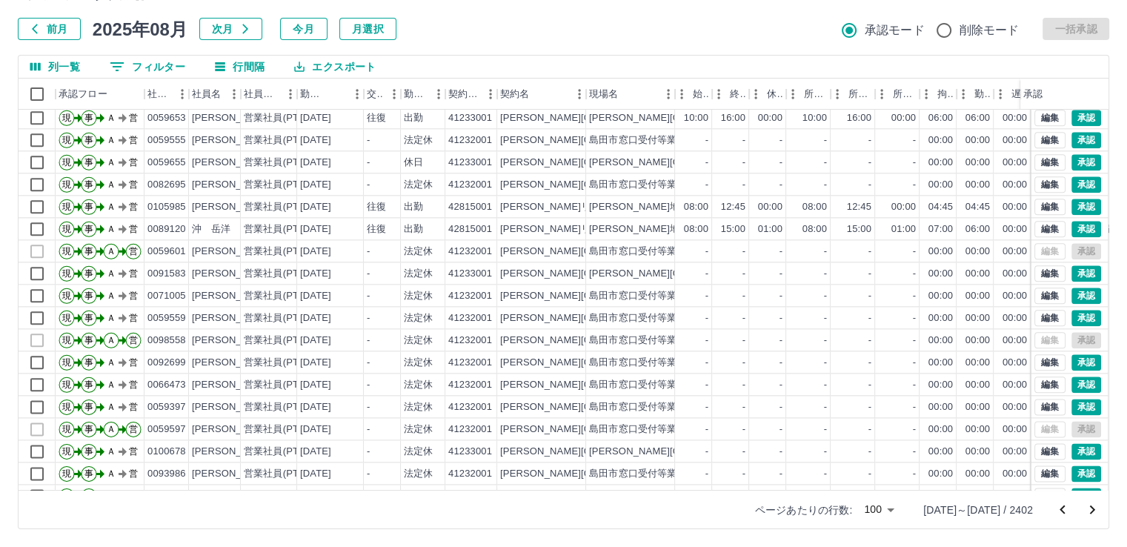
scroll to position [1853, 0]
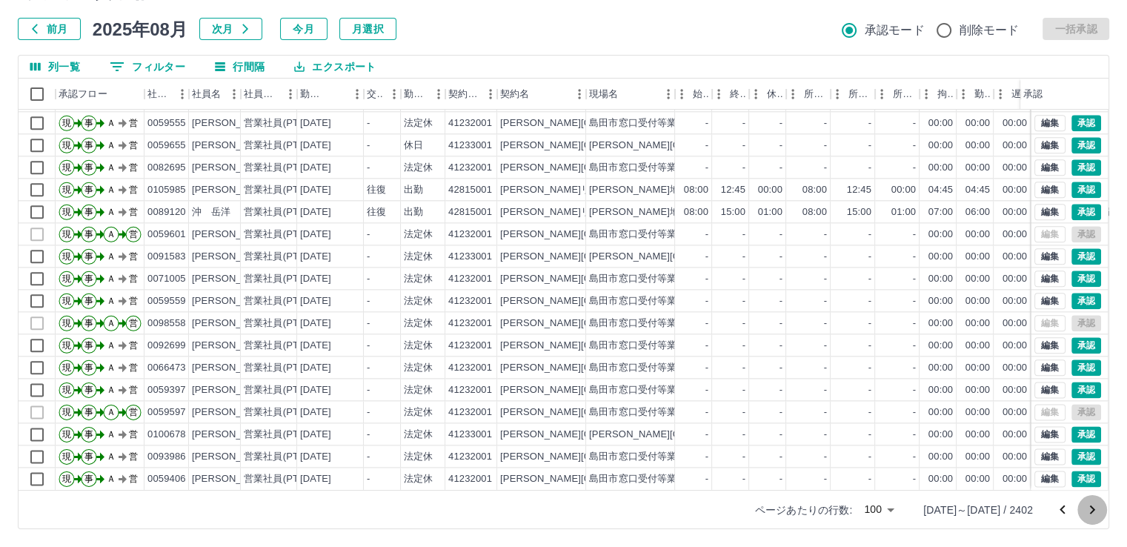
click at [1091, 510] on icon "次のページへ" at bounding box center [1092, 509] width 5 height 9
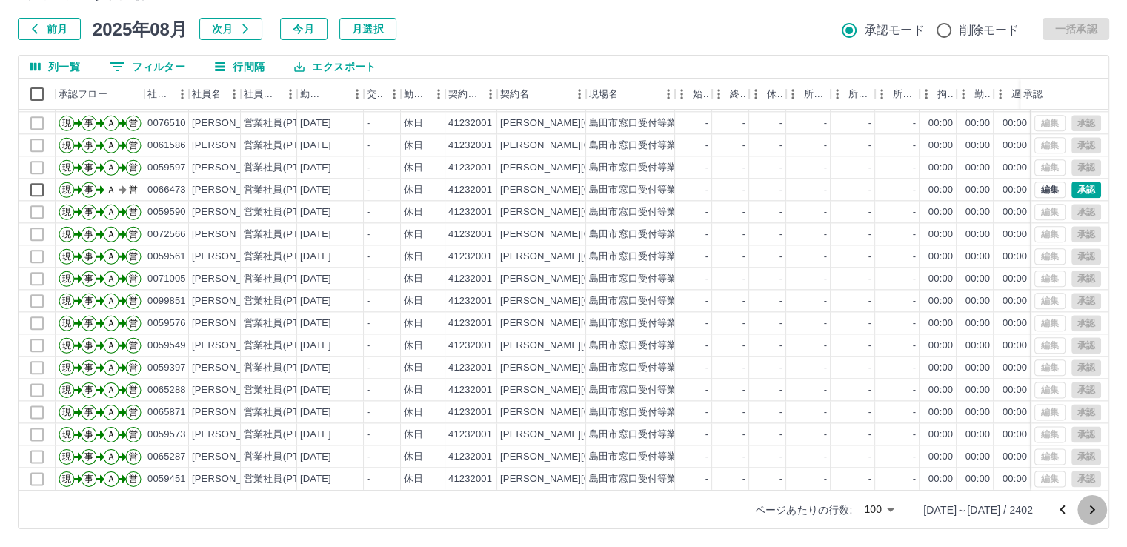
click at [1093, 513] on icon "次のページへ" at bounding box center [1092, 510] width 18 height 18
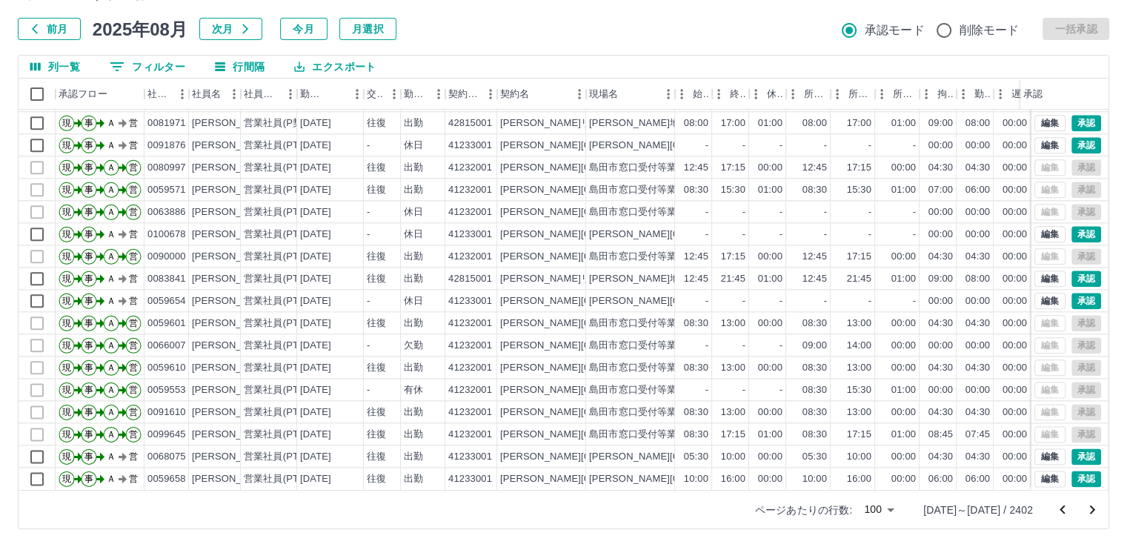
click at [1093, 507] on icon "次のページへ" at bounding box center [1092, 510] width 18 height 18
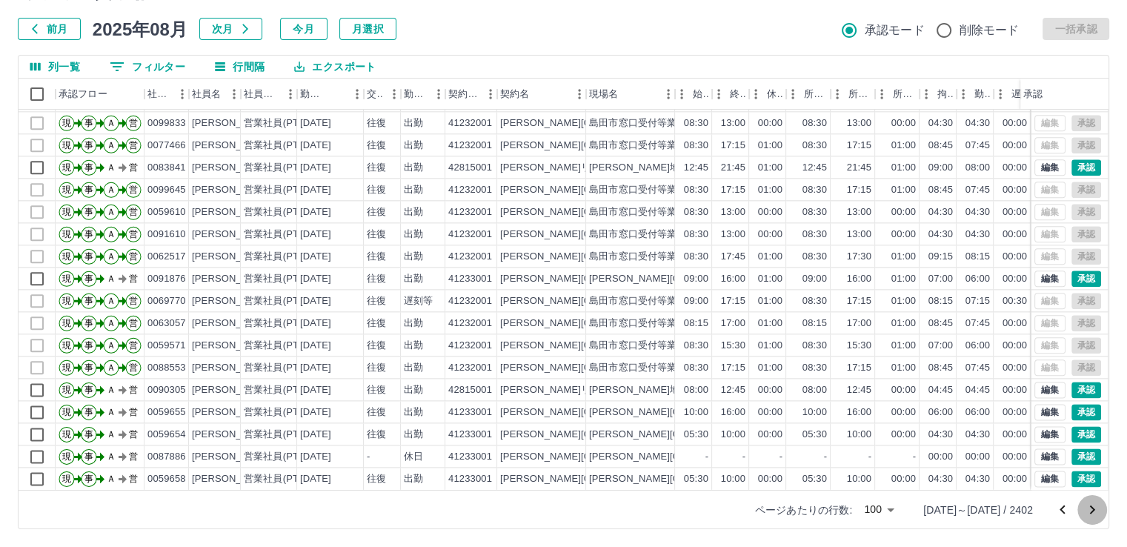
click at [1090, 512] on icon "次のページへ" at bounding box center [1092, 509] width 5 height 9
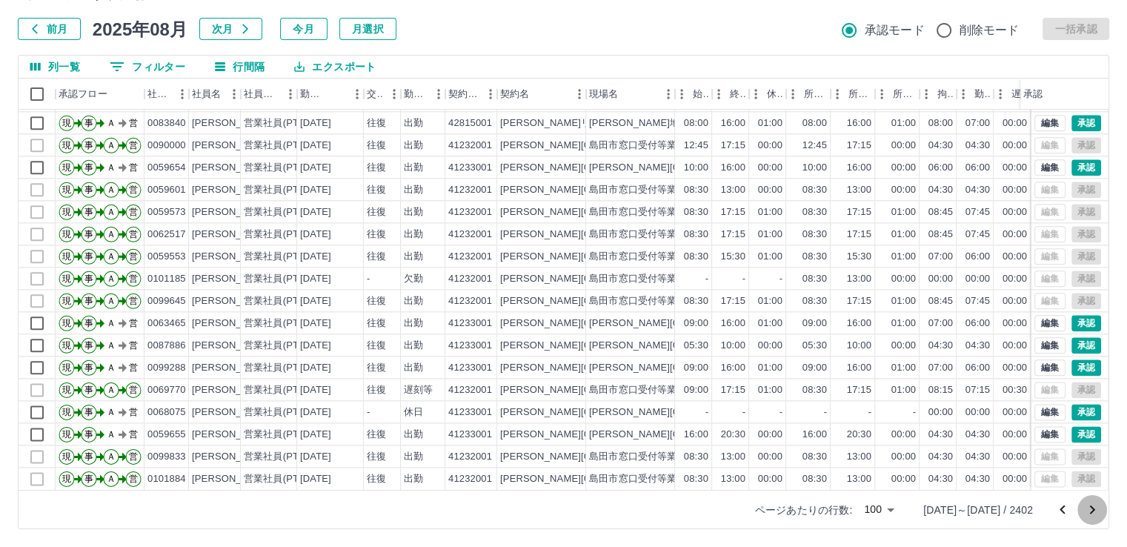
click at [1093, 512] on icon "次のページへ" at bounding box center [1092, 510] width 18 height 18
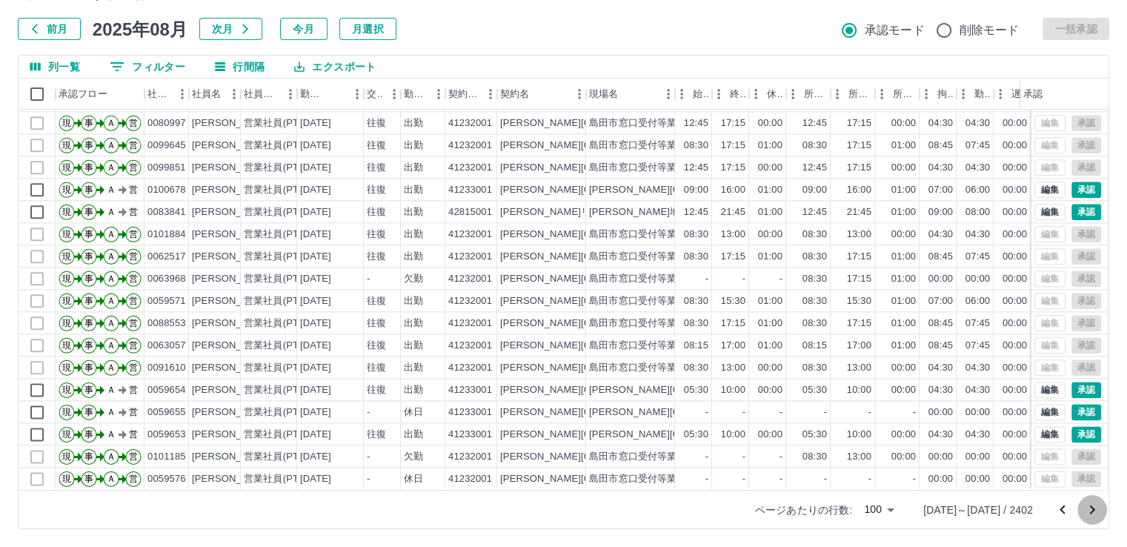
click at [1093, 514] on icon "次のページへ" at bounding box center [1092, 510] width 18 height 18
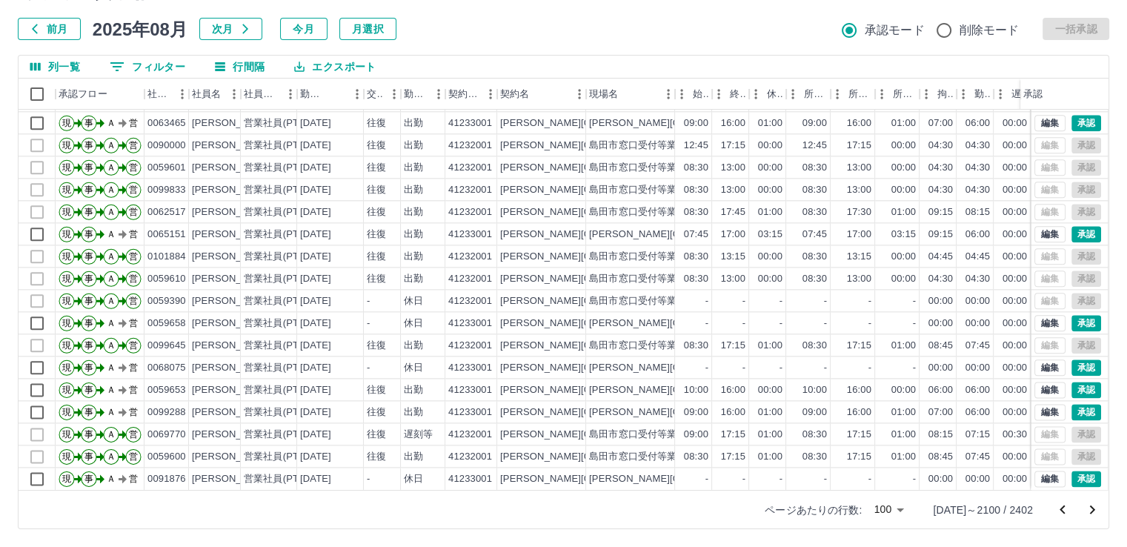
click at [1092, 511] on icon "次のページへ" at bounding box center [1092, 510] width 18 height 18
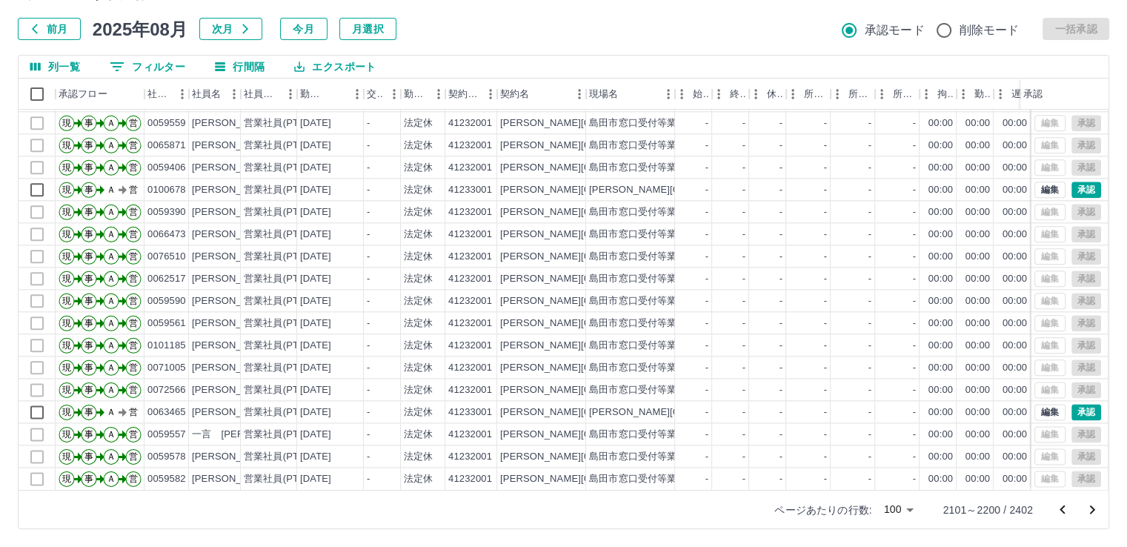
click at [1093, 510] on icon "次のページへ" at bounding box center [1092, 509] width 5 height 9
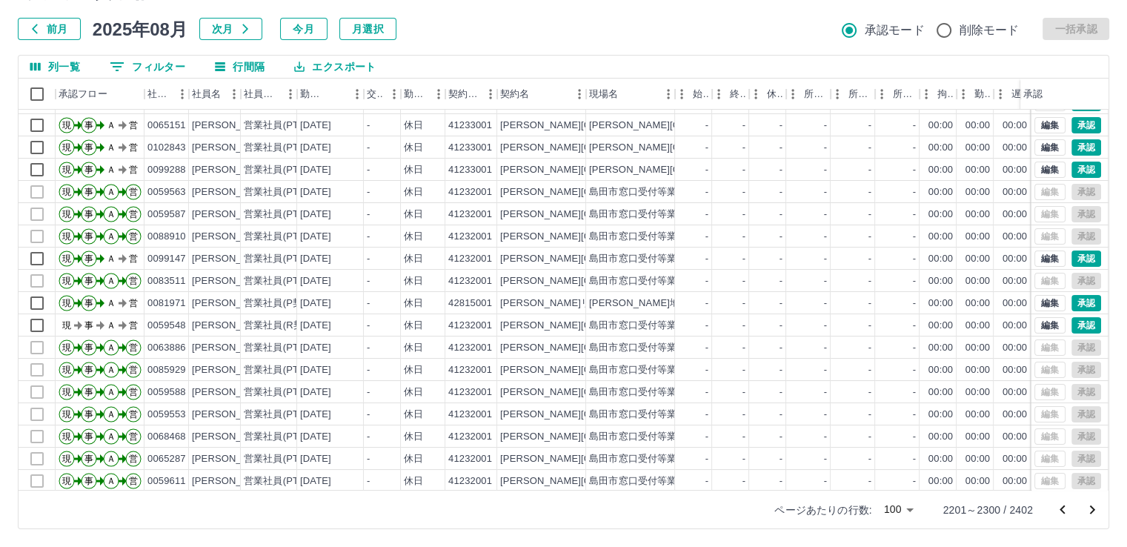
scroll to position [77, 0]
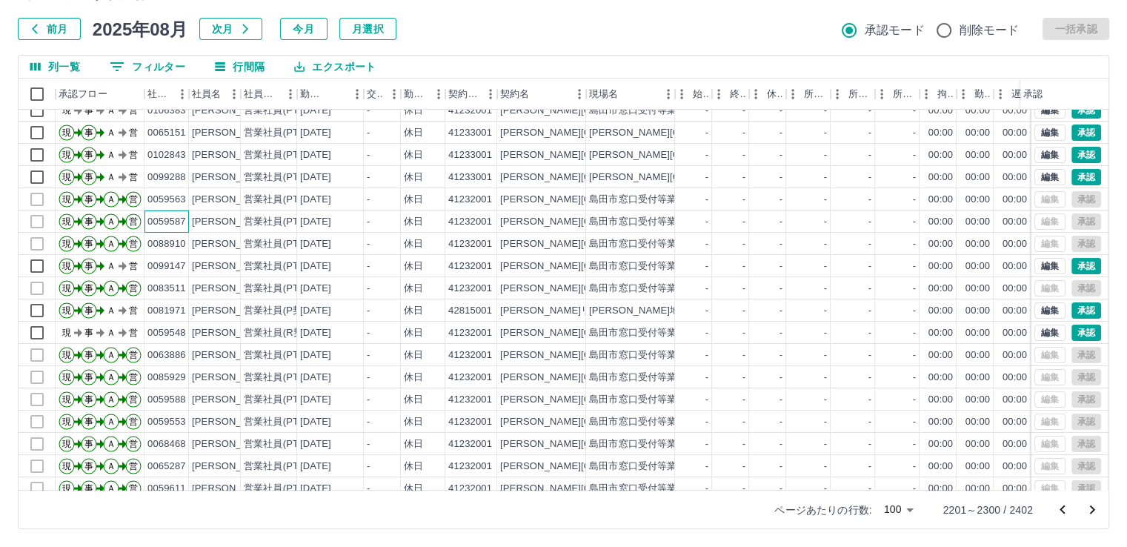
click at [179, 223] on div "0059587" at bounding box center [166, 222] width 39 height 14
click at [173, 66] on button "0 フィルター" at bounding box center [147, 67] width 99 height 22
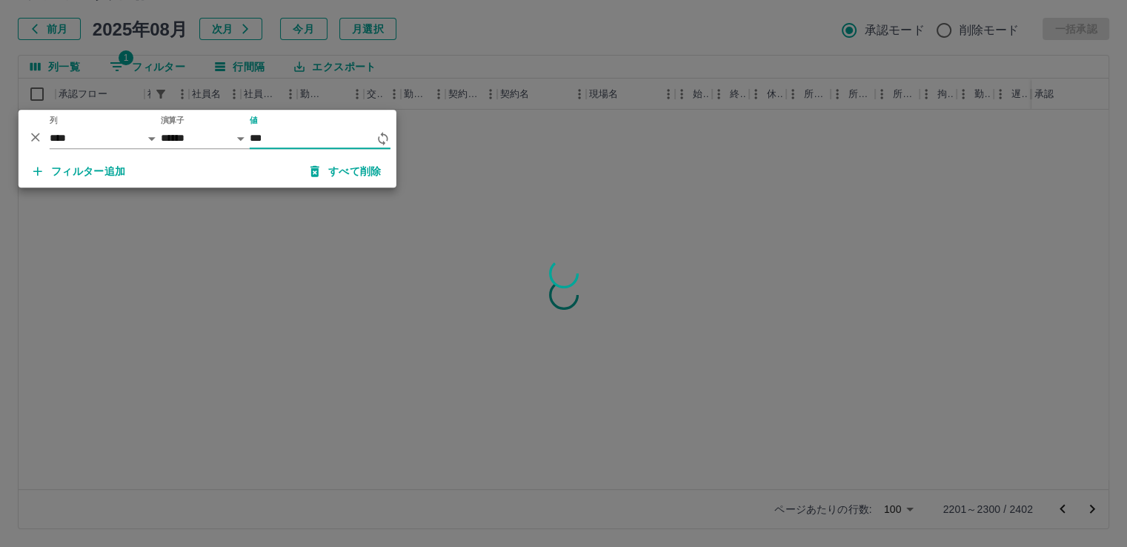
scroll to position [0, 0]
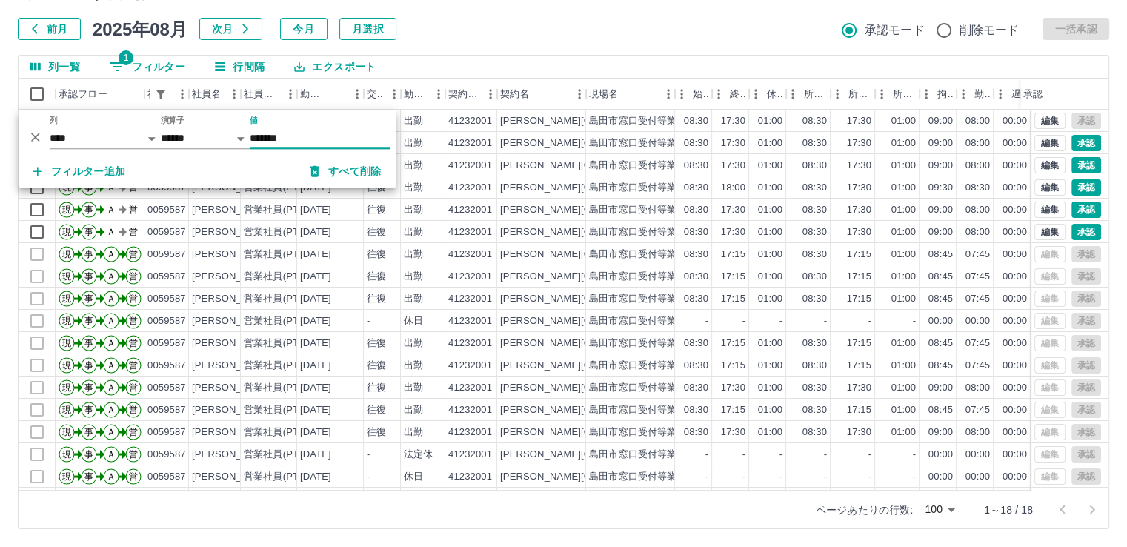
type input "*******"
click at [545, 24] on div "前月 2025年08月 次月 今月 月選択 承認モード 削除モード 一括承認" at bounding box center [563, 29] width 1091 height 22
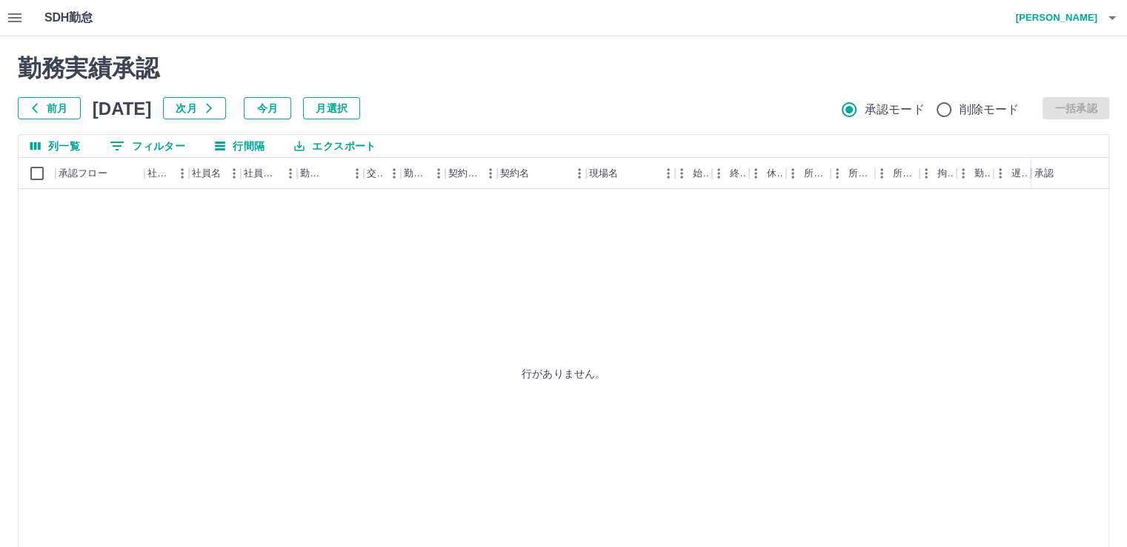
click at [291, 106] on button "今月" at bounding box center [267, 108] width 47 height 22
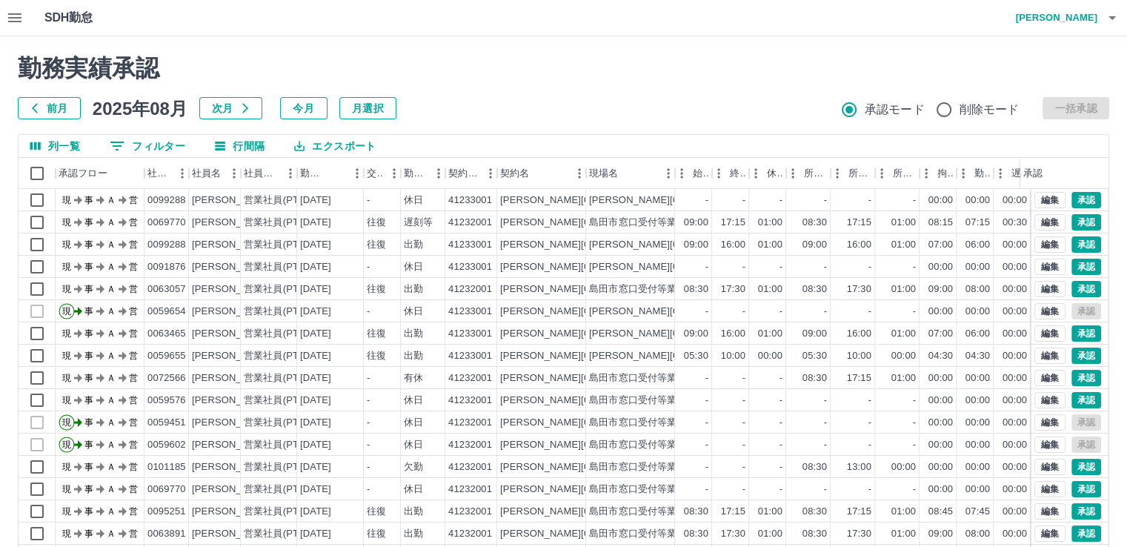
click at [1113, 21] on icon "button" at bounding box center [1112, 18] width 18 height 18
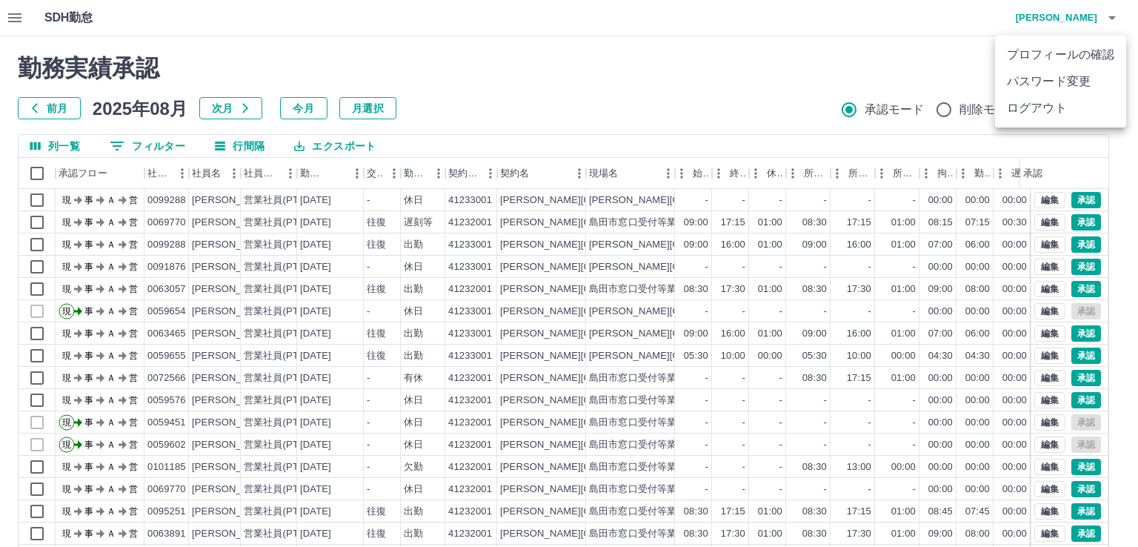
click at [1048, 112] on li "ログアウト" at bounding box center [1060, 108] width 131 height 27
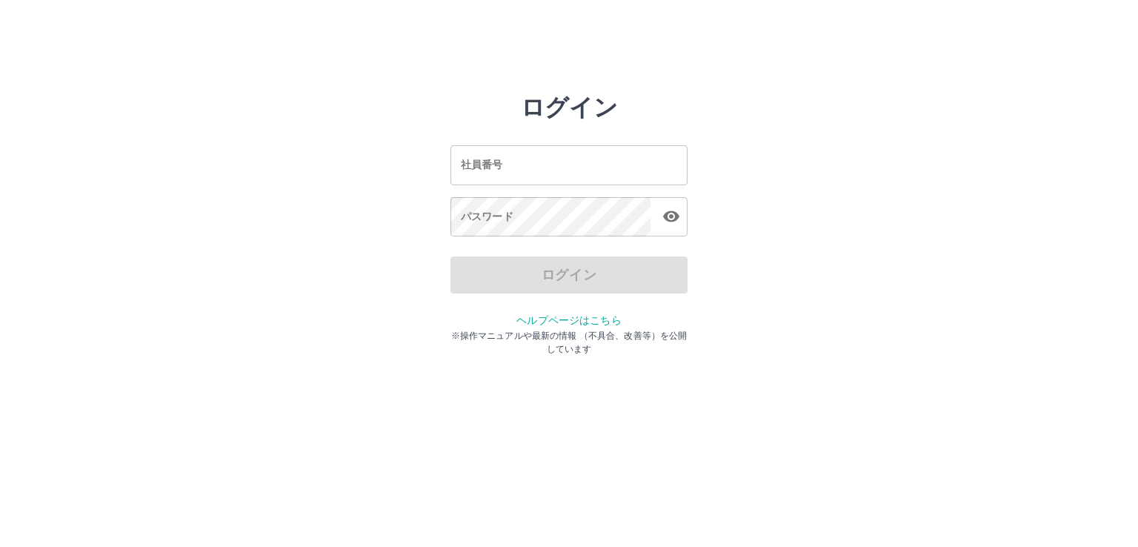
click at [539, 171] on input "社員番号" at bounding box center [568, 164] width 237 height 39
type input "*******"
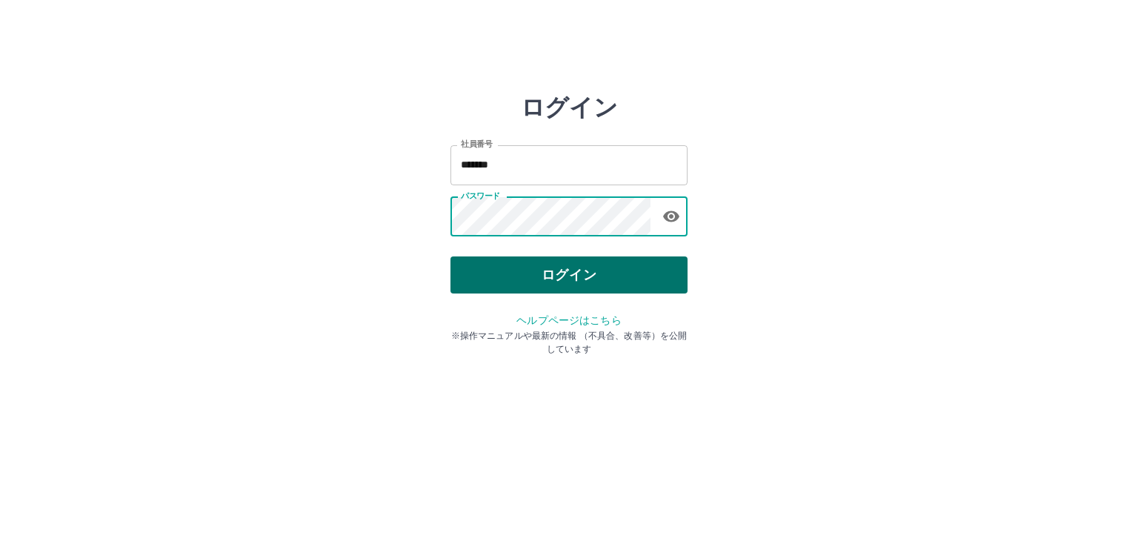
click at [559, 271] on button "ログイン" at bounding box center [568, 274] width 237 height 37
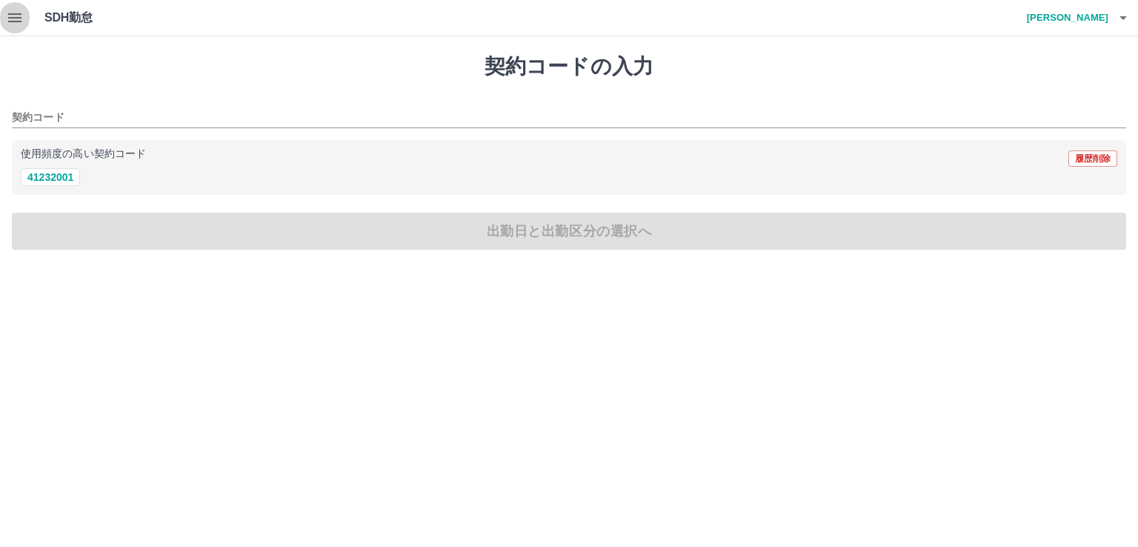
click at [13, 18] on icon "button" at bounding box center [14, 17] width 13 height 9
